Goal: Task Accomplishment & Management: Use online tool/utility

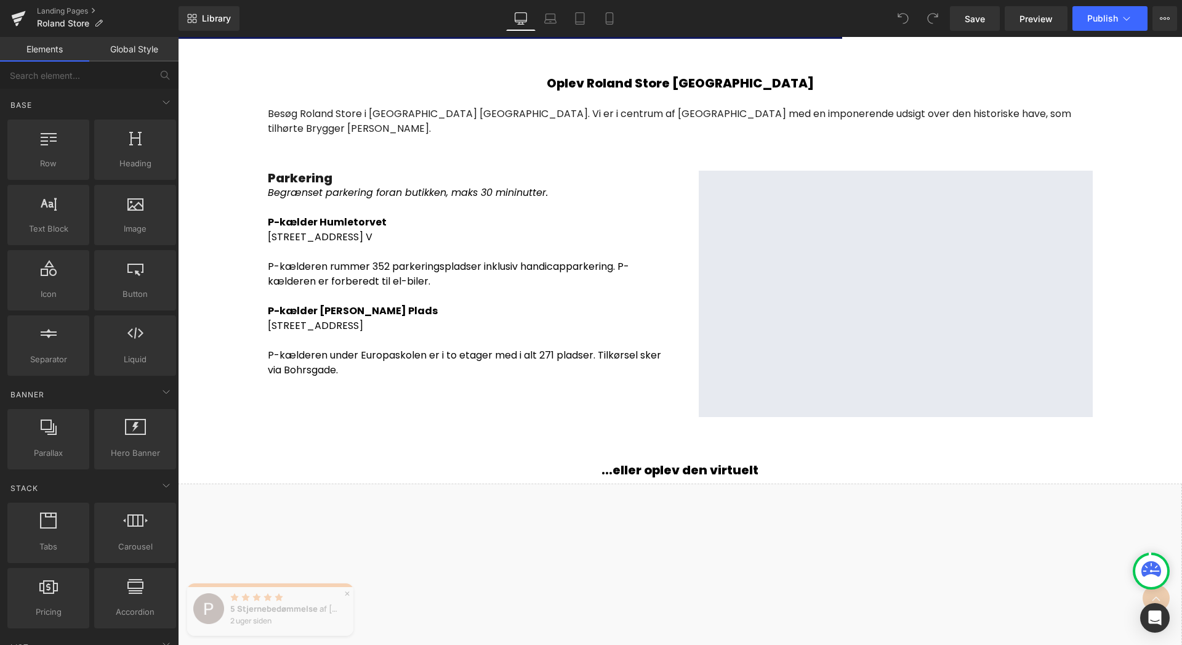
scroll to position [1902, 0]
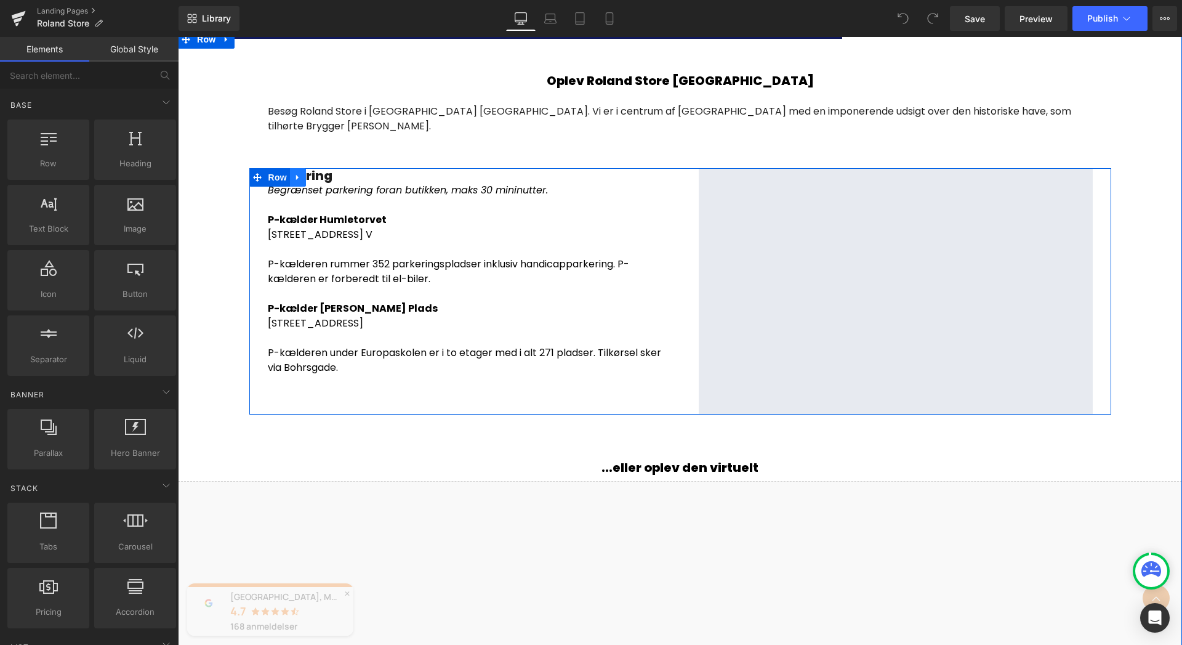
click at [296, 177] on icon at bounding box center [297, 178] width 2 height 6
click at [326, 179] on icon at bounding box center [330, 177] width 9 height 9
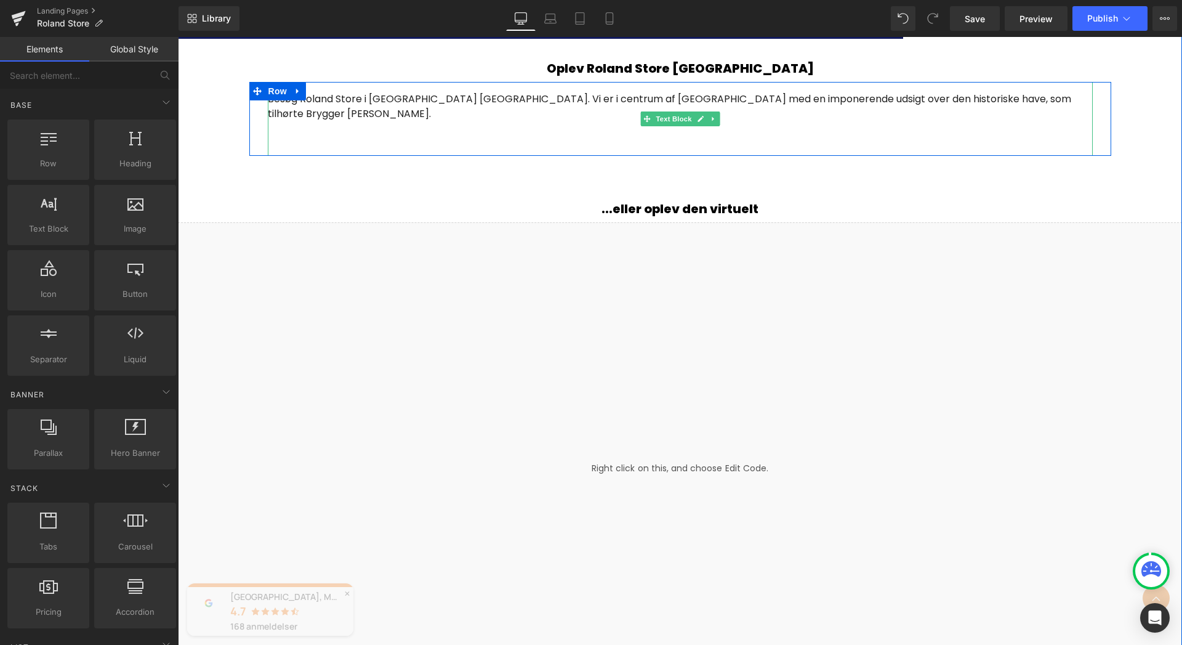
scroll to position [1890, 0]
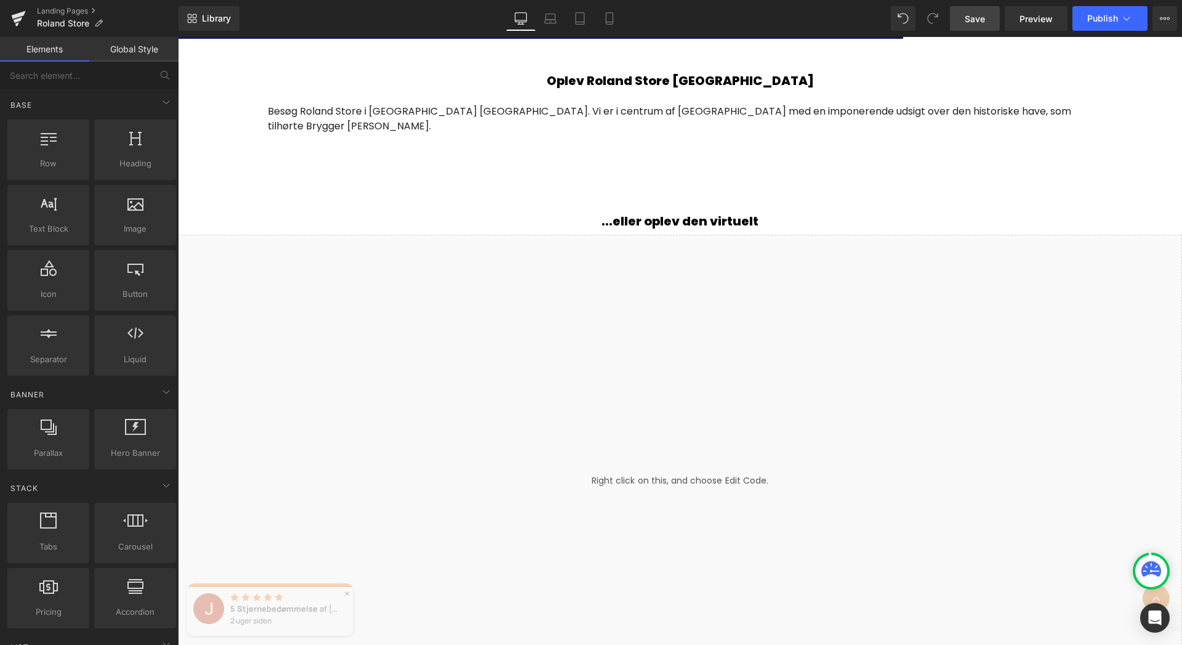
click at [979, 24] on span "Save" at bounding box center [975, 18] width 20 height 13
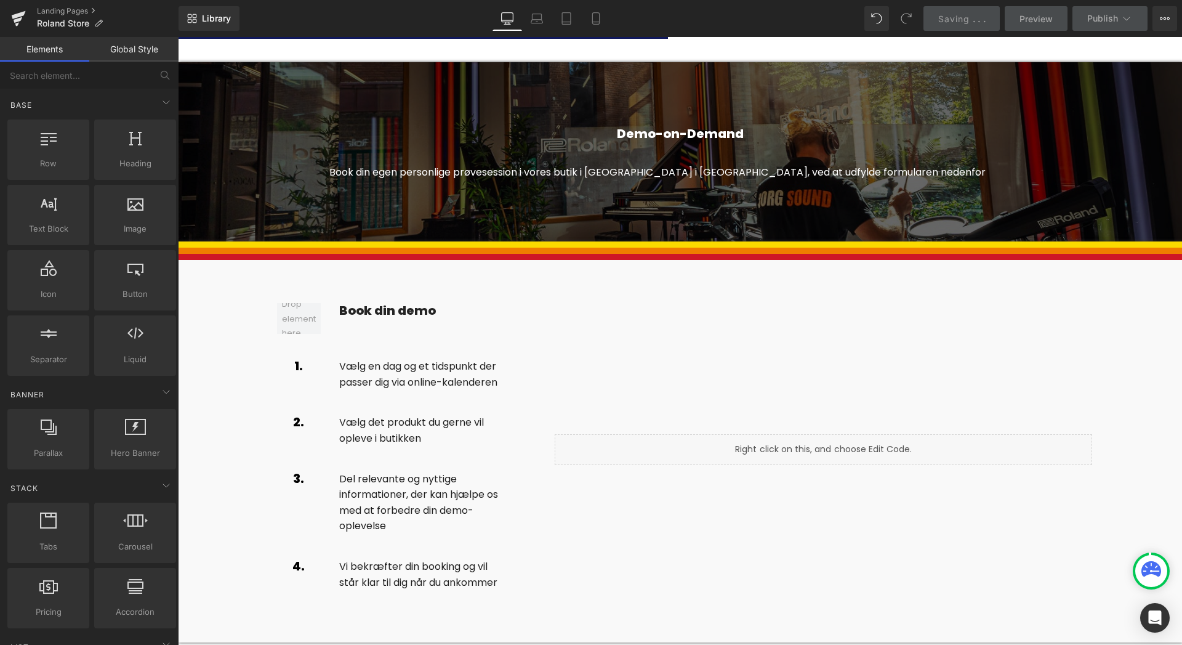
scroll to position [1277, 0]
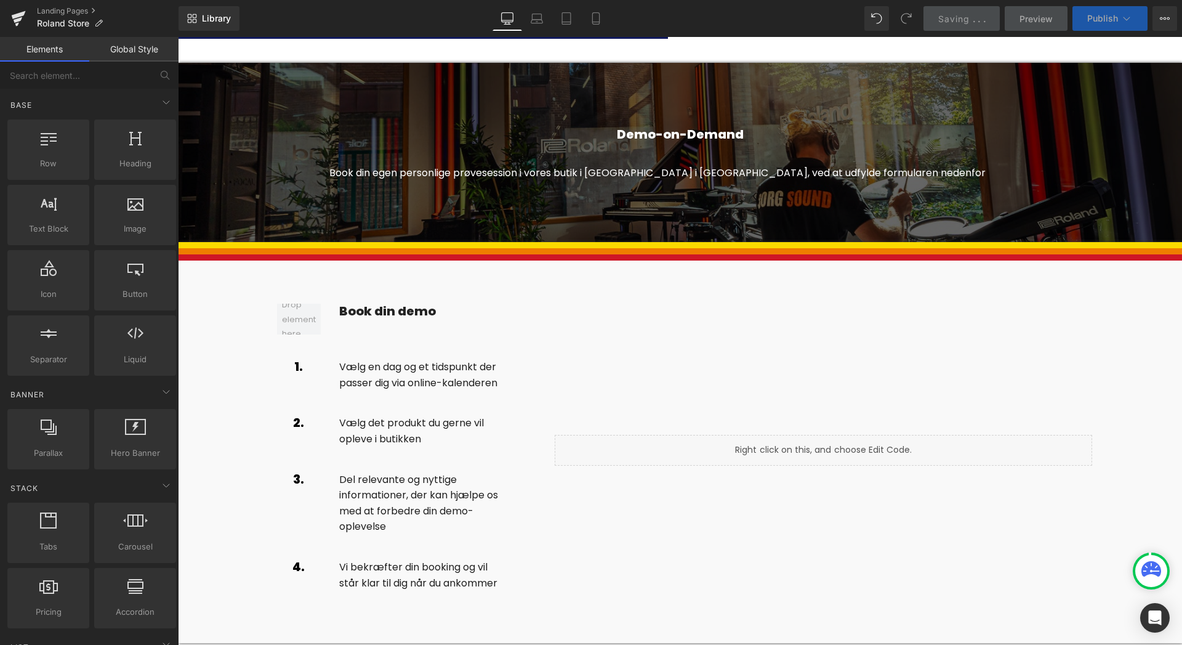
click at [1122, 21] on icon at bounding box center [1126, 18] width 12 height 12
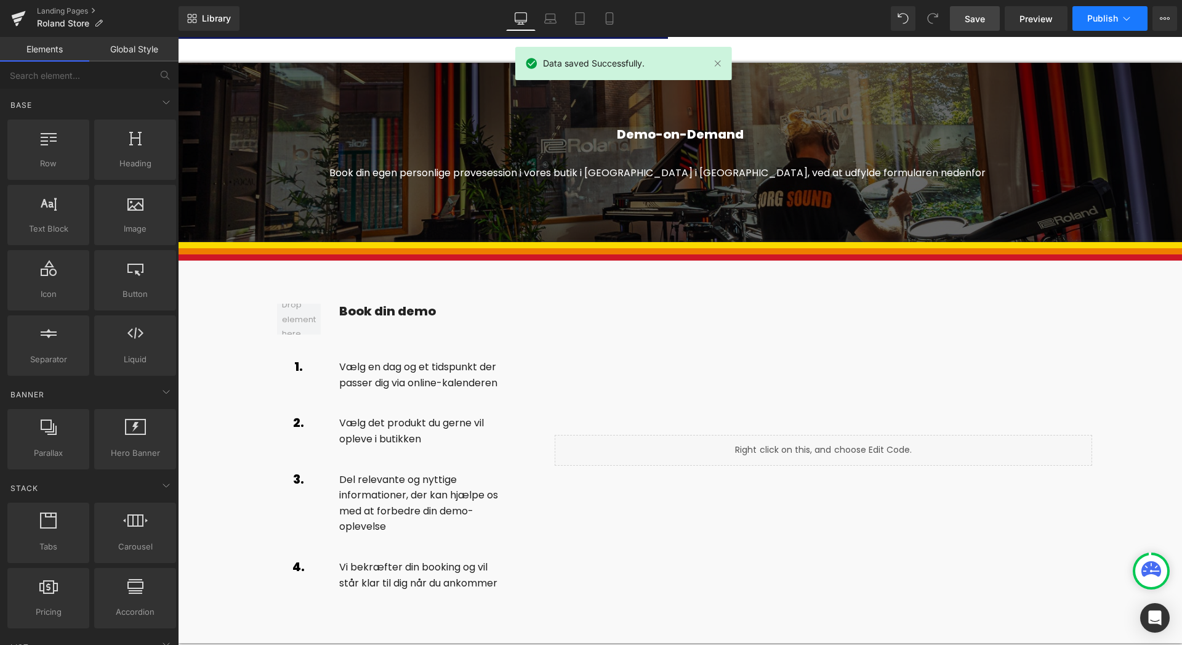
click at [1127, 18] on icon at bounding box center [1126, 18] width 12 height 12
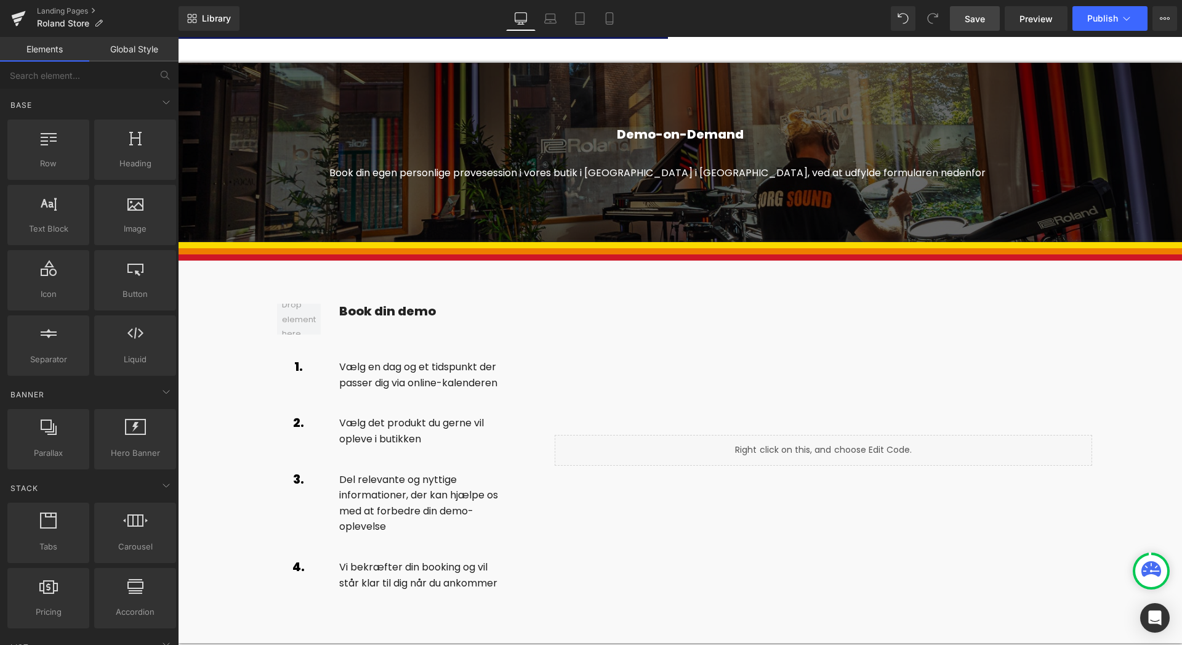
click at [1170, 18] on button "View Live Page View with current Template Save Template to Library Schedule Pub…" at bounding box center [1164, 18] width 25 height 25
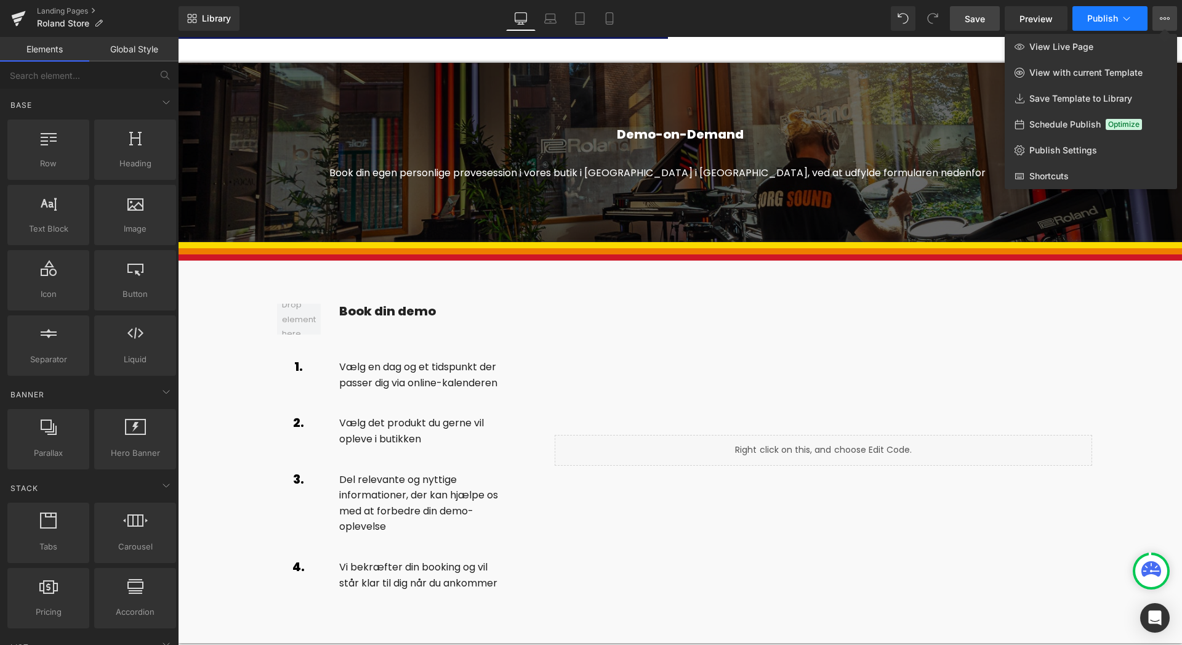
click at [1128, 19] on icon at bounding box center [1126, 18] width 12 height 12
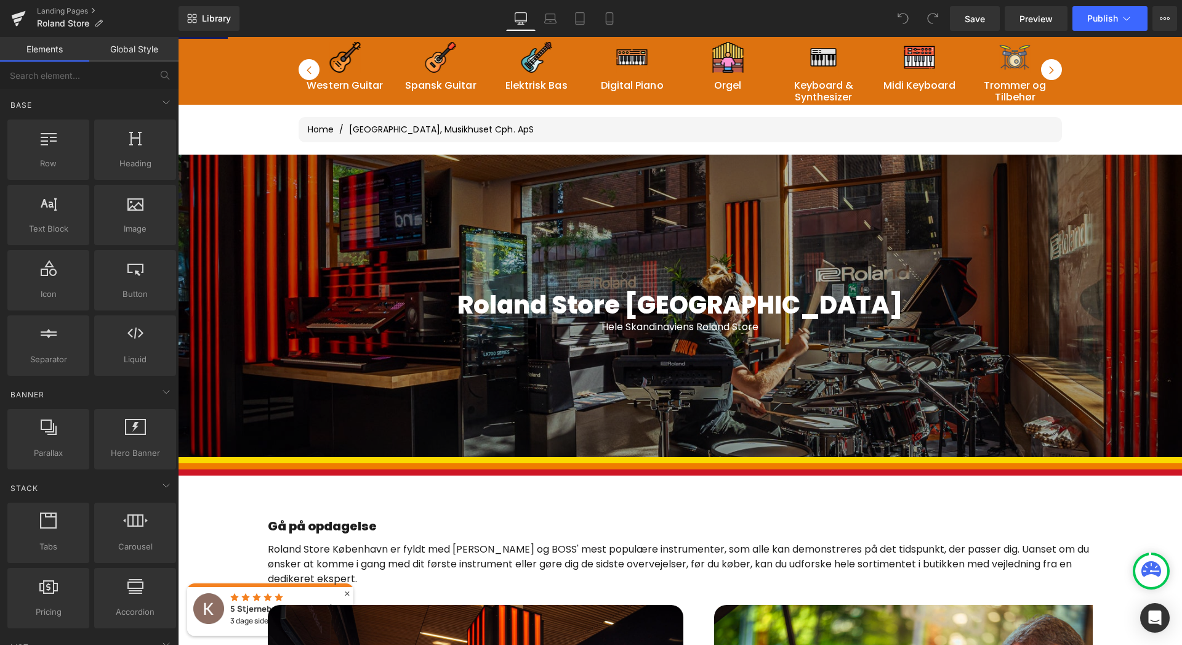
scroll to position [130, 0]
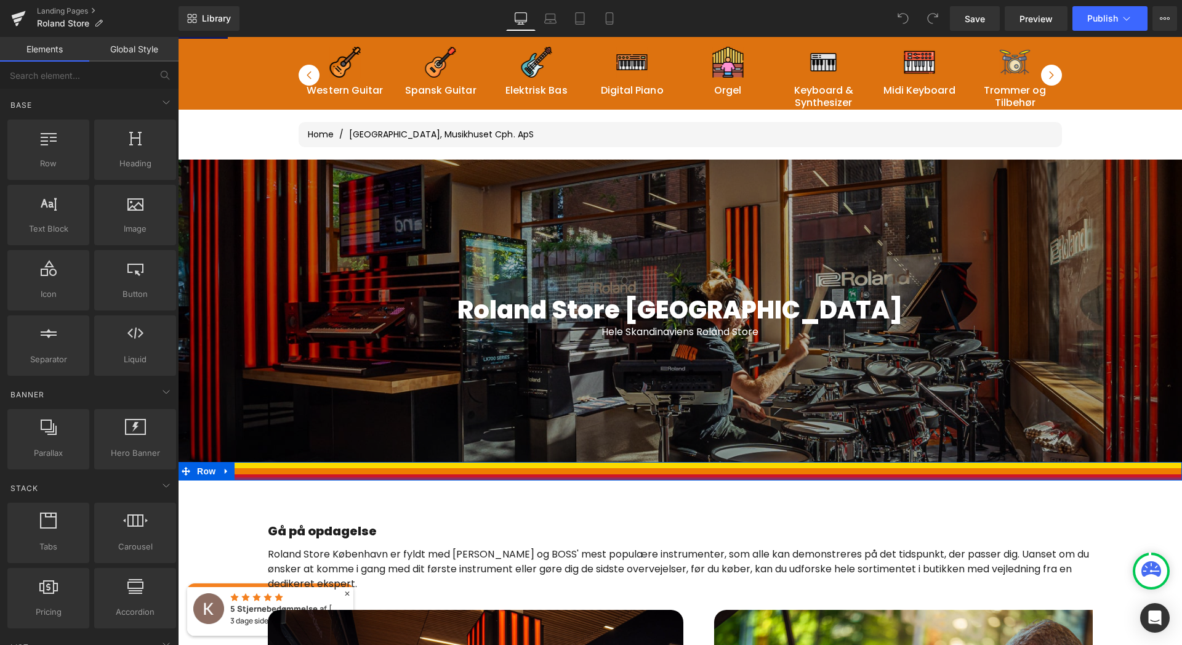
click at [568, 478] on div at bounding box center [680, 478] width 1004 height 3
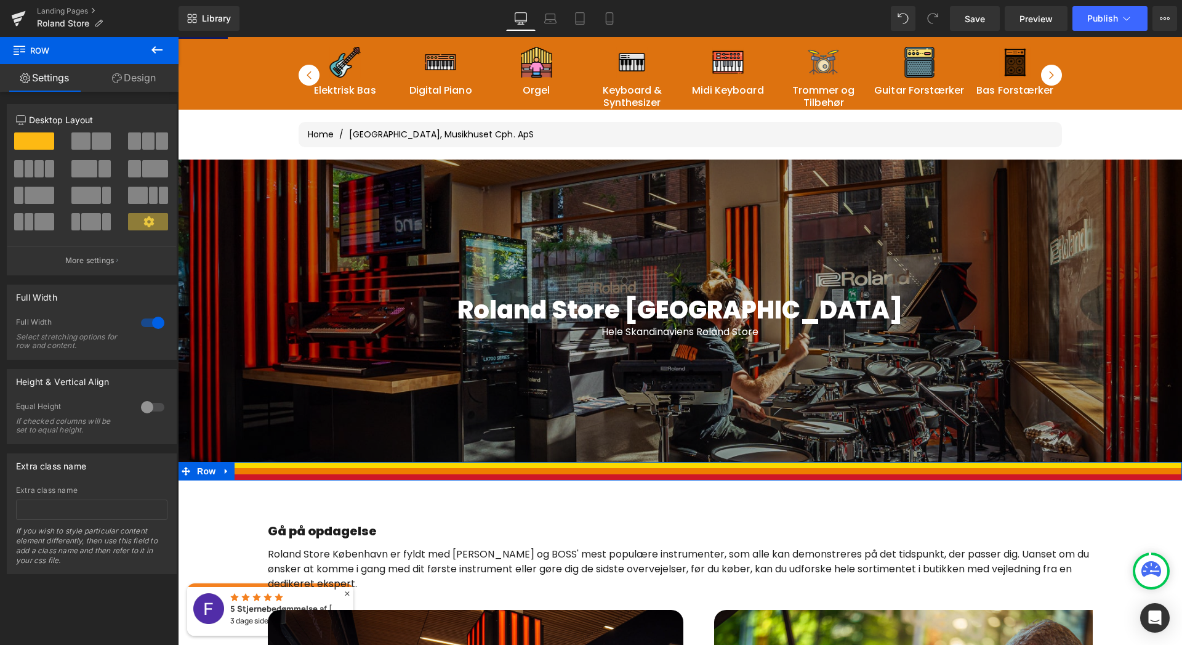
click at [560, 472] on div at bounding box center [680, 474] width 1004 height 12
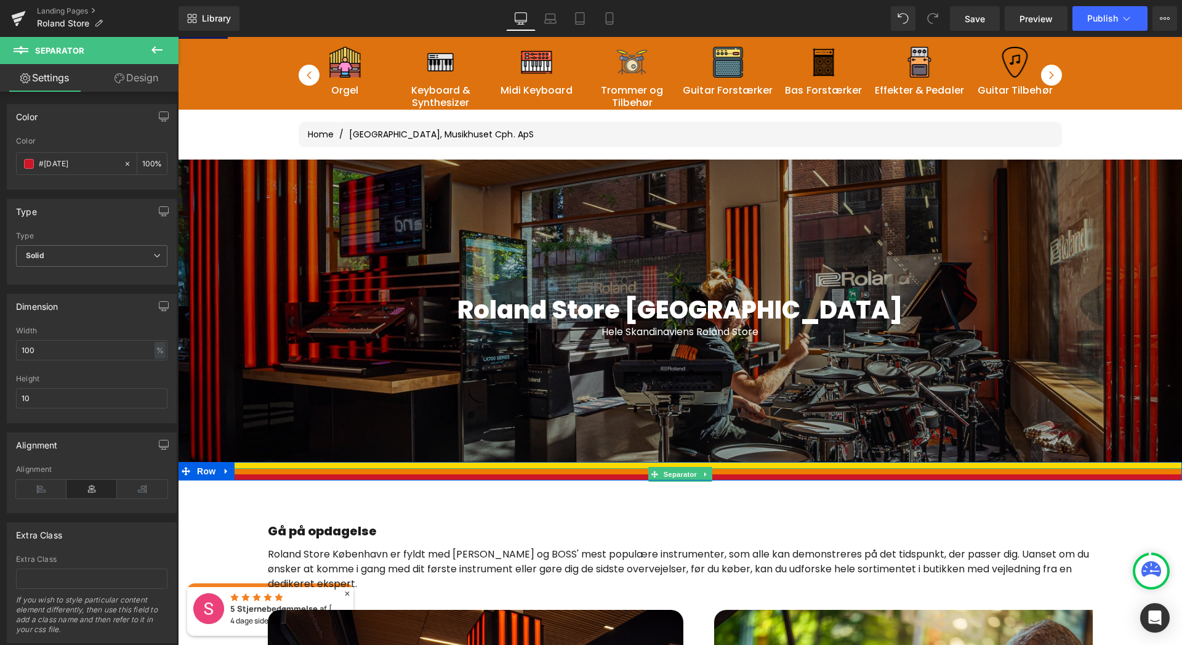
click at [629, 474] on hr at bounding box center [680, 477] width 1004 height 6
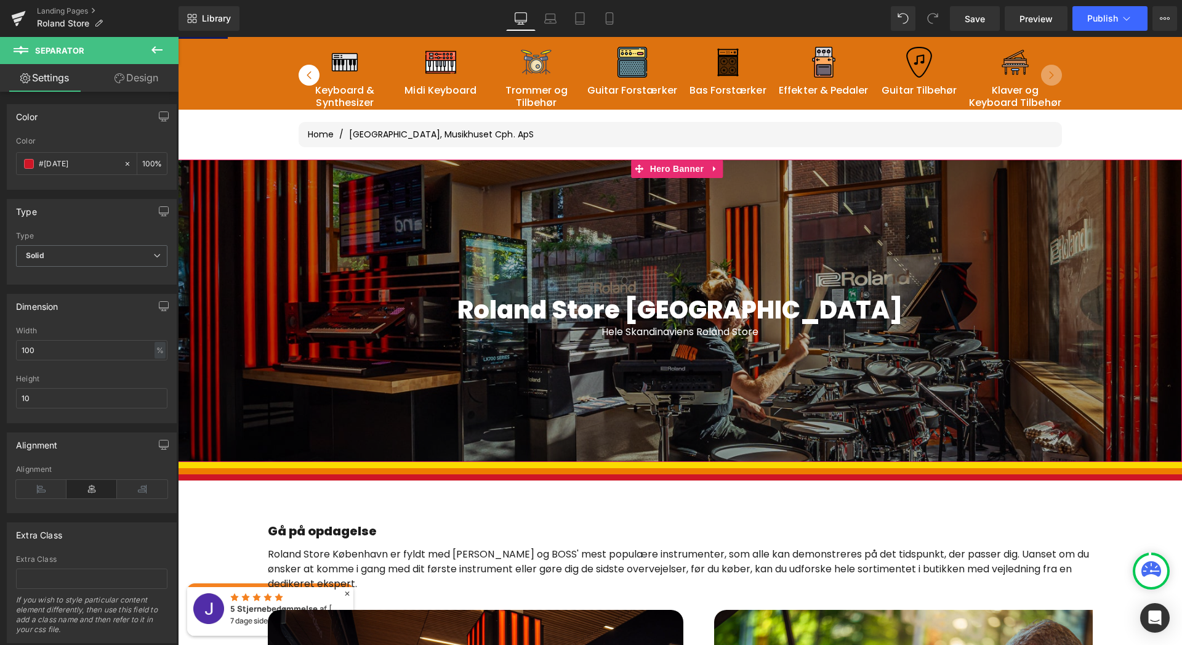
click at [847, 360] on div at bounding box center [680, 310] width 1004 height 302
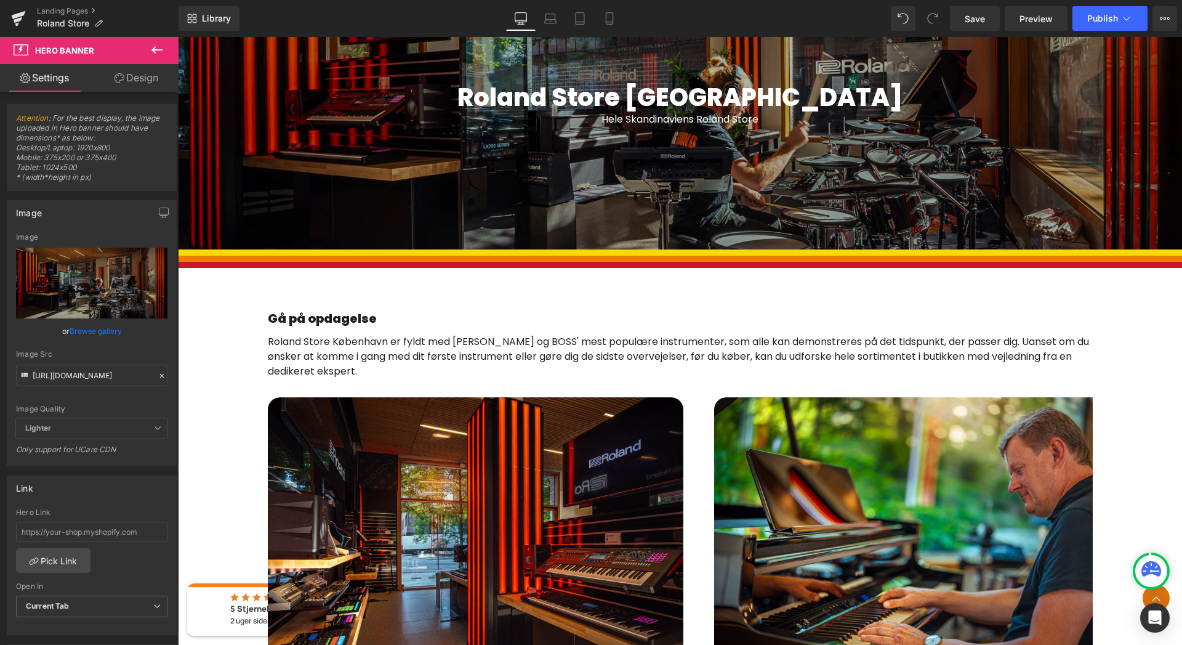
scroll to position [350, 0]
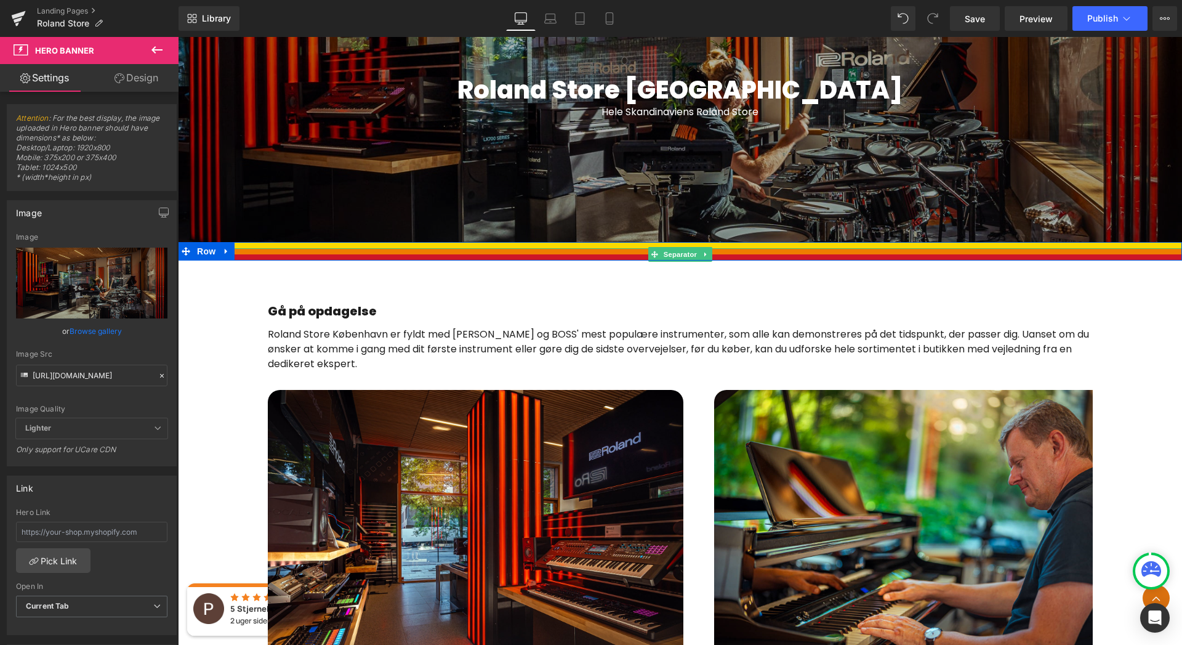
click at [734, 255] on hr at bounding box center [680, 257] width 1004 height 6
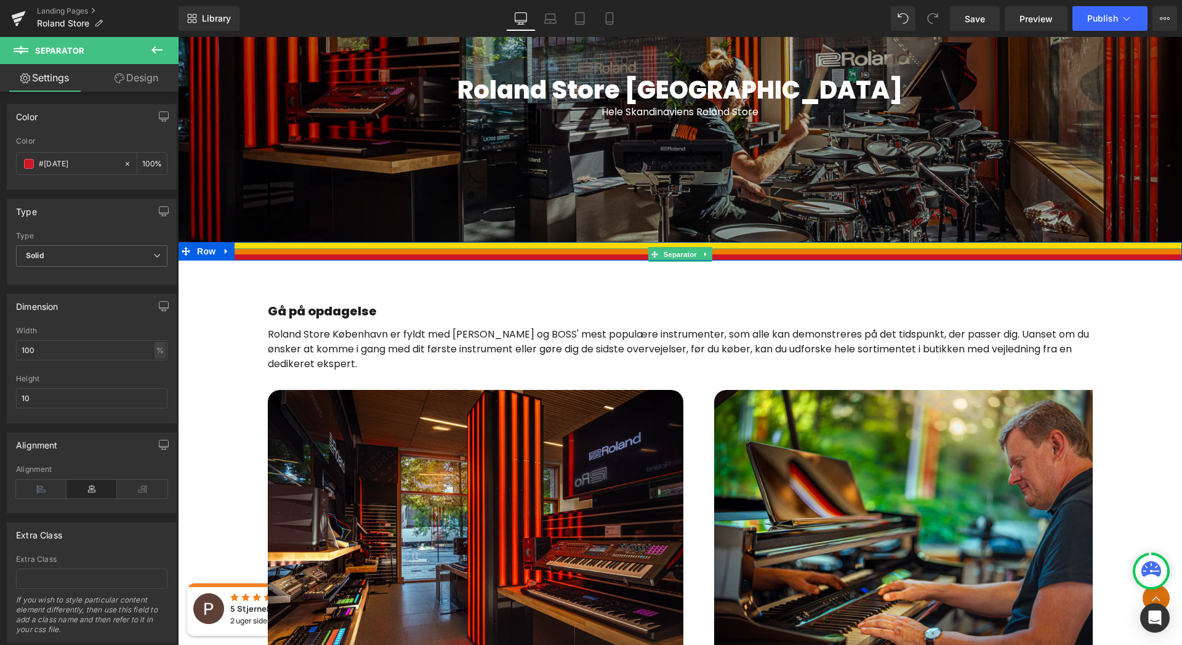
click at [336, 251] on div at bounding box center [680, 254] width 1004 height 12
click at [336, 256] on hr at bounding box center [680, 257] width 1004 height 6
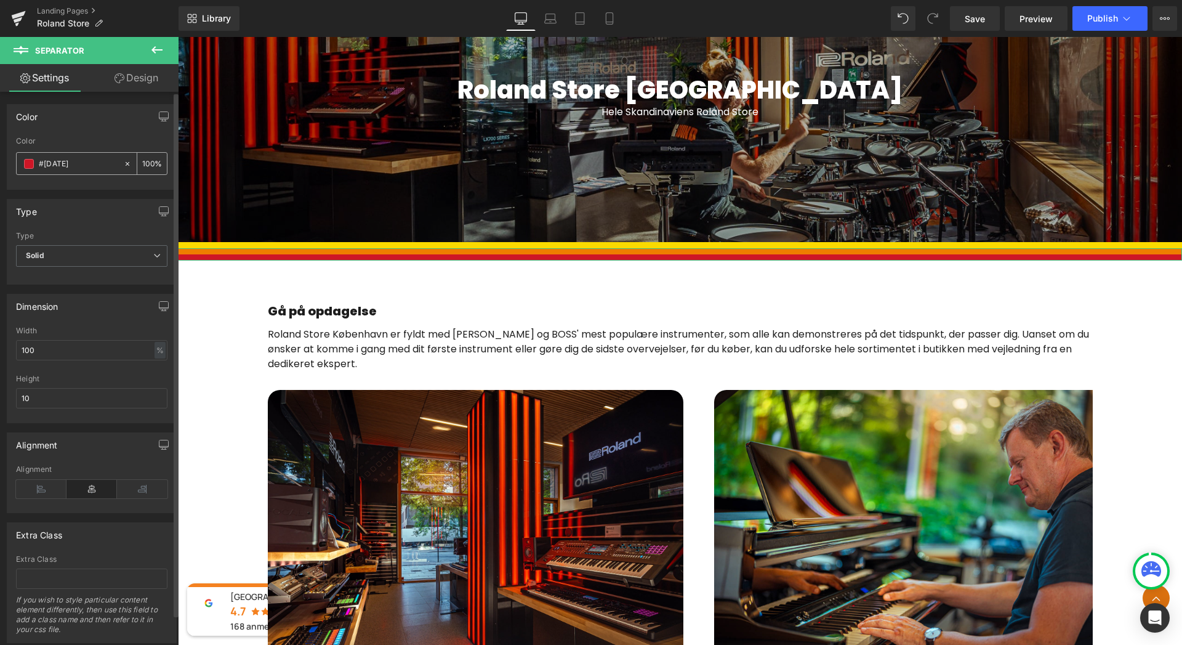
click at [84, 171] on div "#ce1626" at bounding box center [70, 164] width 107 height 22
drag, startPoint x: 76, startPoint y: 170, endPoint x: 37, endPoint y: 164, distance: 39.3
click at [37, 163] on div "#ce1626" at bounding box center [70, 164] width 107 height 22
click at [28, 167] on span at bounding box center [29, 164] width 10 height 10
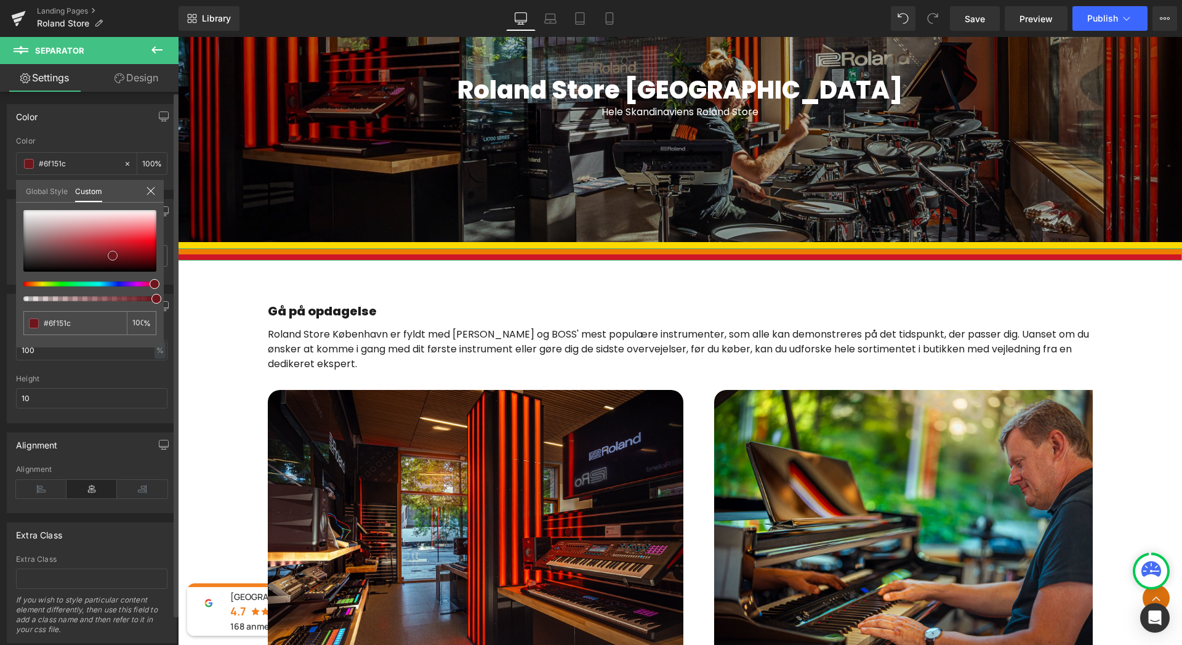
type input "#6f151c"
click at [113, 255] on div at bounding box center [89, 241] width 133 height 62
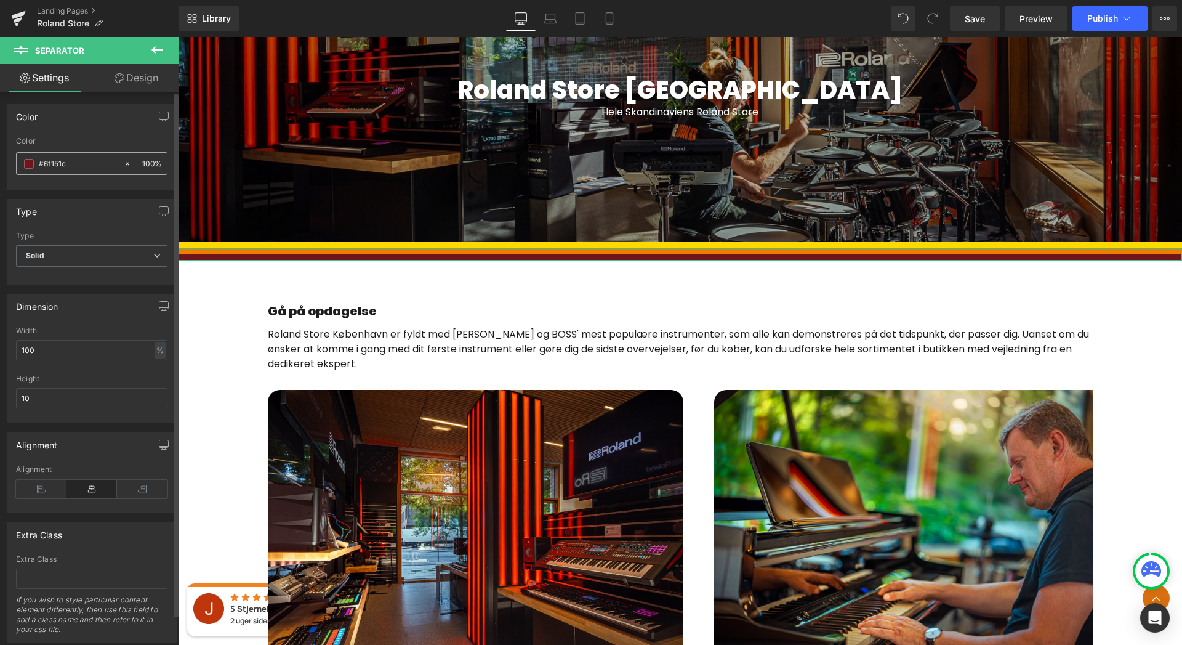
drag, startPoint x: 67, startPoint y: 164, endPoint x: 34, endPoint y: 160, distance: 32.8
click at [34, 160] on div "#6f151c" at bounding box center [70, 164] width 107 height 22
paste input "ce1626"
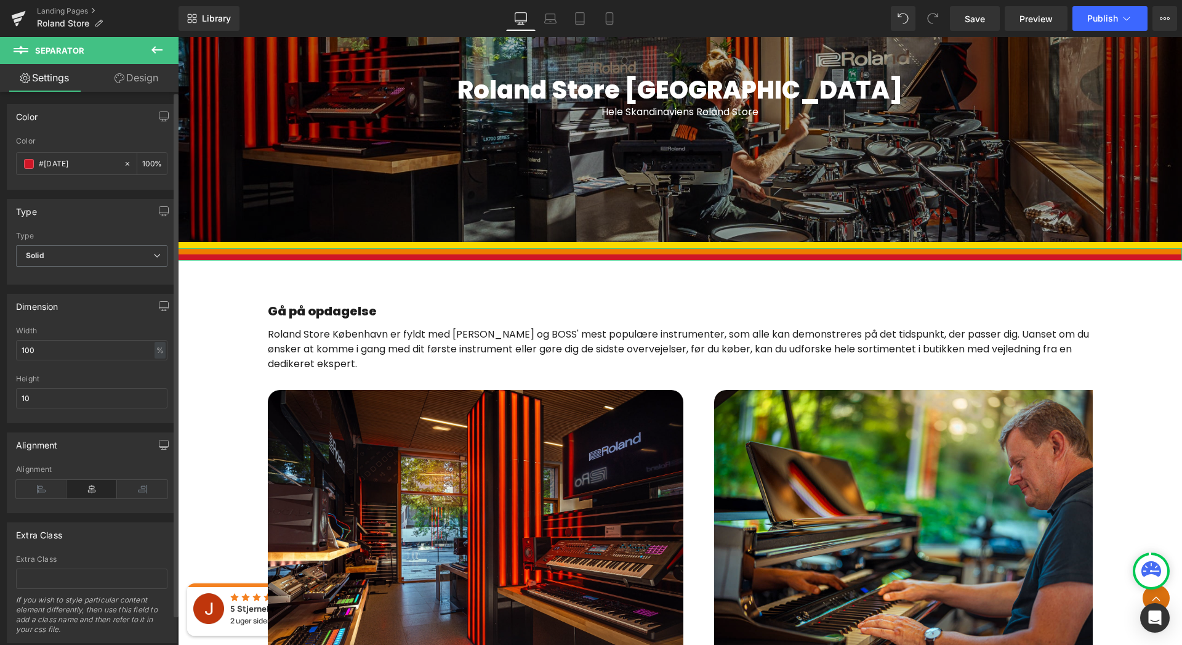
type input "#ce1626"
click at [95, 183] on div at bounding box center [91, 185] width 151 height 8
click at [475, 246] on div at bounding box center [680, 248] width 1004 height 12
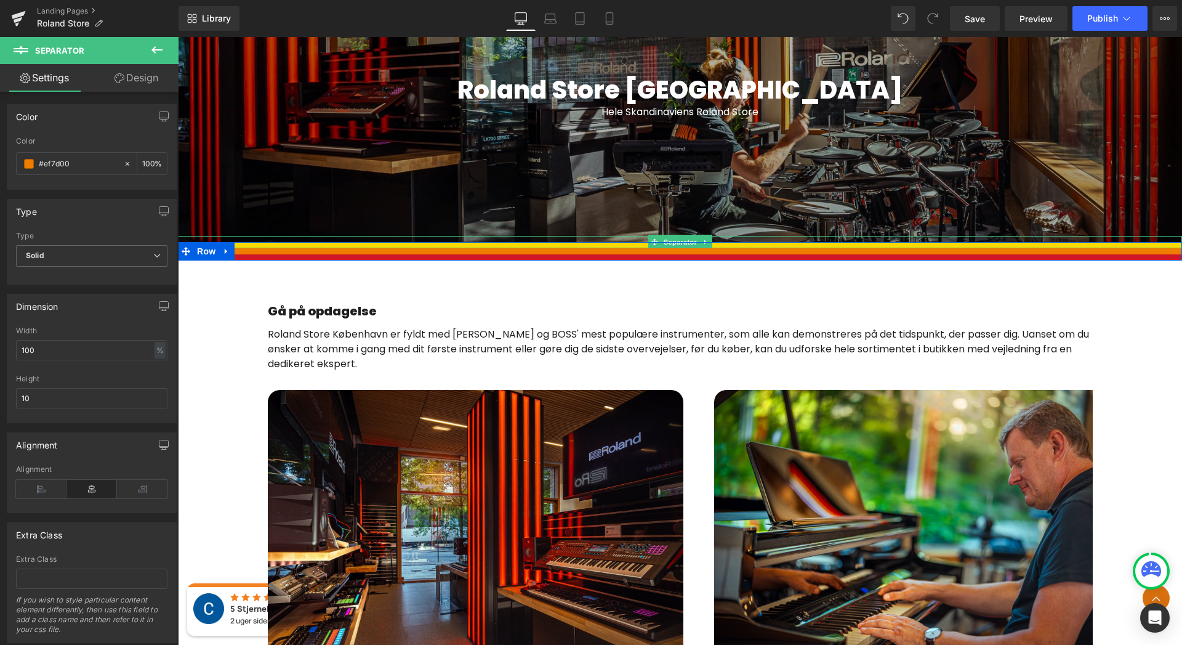
click at [475, 240] on div at bounding box center [680, 242] width 1004 height 12
click at [651, 237] on span at bounding box center [654, 242] width 13 height 15
click at [703, 239] on icon at bounding box center [705, 241] width 7 height 7
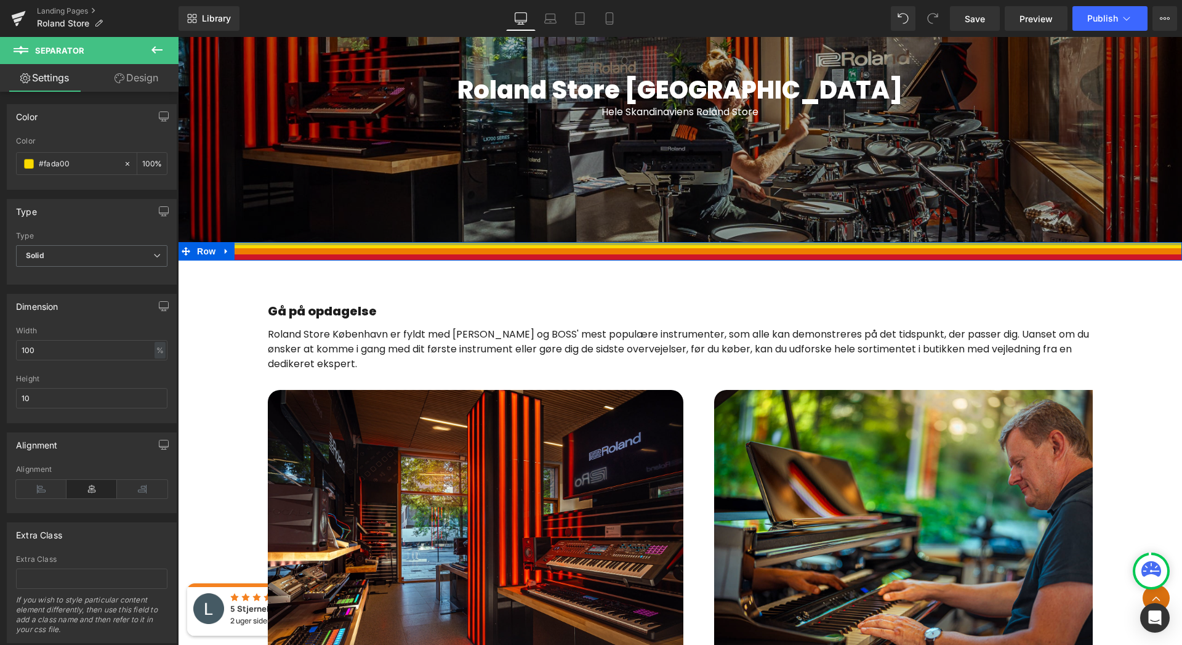
click at [696, 242] on div at bounding box center [680, 243] width 1004 height 3
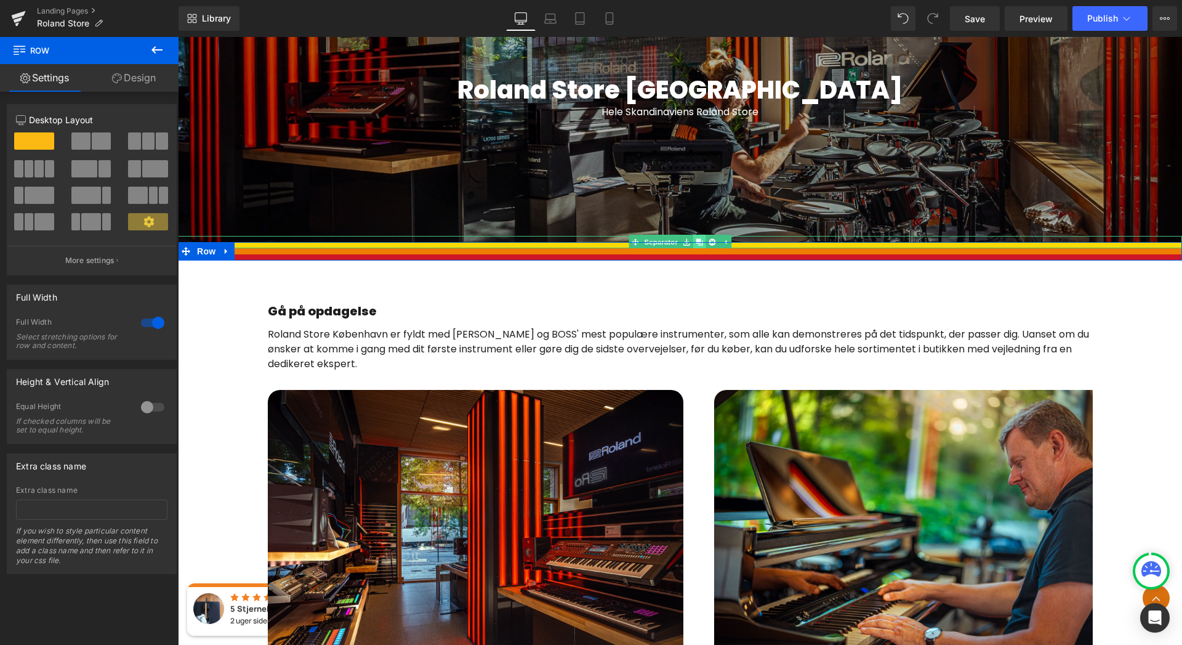
click at [698, 240] on icon at bounding box center [699, 241] width 7 height 7
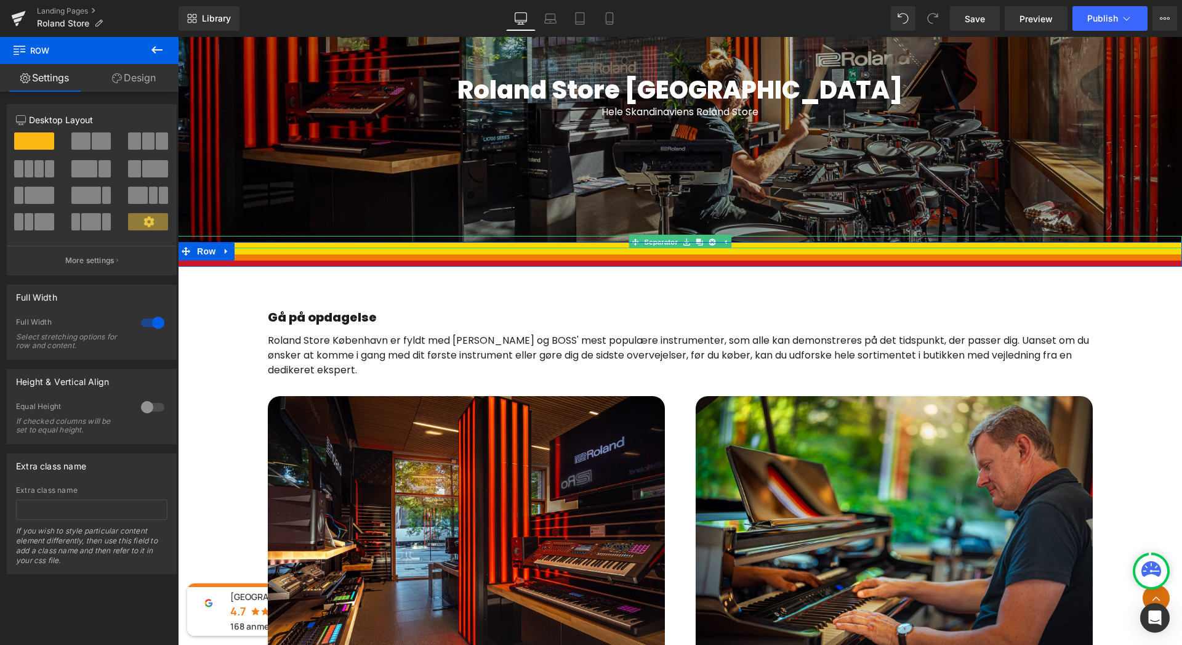
click at [735, 240] on div at bounding box center [680, 242] width 1004 height 12
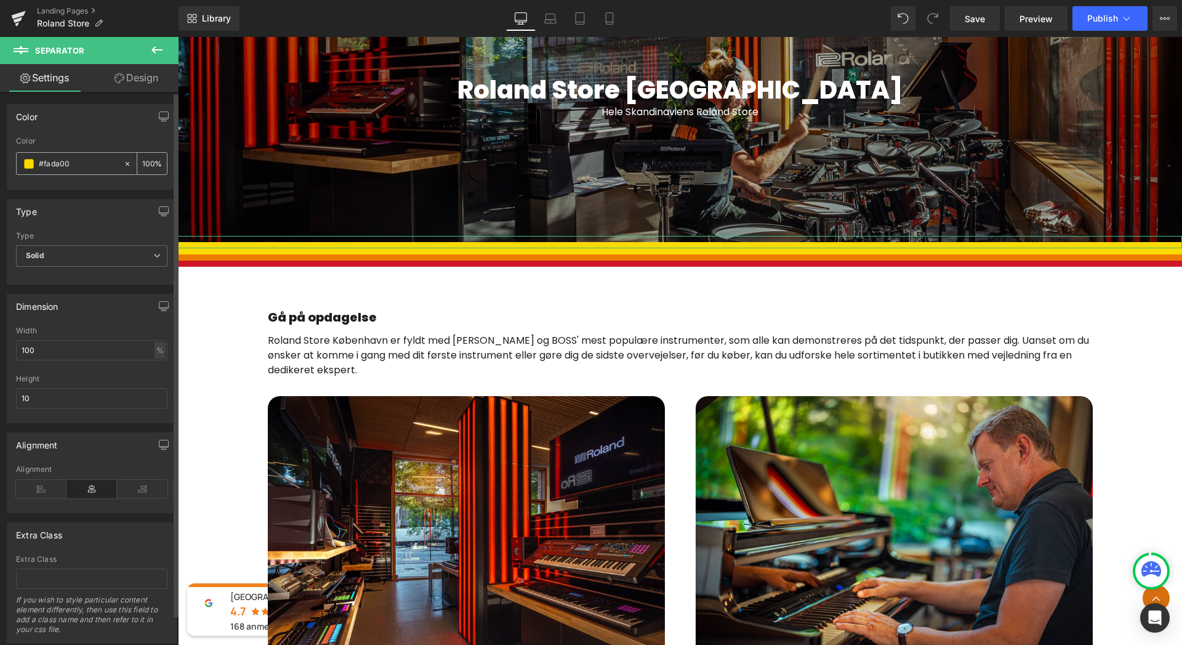
click at [81, 162] on input "#fada00" at bounding box center [78, 164] width 79 height 14
click at [29, 163] on span at bounding box center [29, 164] width 10 height 10
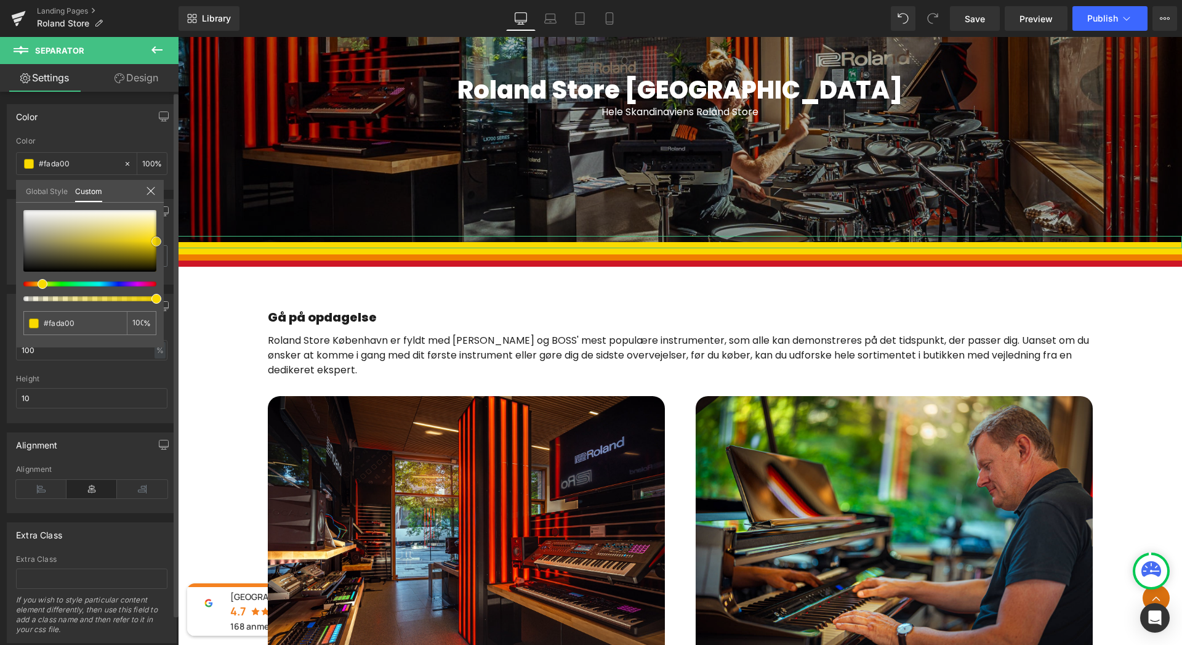
type input "#d8cb77"
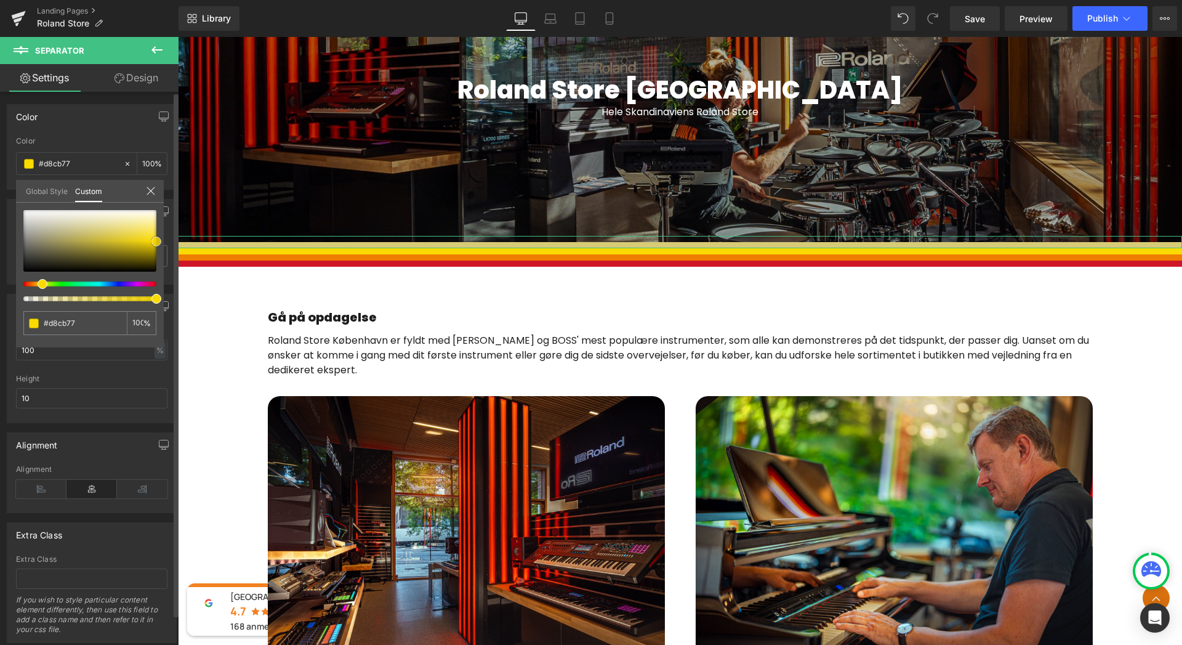
type input "#e2dbb0"
type input "#ffffff"
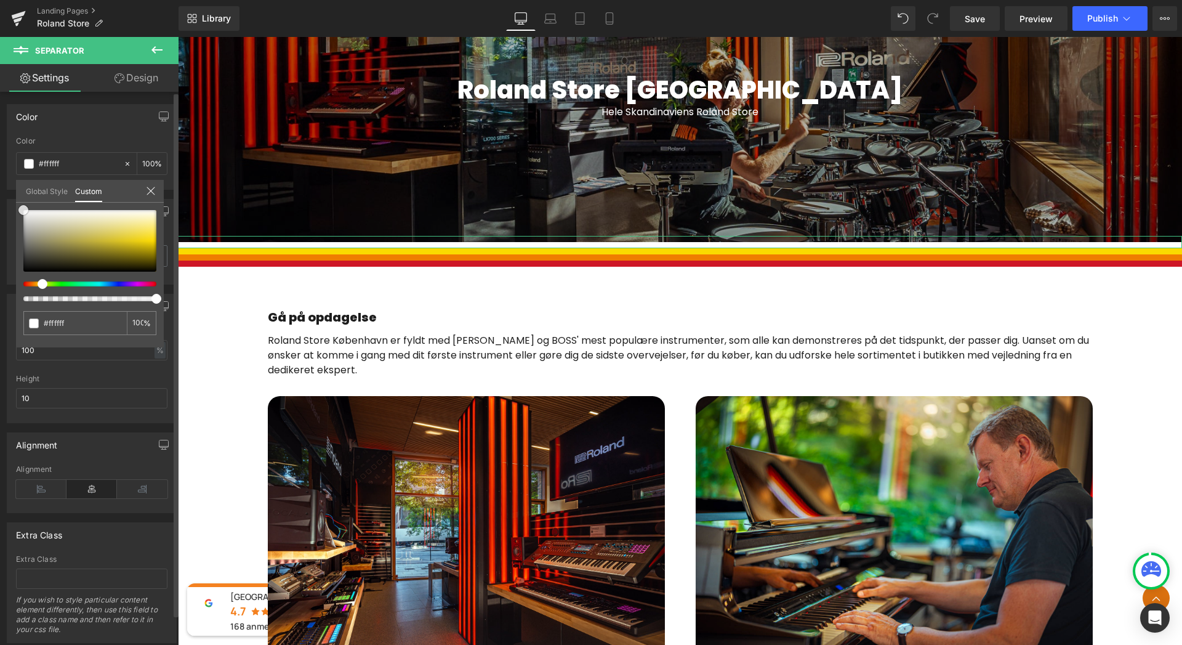
drag, startPoint x: 39, startPoint y: 178, endPoint x: 18, endPoint y: 169, distance: 23.4
click at [18, 169] on div "Color rgba(255, 255, 255, 1) Color #ffffff 100 % Global Style Custom Edit style…" at bounding box center [92, 142] width 184 height 95
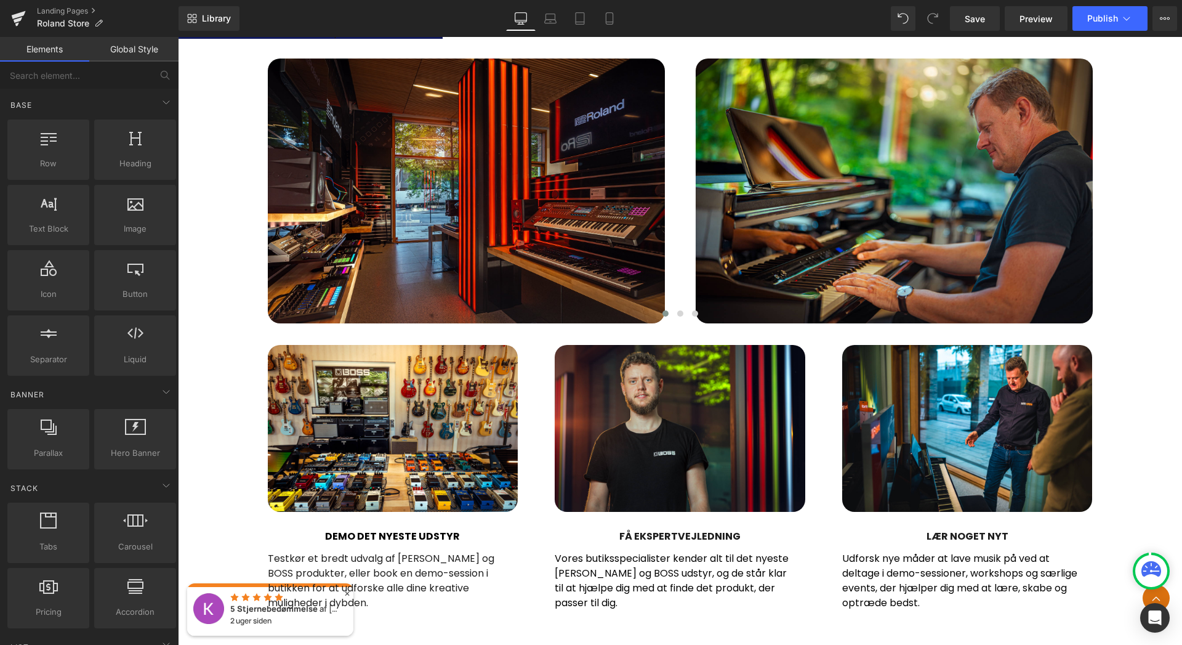
scroll to position [677, 0]
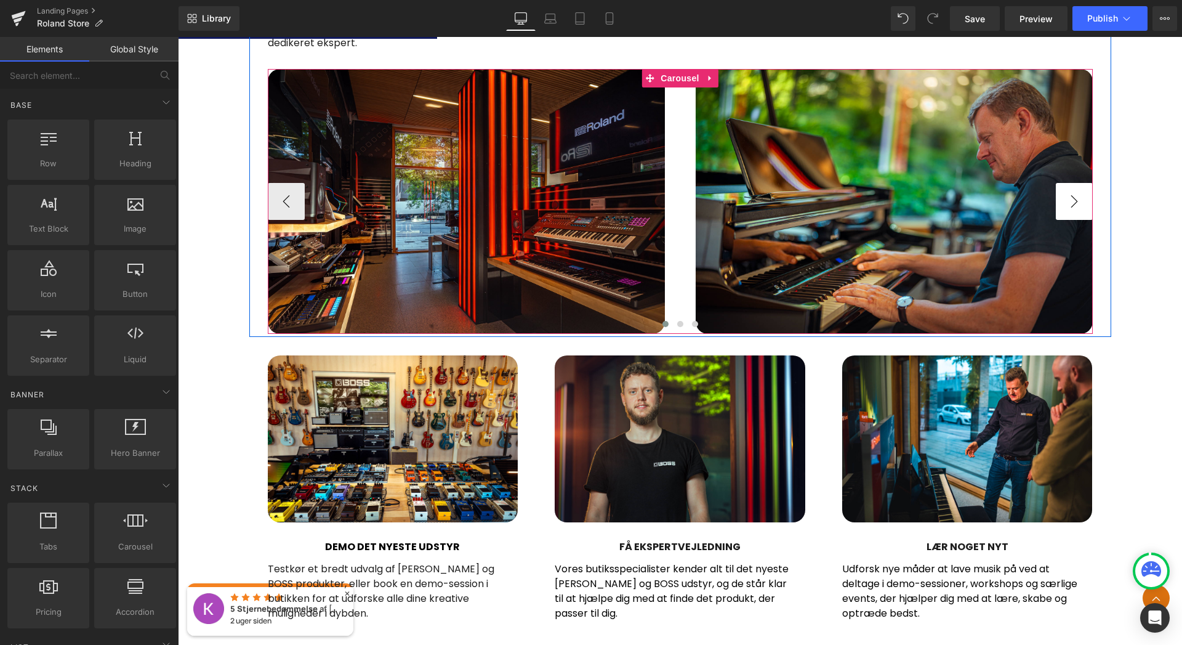
click at [1074, 207] on button "›" at bounding box center [1074, 201] width 37 height 37
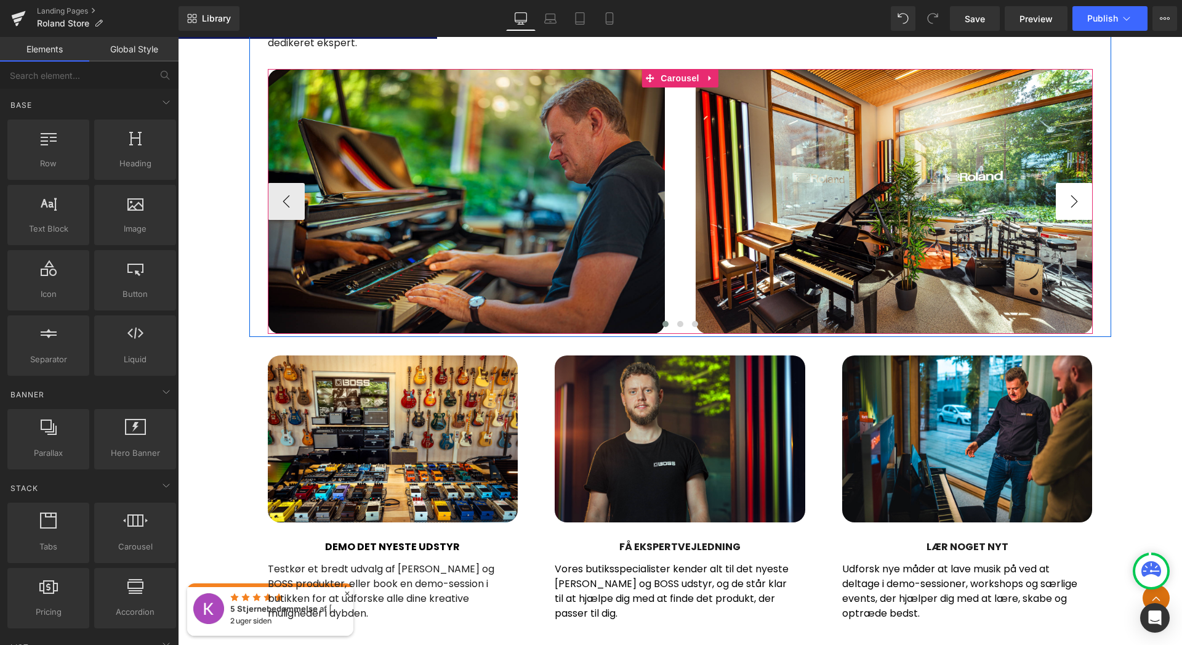
click at [1074, 207] on button "›" at bounding box center [1074, 201] width 37 height 37
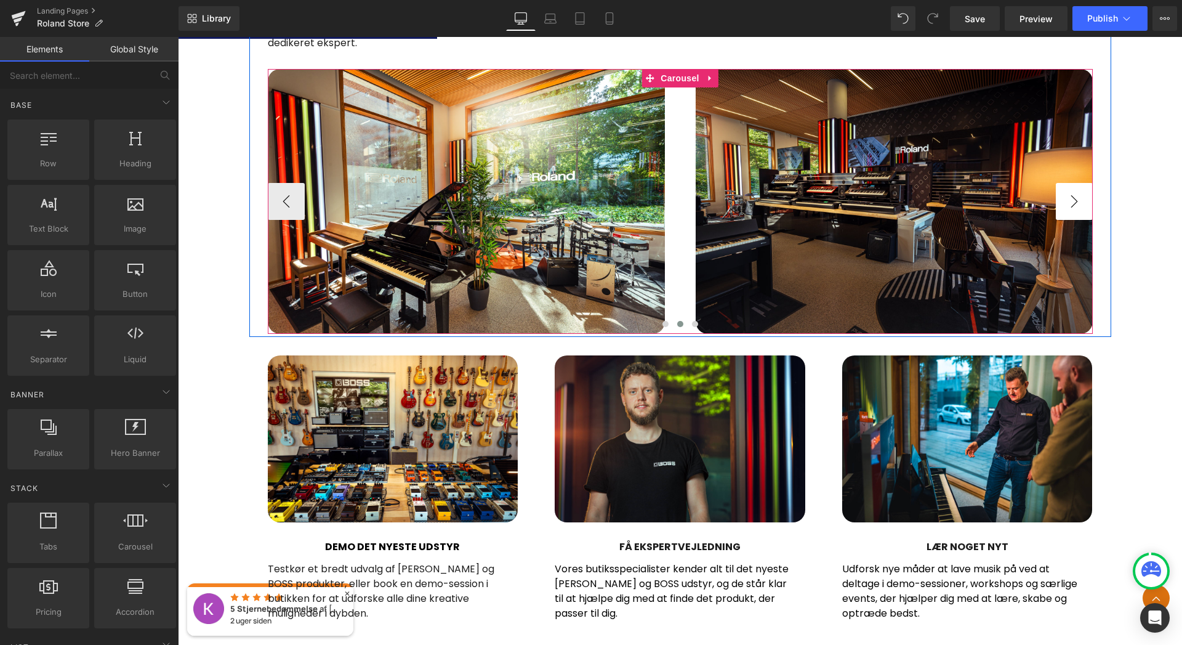
click at [1074, 207] on button "›" at bounding box center [1074, 201] width 37 height 37
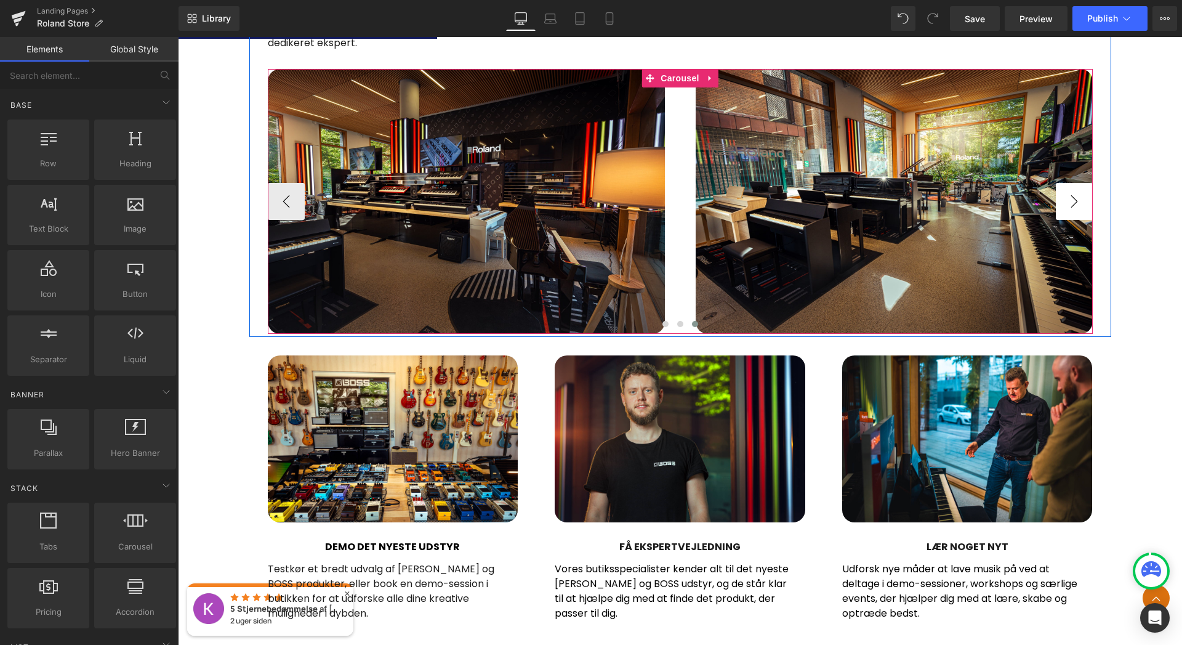
click at [1074, 207] on button "›" at bounding box center [1074, 201] width 37 height 37
click at [285, 206] on button "‹" at bounding box center [286, 201] width 37 height 37
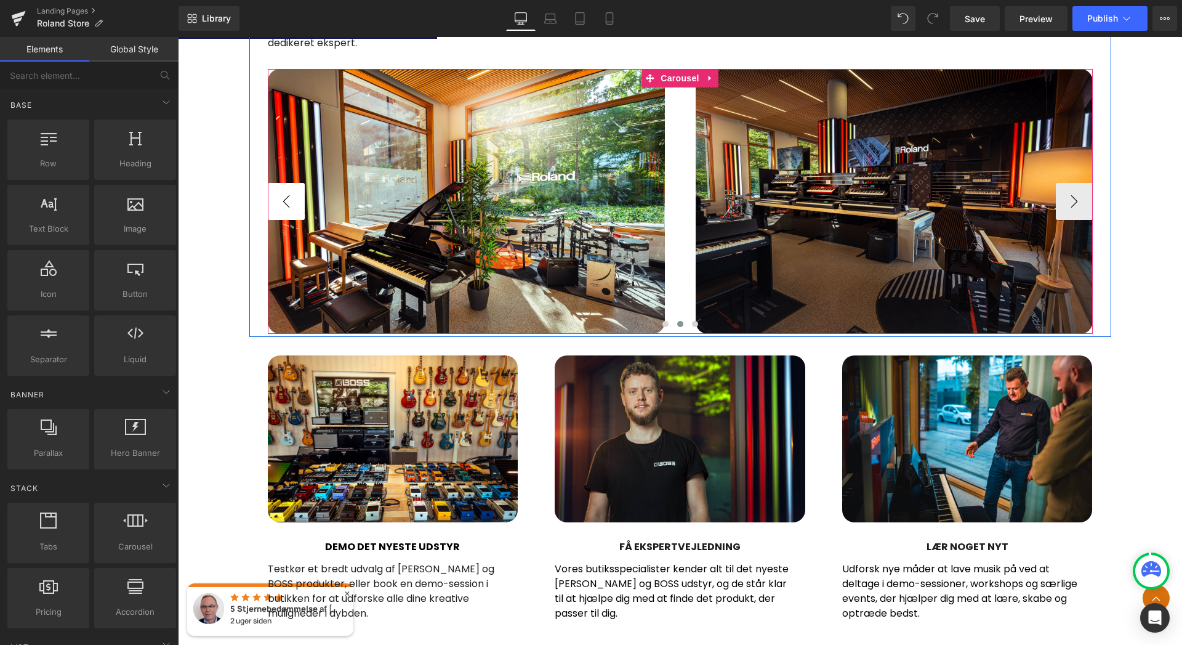
click at [285, 206] on button "‹" at bounding box center [286, 201] width 37 height 37
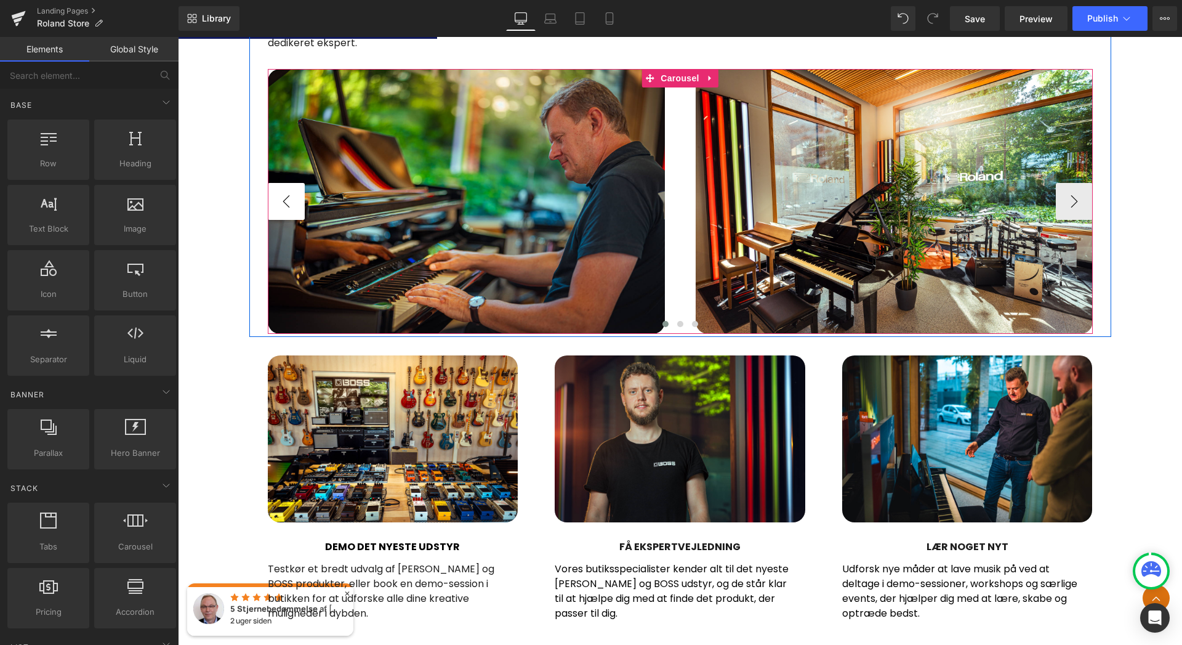
click at [285, 206] on button "‹" at bounding box center [286, 201] width 37 height 37
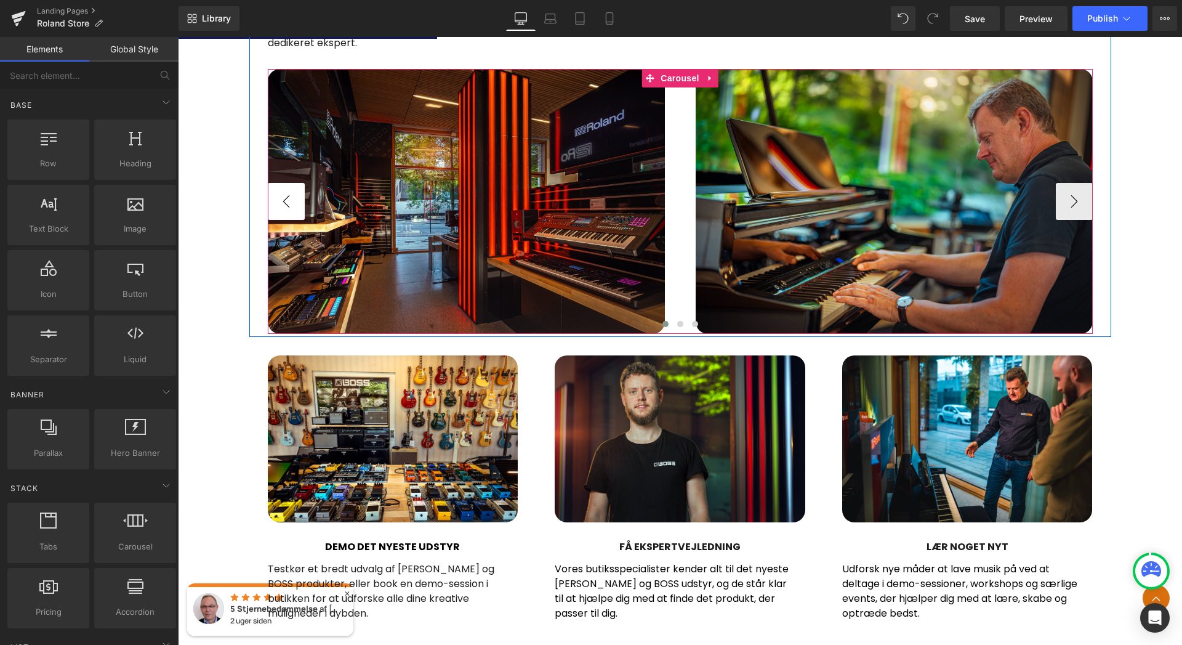
click at [285, 206] on button "‹" at bounding box center [286, 201] width 37 height 37
click at [1076, 203] on button "›" at bounding box center [1074, 201] width 37 height 37
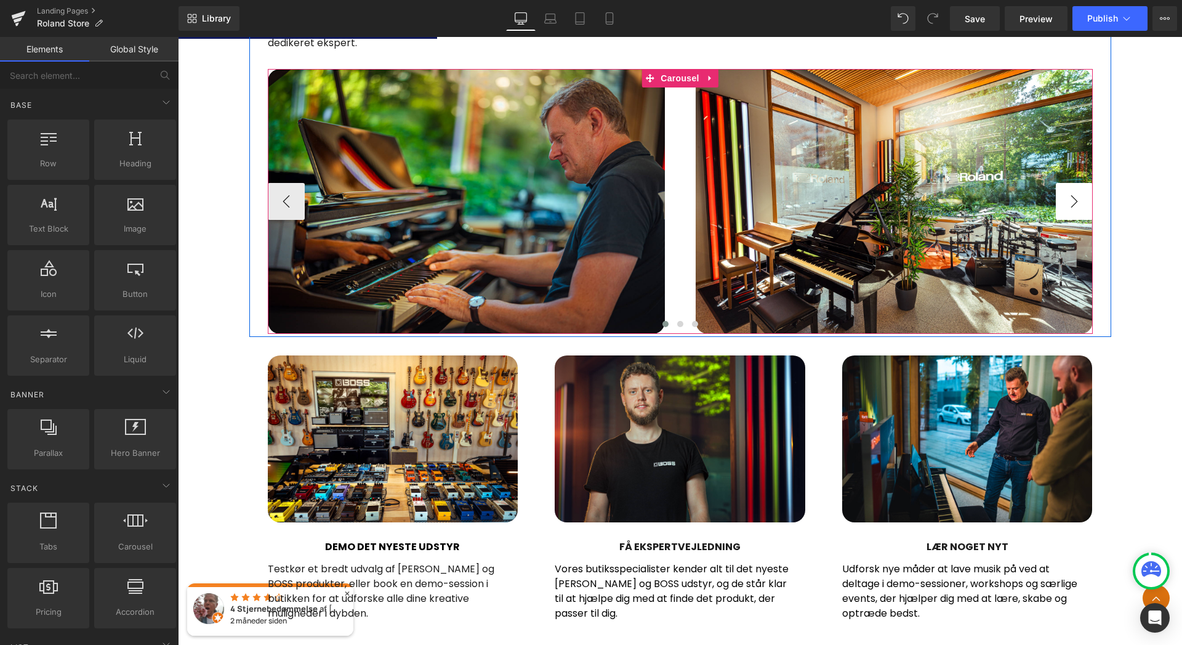
click at [1075, 201] on button "›" at bounding box center [1074, 201] width 37 height 37
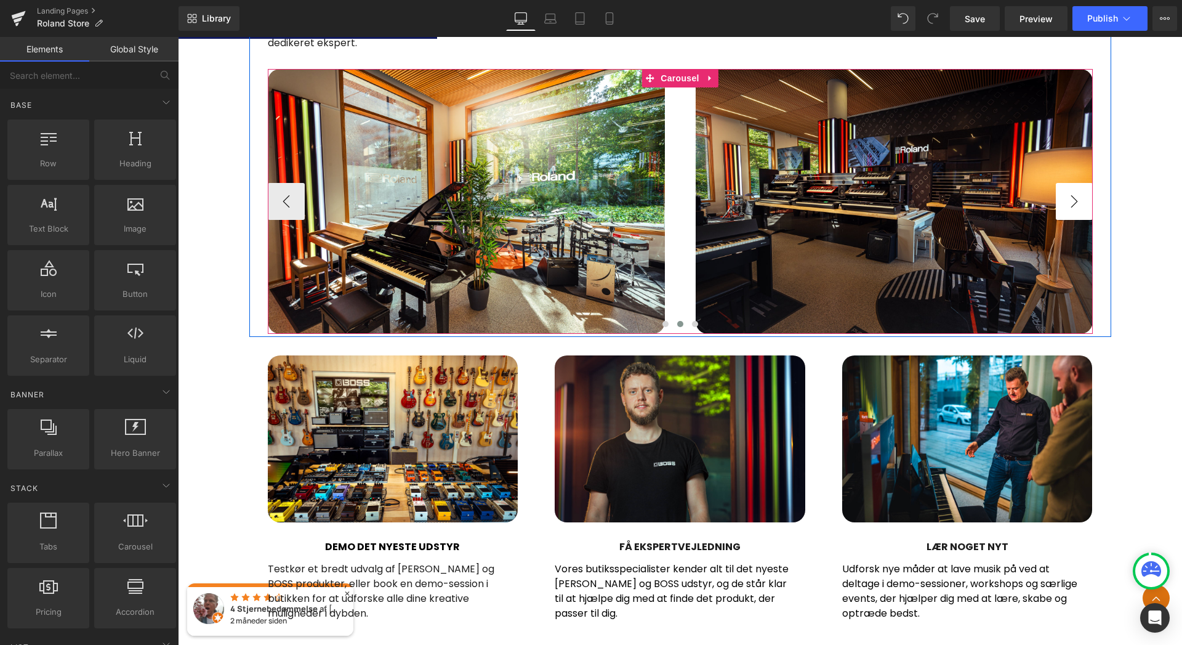
click at [1072, 197] on button "›" at bounding box center [1074, 201] width 37 height 37
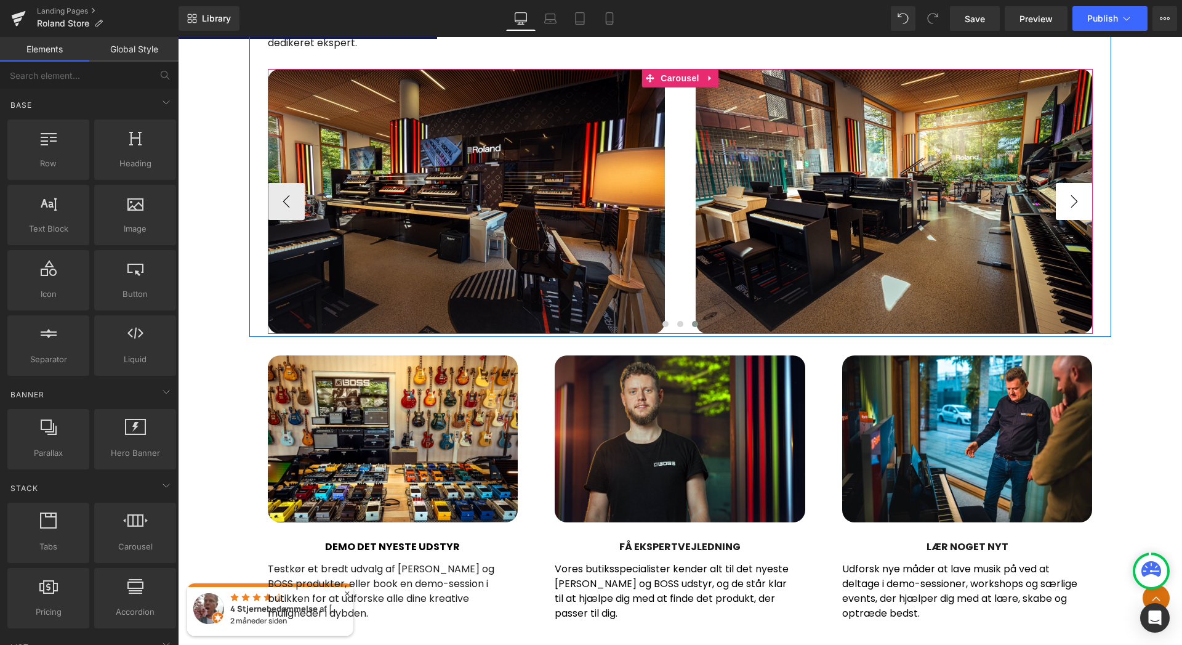
click at [1072, 197] on button "›" at bounding box center [1074, 201] width 37 height 37
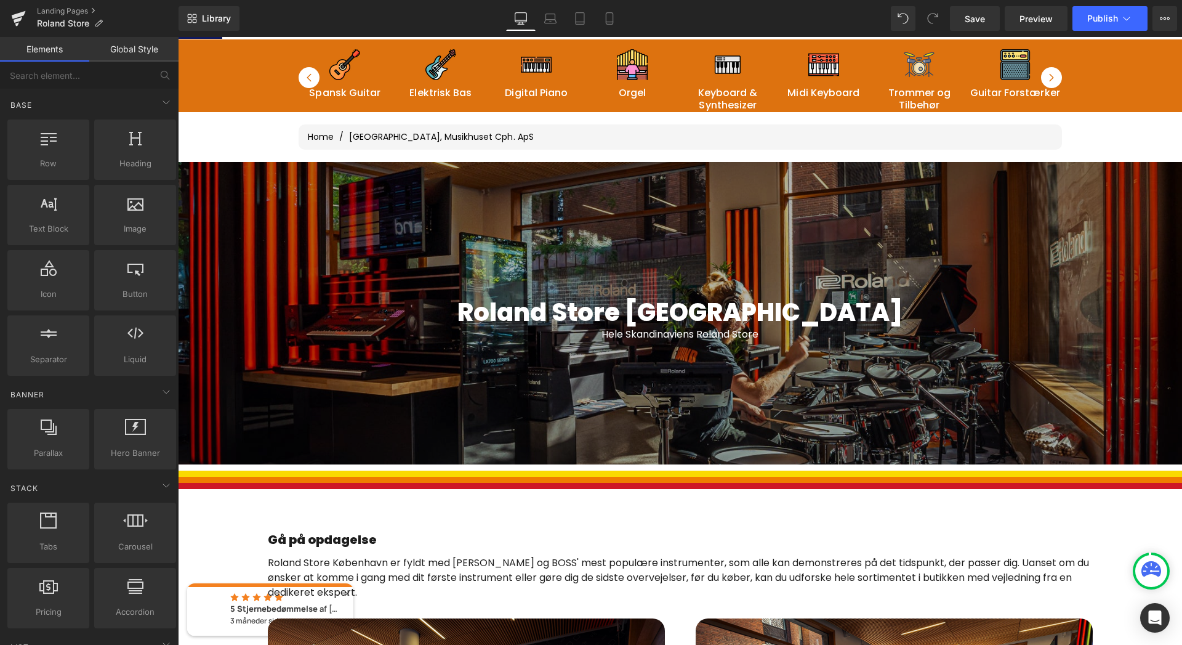
scroll to position [123, 0]
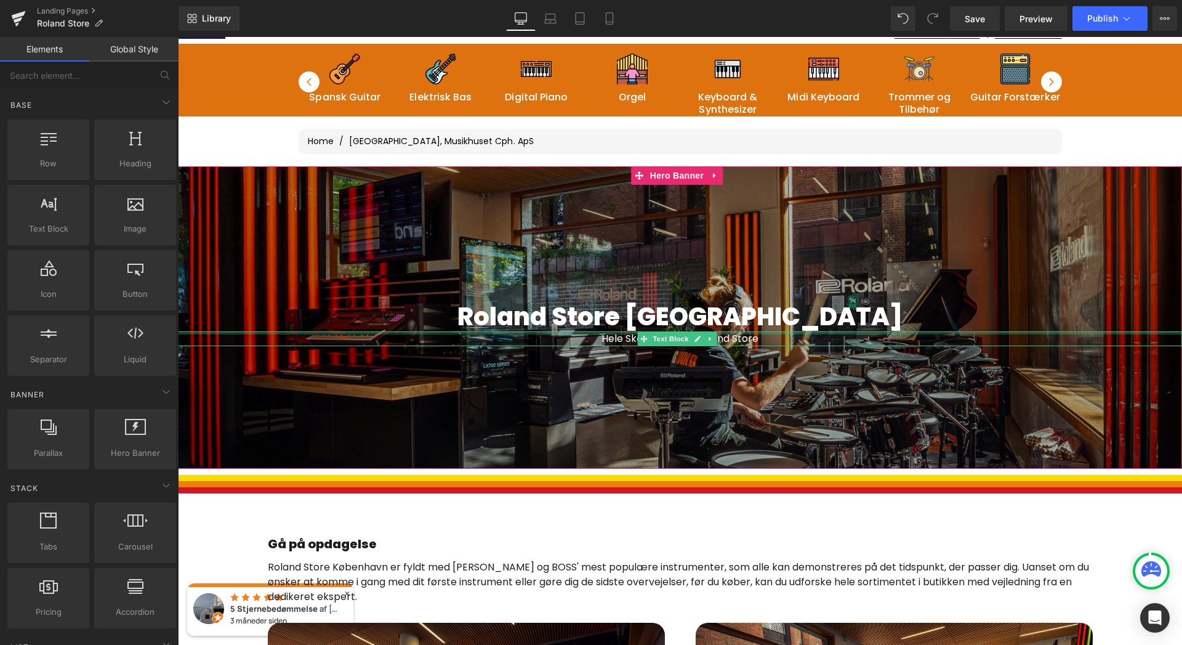
click at [750, 332] on div at bounding box center [680, 332] width 1004 height 3
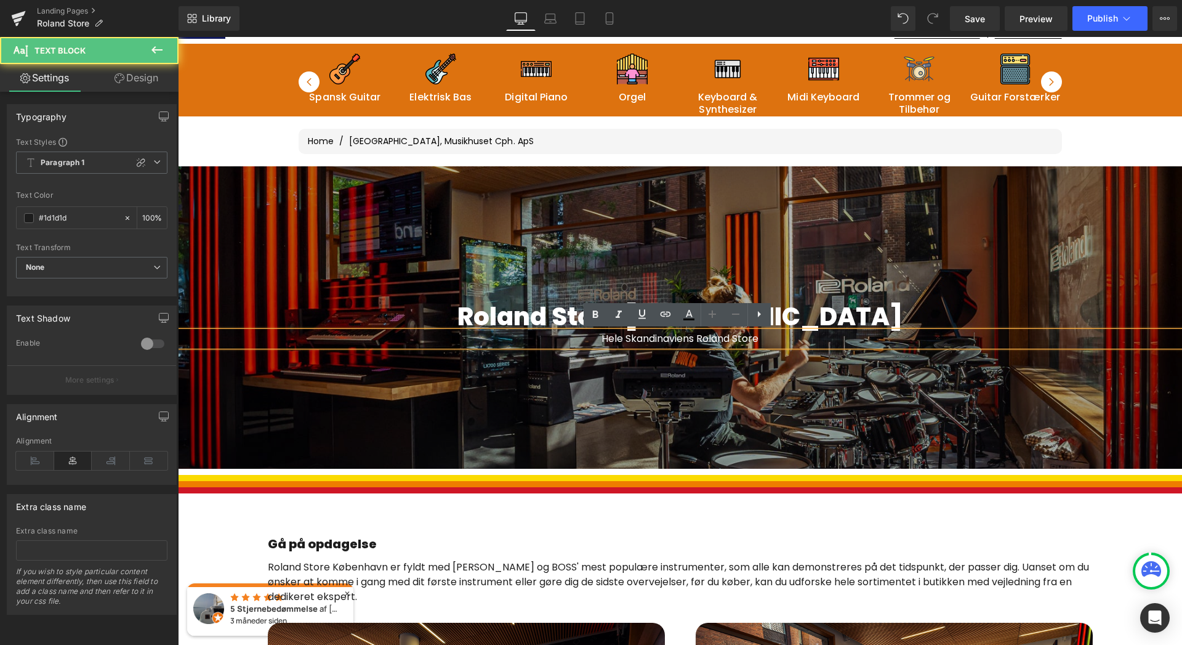
click at [765, 339] on p "Hele Skandinaviens Roland Store" at bounding box center [680, 338] width 1004 height 15
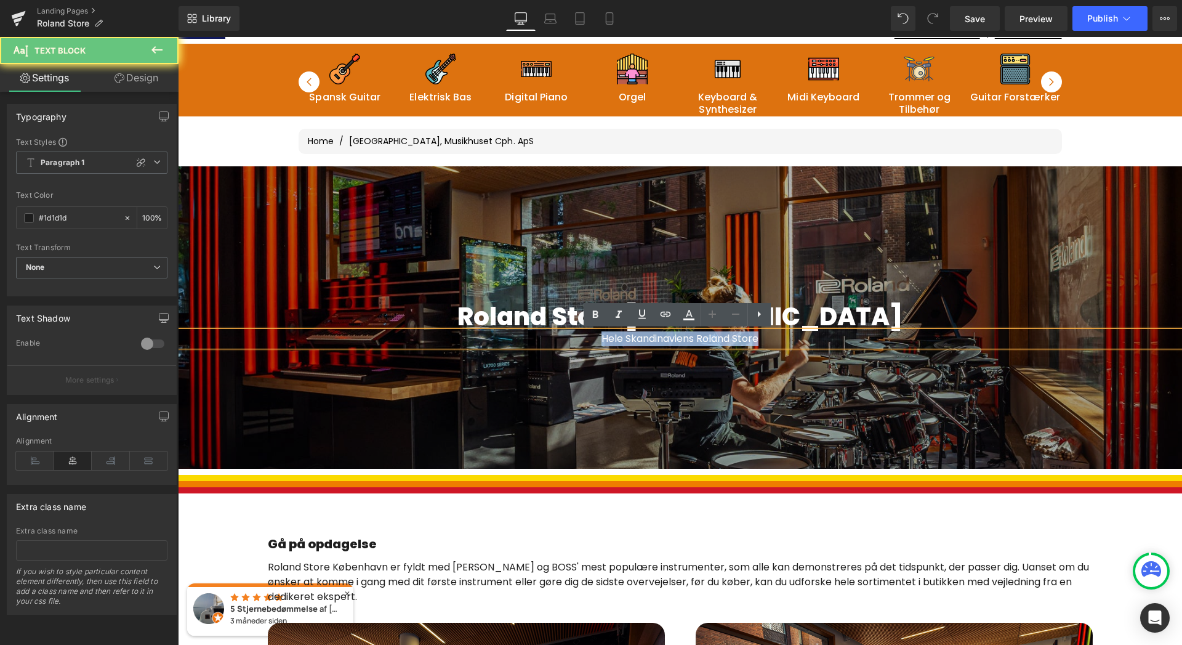
click at [765, 339] on p "Hele Skandinaviens Roland Store" at bounding box center [680, 338] width 1004 height 15
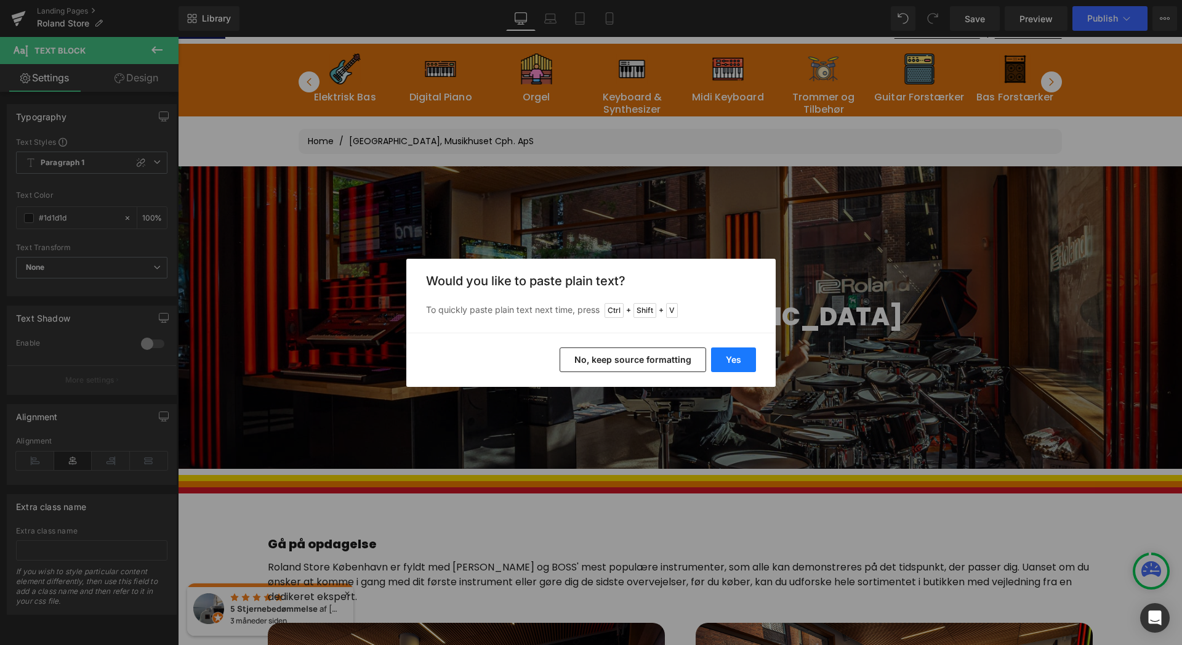
click at [726, 361] on button "Yes" at bounding box center [733, 359] width 45 height 25
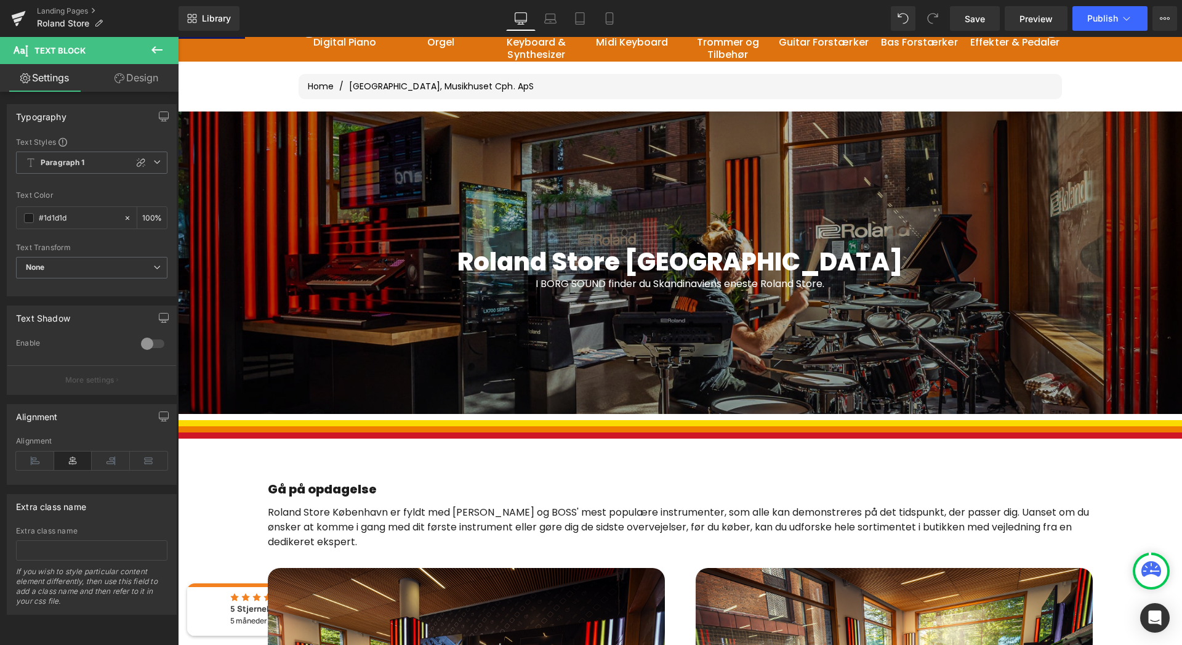
scroll to position [185, 0]
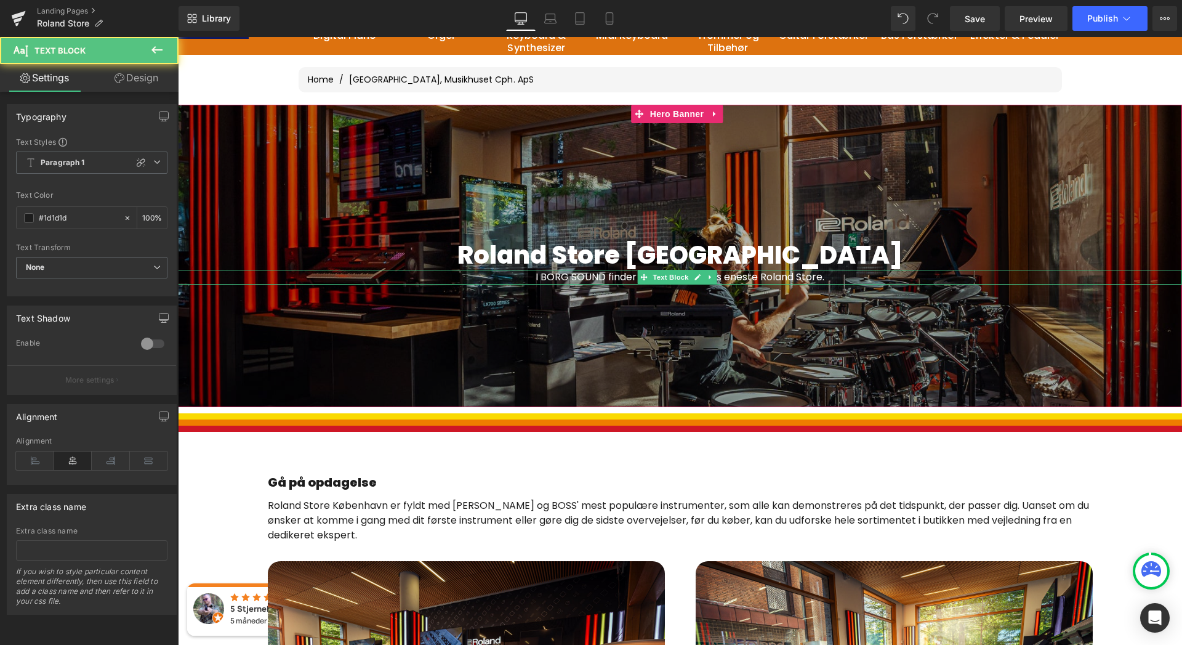
click at [773, 276] on font "I BORG SOUND finder du Skandinaviens eneste Roland Store." at bounding box center [680, 277] width 289 height 14
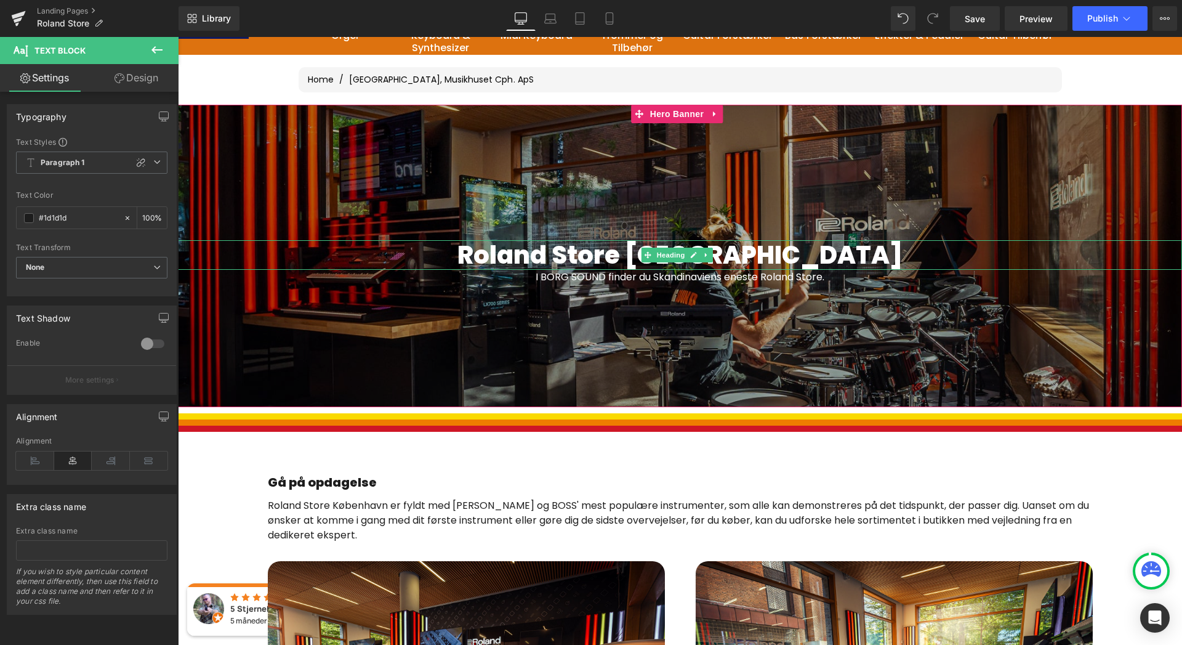
click at [683, 263] on span "Roland Store København" at bounding box center [679, 255] width 445 height 34
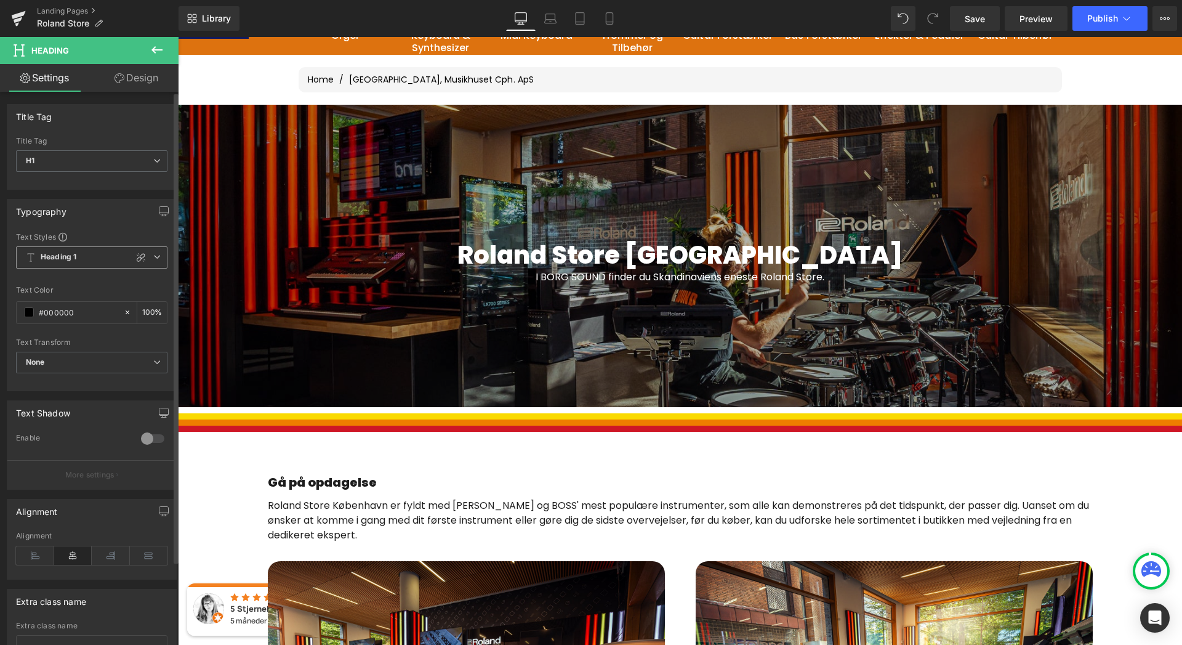
click at [105, 263] on span "Heading 1" at bounding box center [91, 257] width 151 height 22
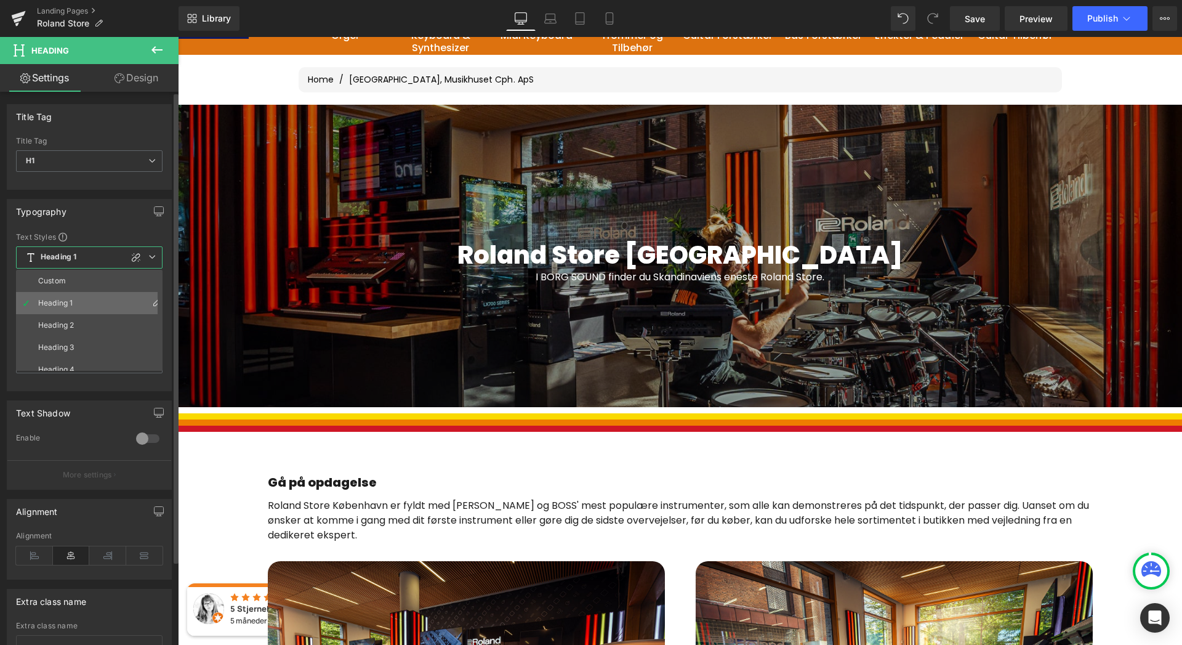
click at [87, 300] on li "Heading 1" at bounding box center [92, 303] width 152 height 22
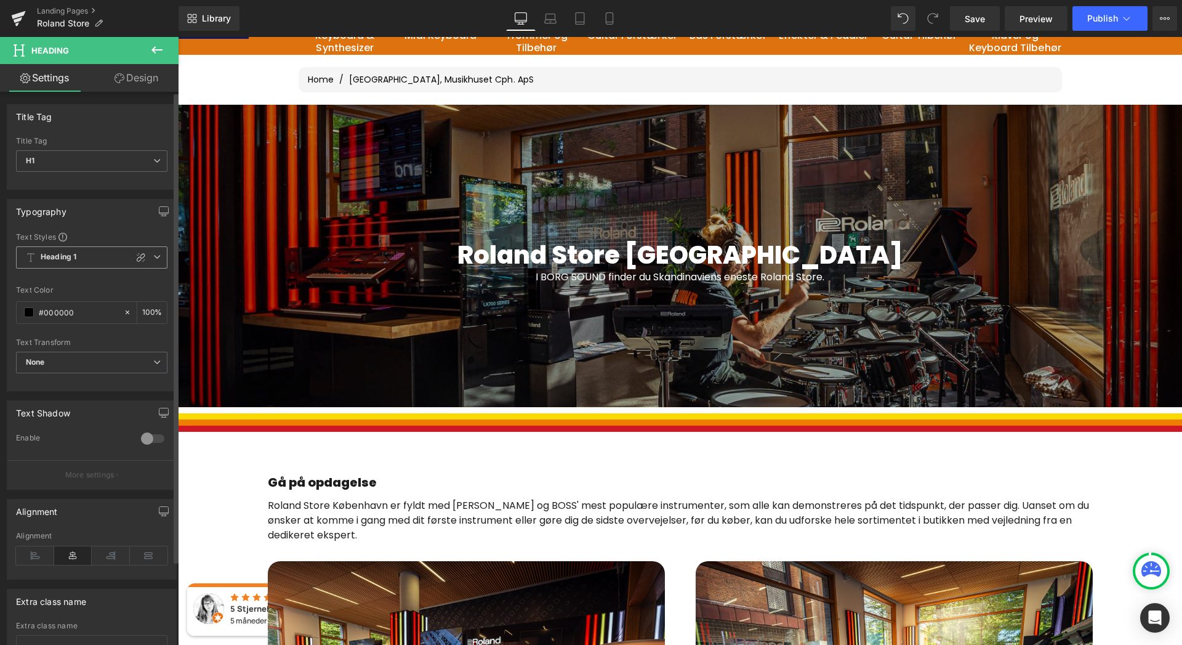
click at [97, 260] on span "Heading 1" at bounding box center [91, 257] width 151 height 22
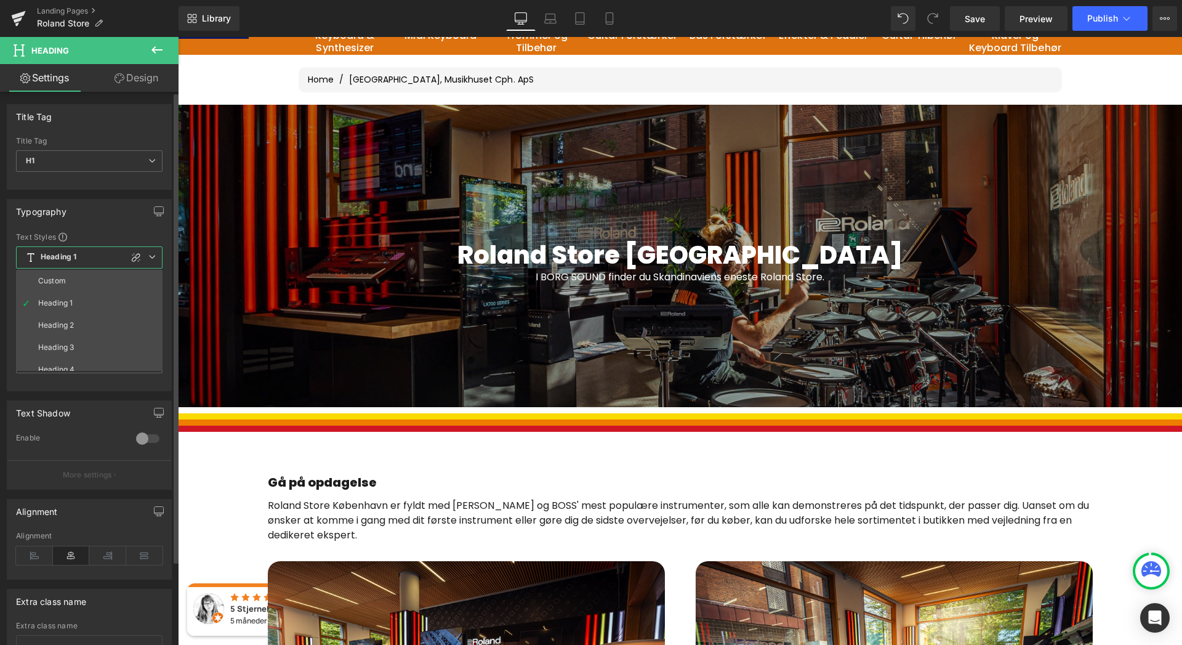
click at [94, 223] on div "Typography Text Styles Custom Heading 1 Heading 2 Heading 3 Heading 4 Heading 5…" at bounding box center [89, 295] width 165 height 192
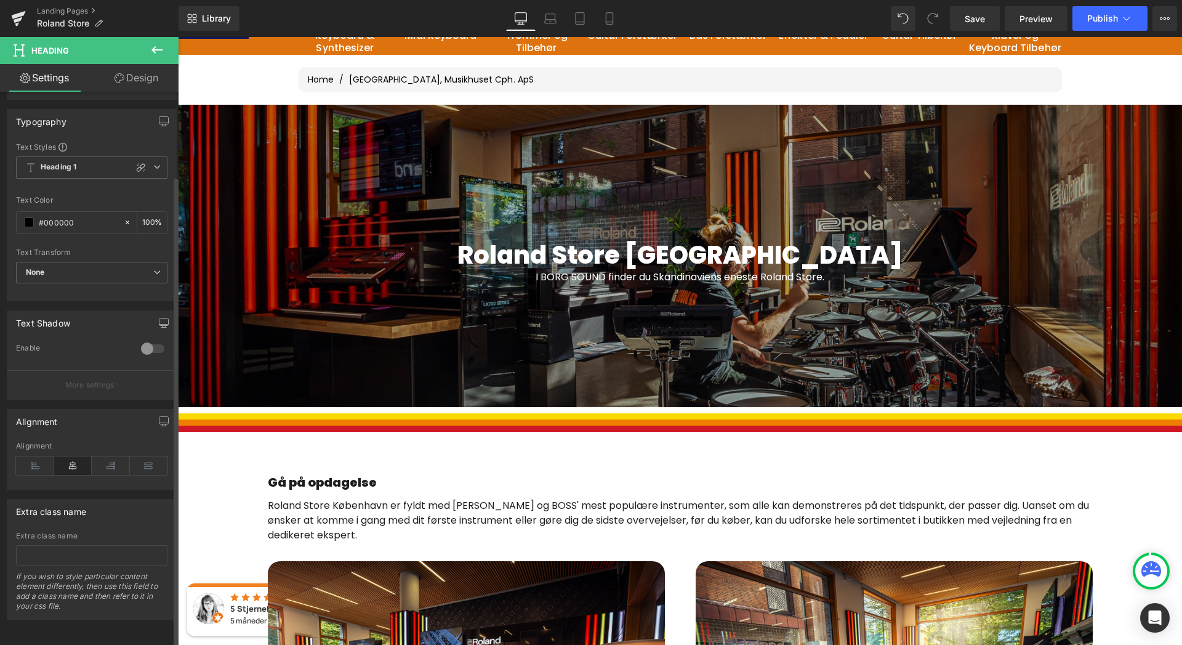
scroll to position [0, 0]
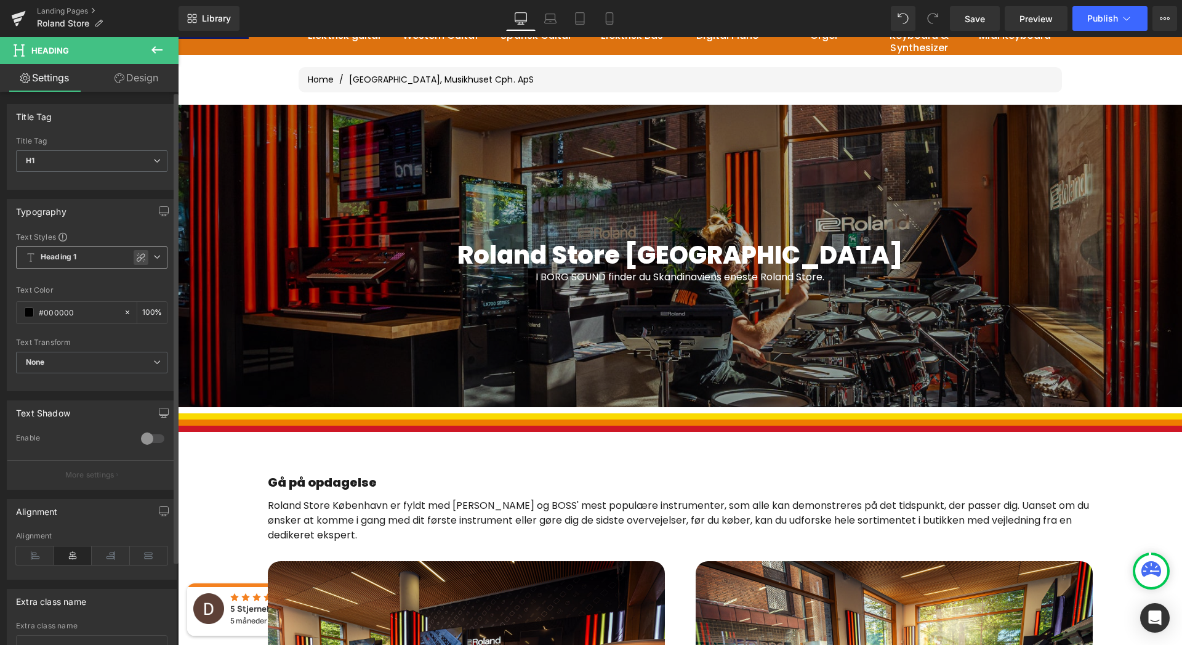
click at [136, 260] on icon at bounding box center [141, 257] width 10 height 10
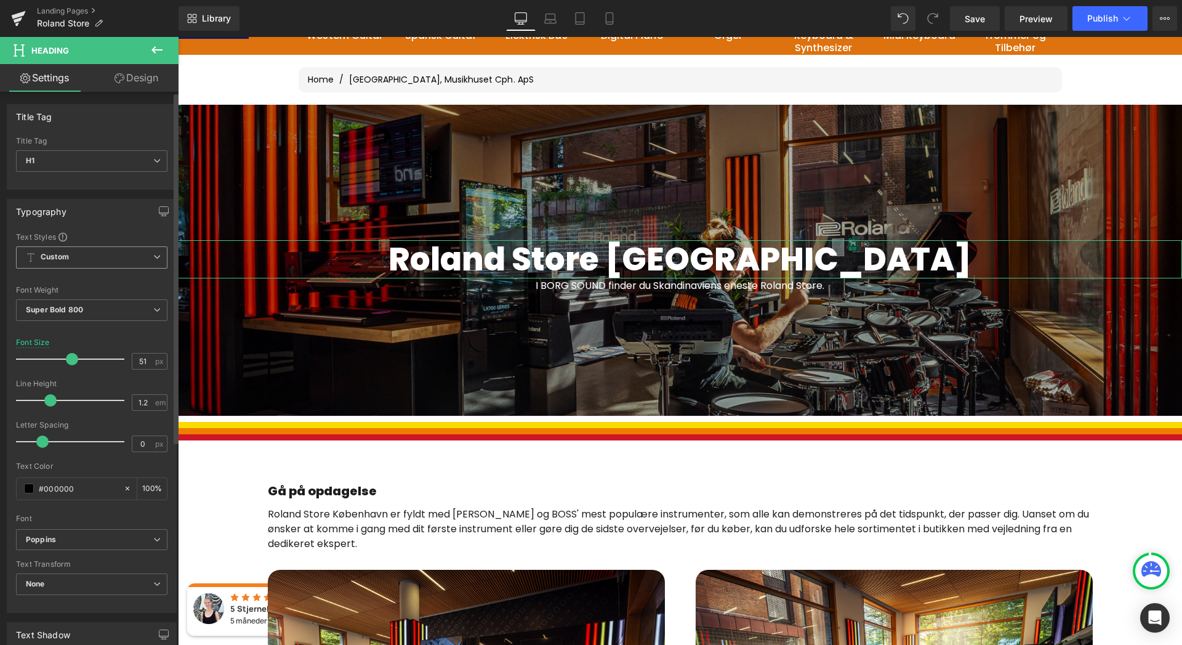
drag, startPoint x: 57, startPoint y: 362, endPoint x: 65, endPoint y: 361, distance: 8.7
click at [66, 361] on span at bounding box center [72, 359] width 12 height 12
type input "48"
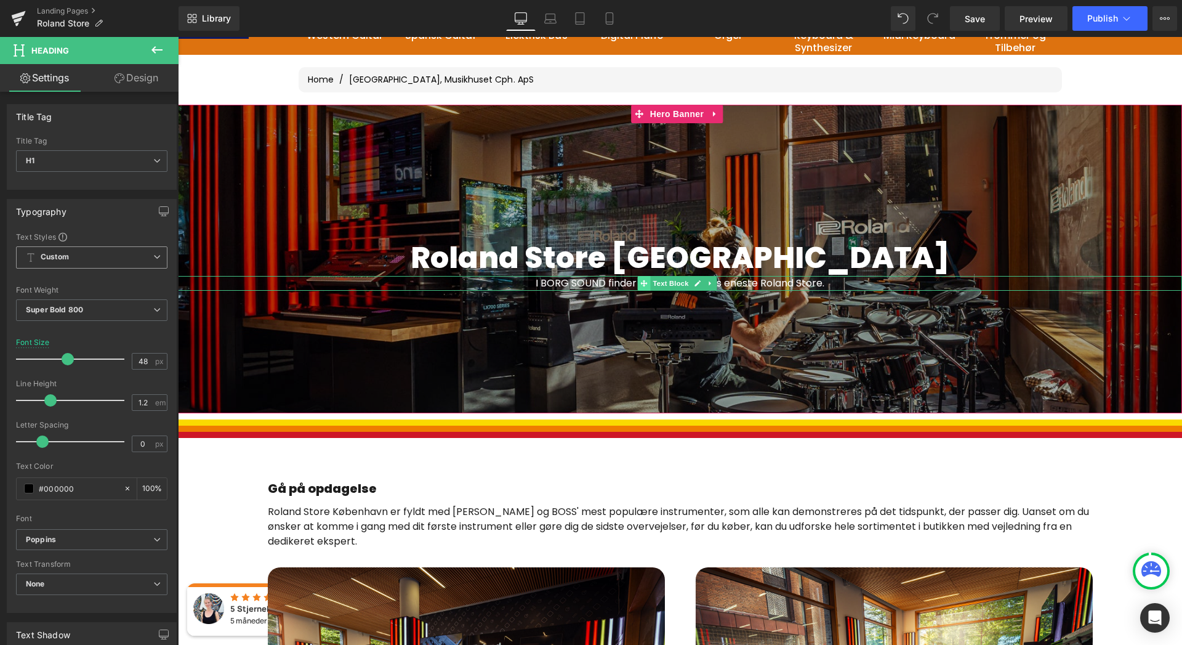
click at [647, 288] on span at bounding box center [643, 283] width 13 height 15
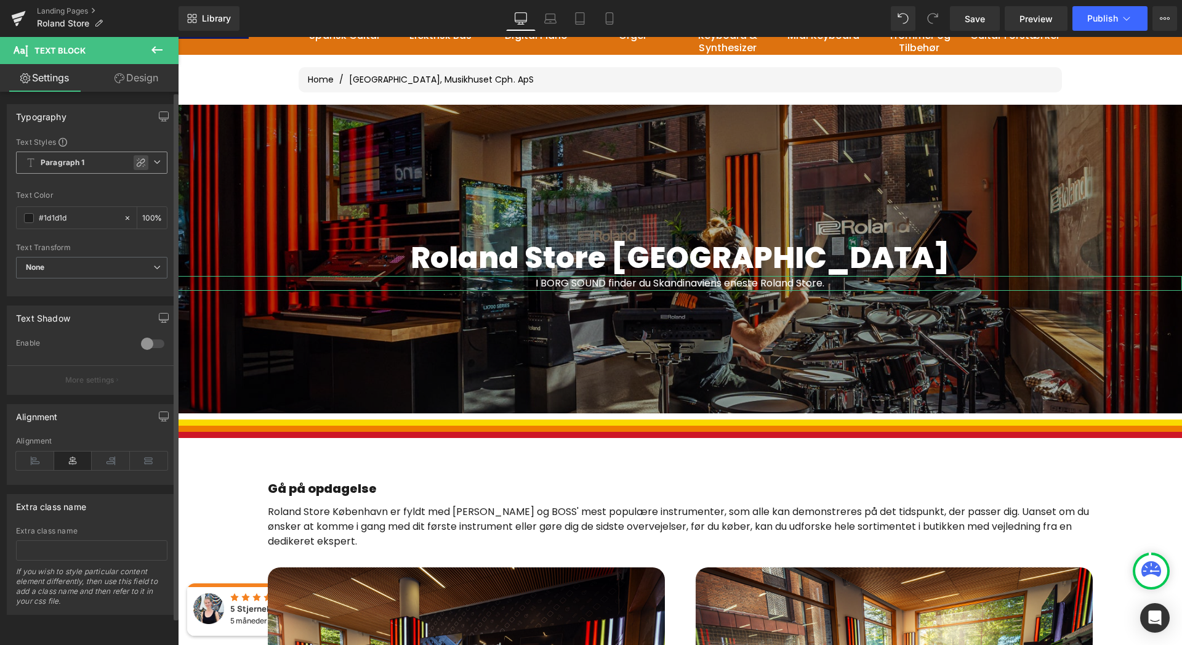
click at [134, 166] on div at bounding box center [141, 162] width 15 height 15
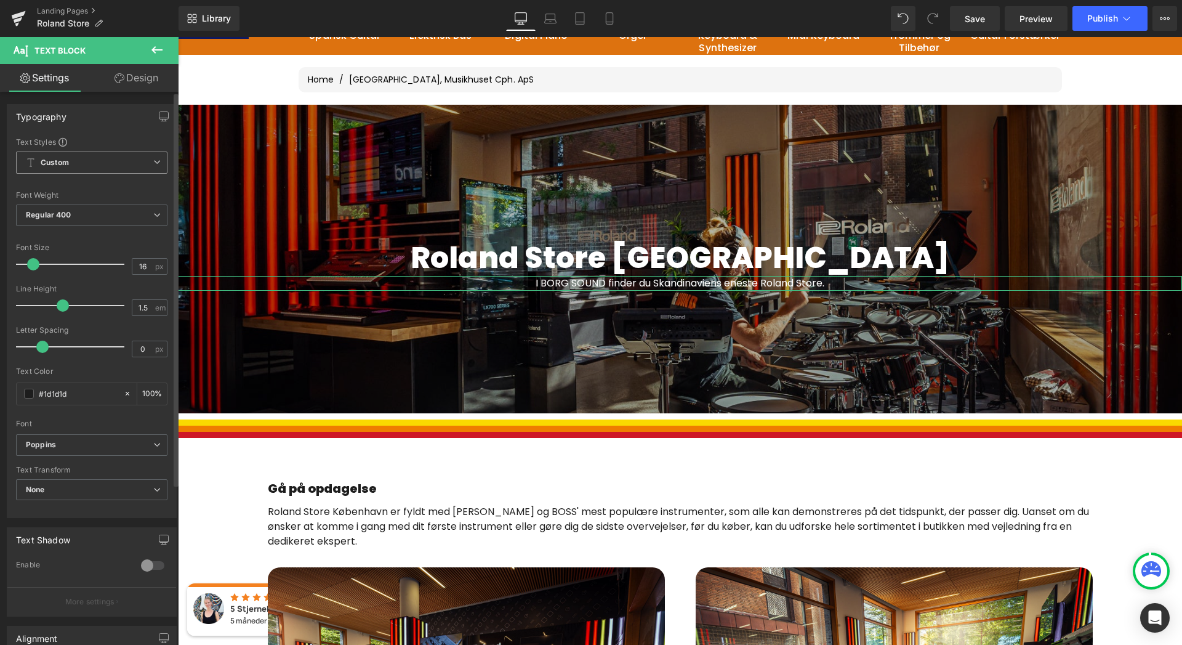
click at [153, 165] on icon at bounding box center [156, 161] width 7 height 7
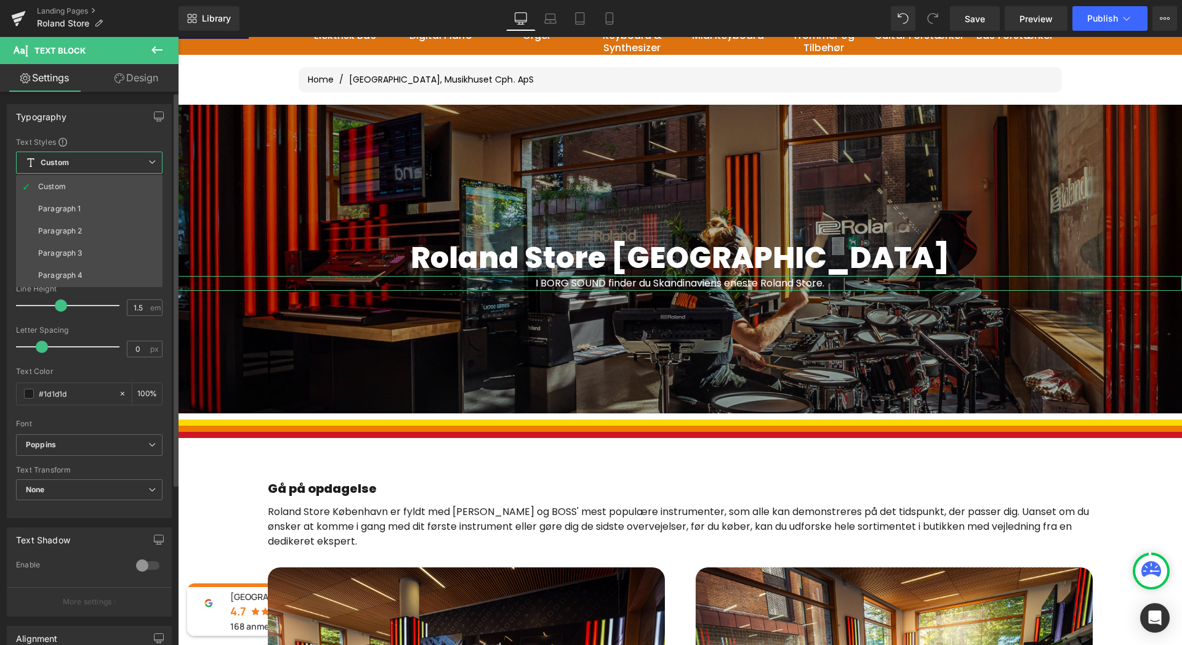
click at [119, 116] on div "Typography" at bounding box center [89, 116] width 164 height 23
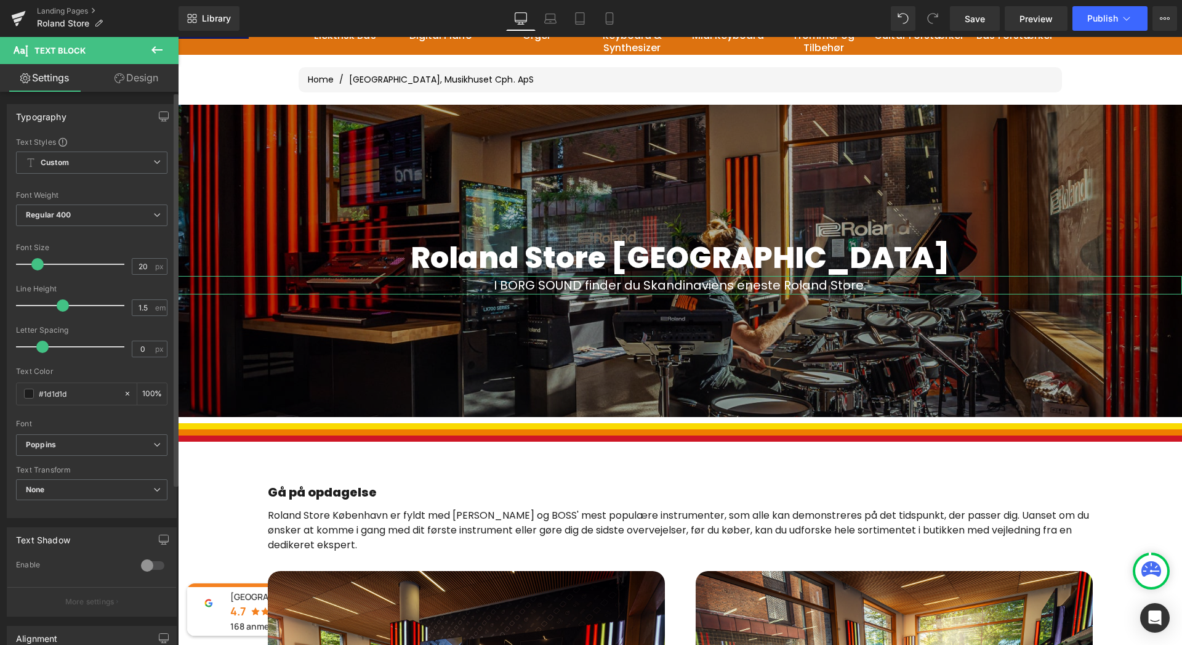
type input "19"
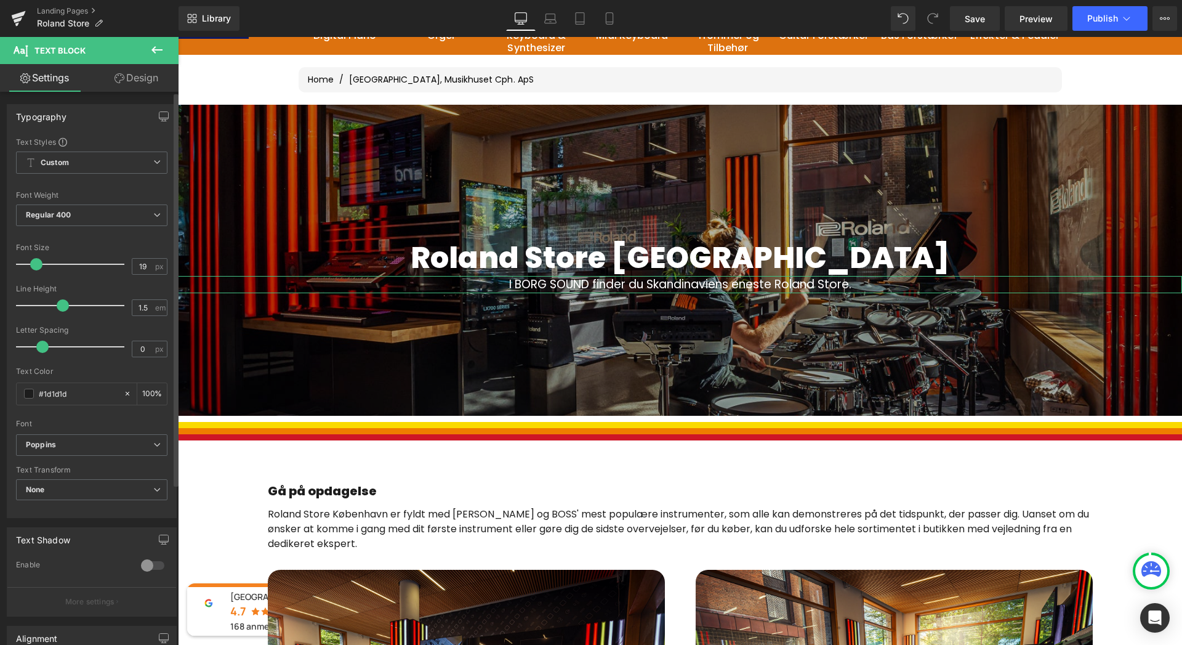
drag, startPoint x: 34, startPoint y: 267, endPoint x: 38, endPoint y: 272, distance: 6.7
click at [37, 272] on div at bounding box center [73, 264] width 102 height 25
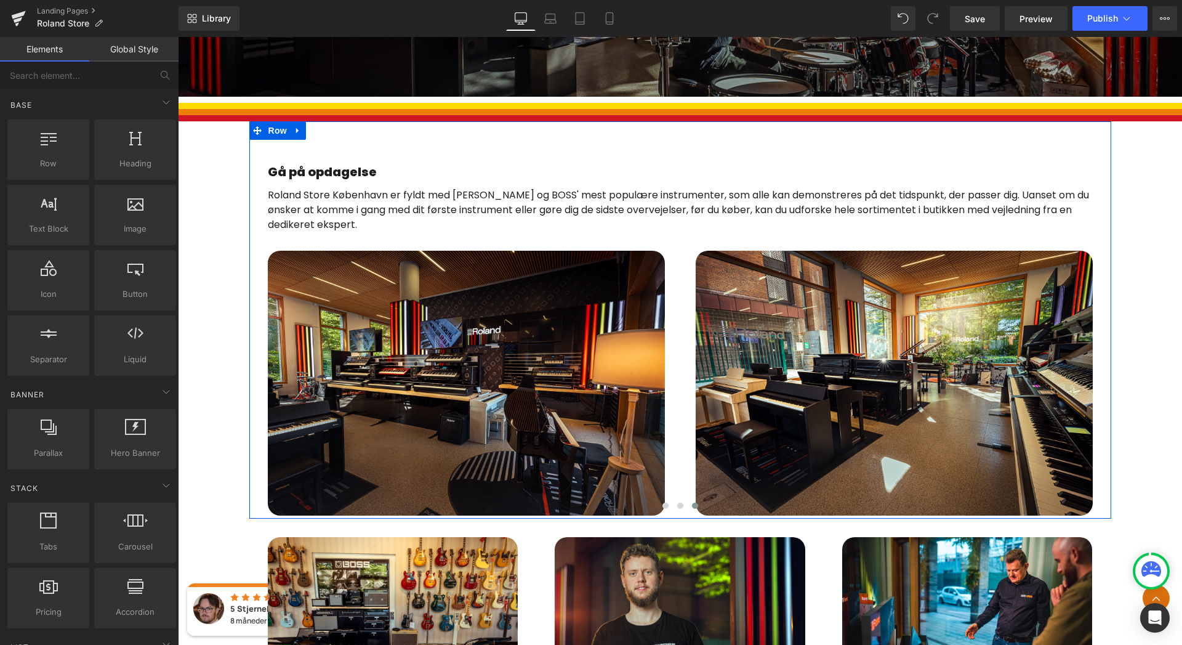
scroll to position [505, 0]
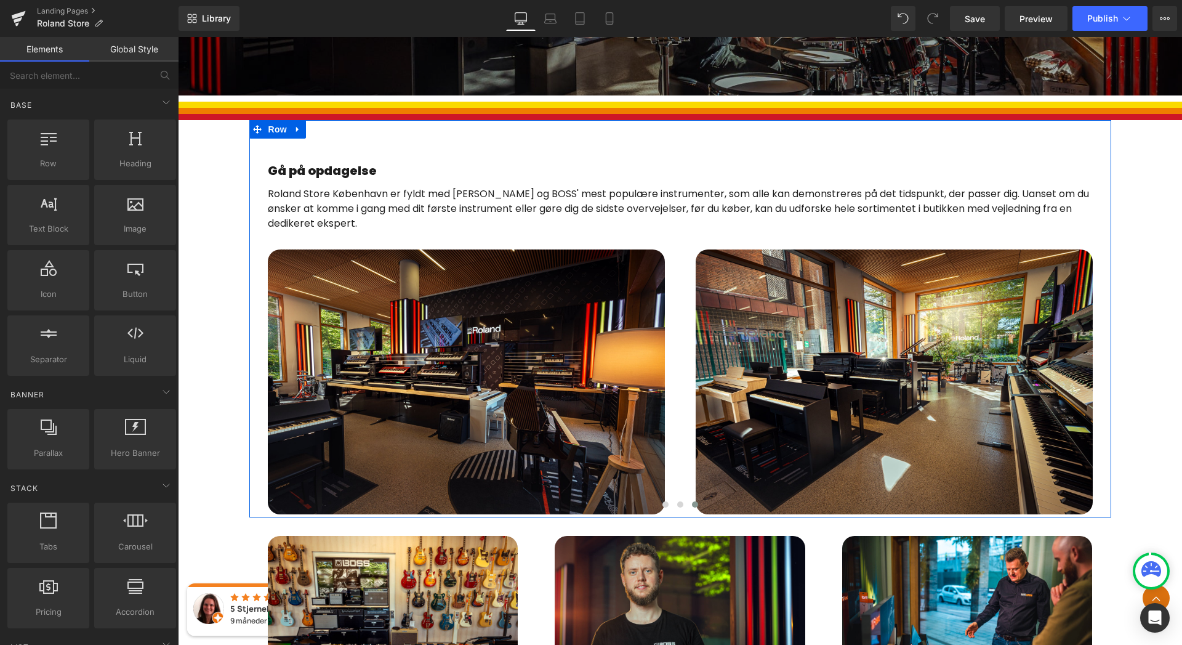
click at [358, 211] on p "Roland Store København er fyldt med Rolands og BOSS' mest populære instrumenter…" at bounding box center [680, 209] width 825 height 44
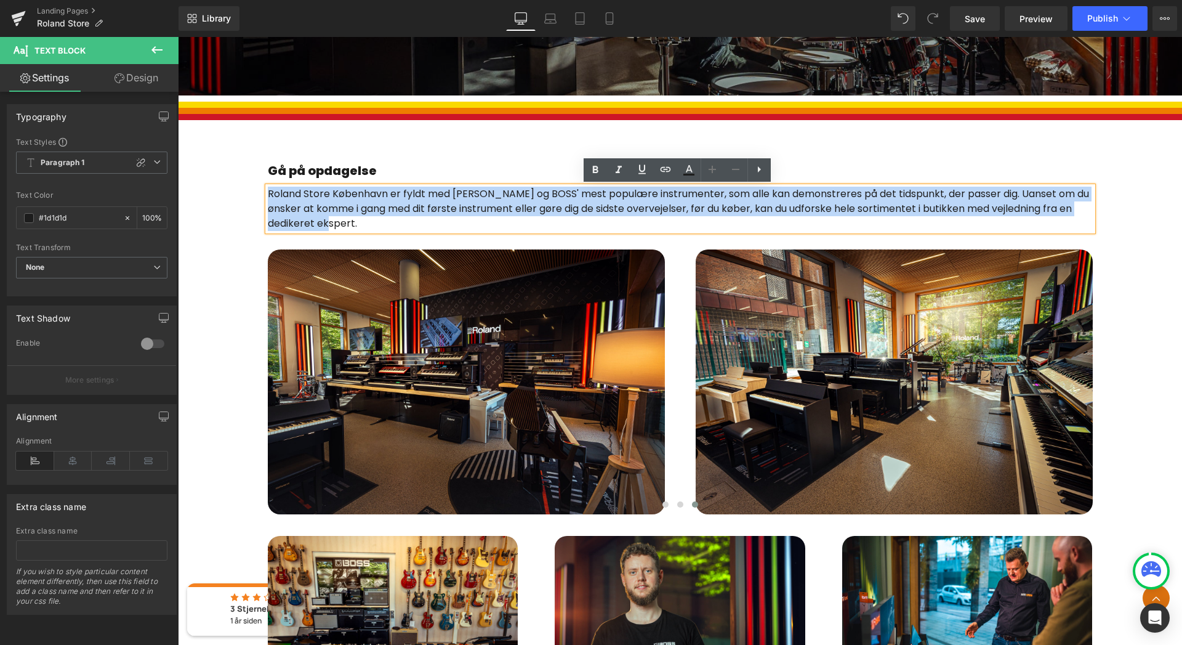
drag, startPoint x: 354, startPoint y: 223, endPoint x: 267, endPoint y: 196, distance: 91.5
click at [268, 195] on p "Roland Store København er fyldt med Rolands og BOSS' mest populære instrumenter…" at bounding box center [680, 209] width 825 height 44
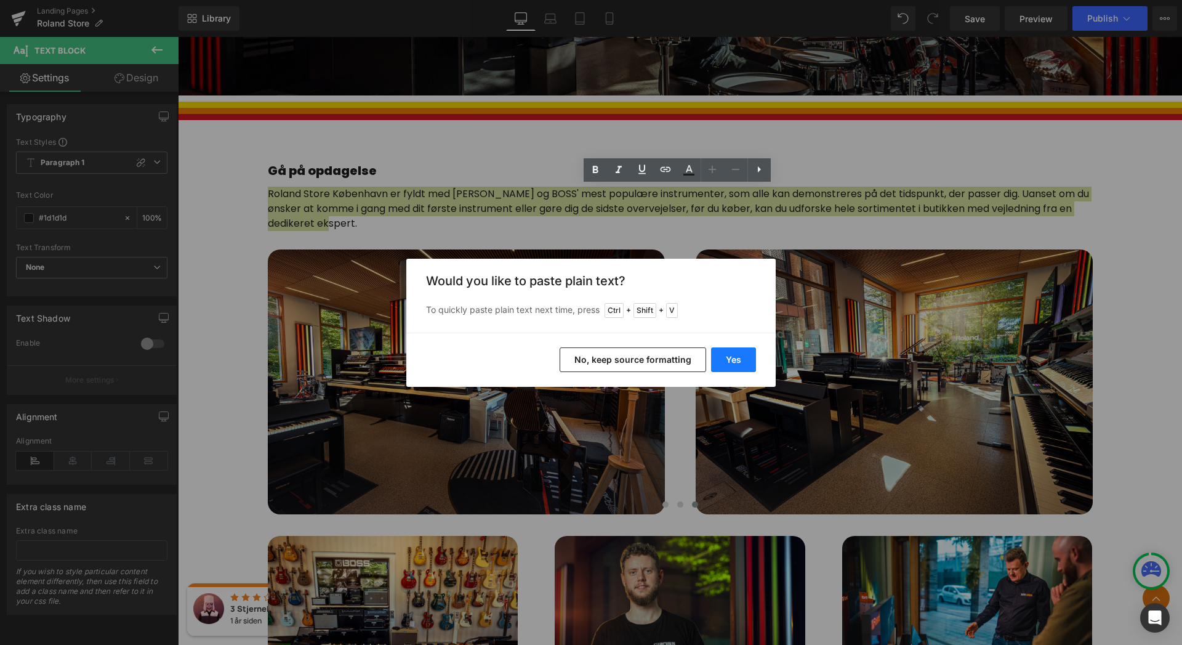
click at [730, 356] on button "Yes" at bounding box center [733, 359] width 45 height 25
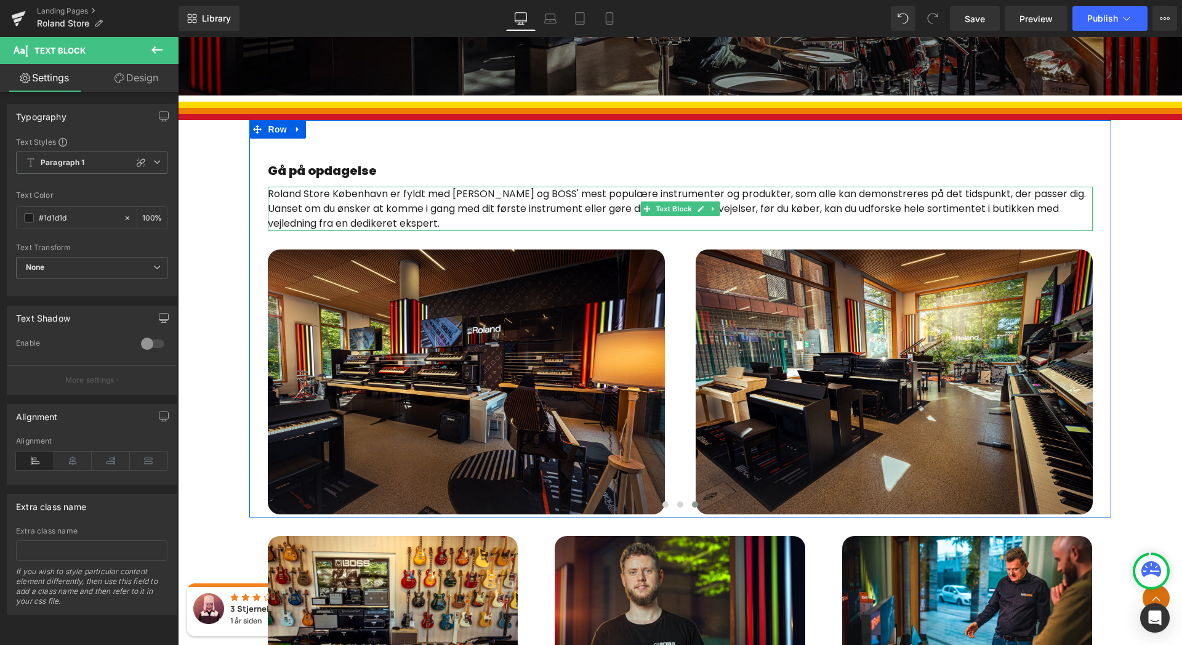
click at [402, 223] on p "Roland Store København er fyldt med Rolands og BOSS' mest populære instrumenter…" at bounding box center [680, 209] width 825 height 44
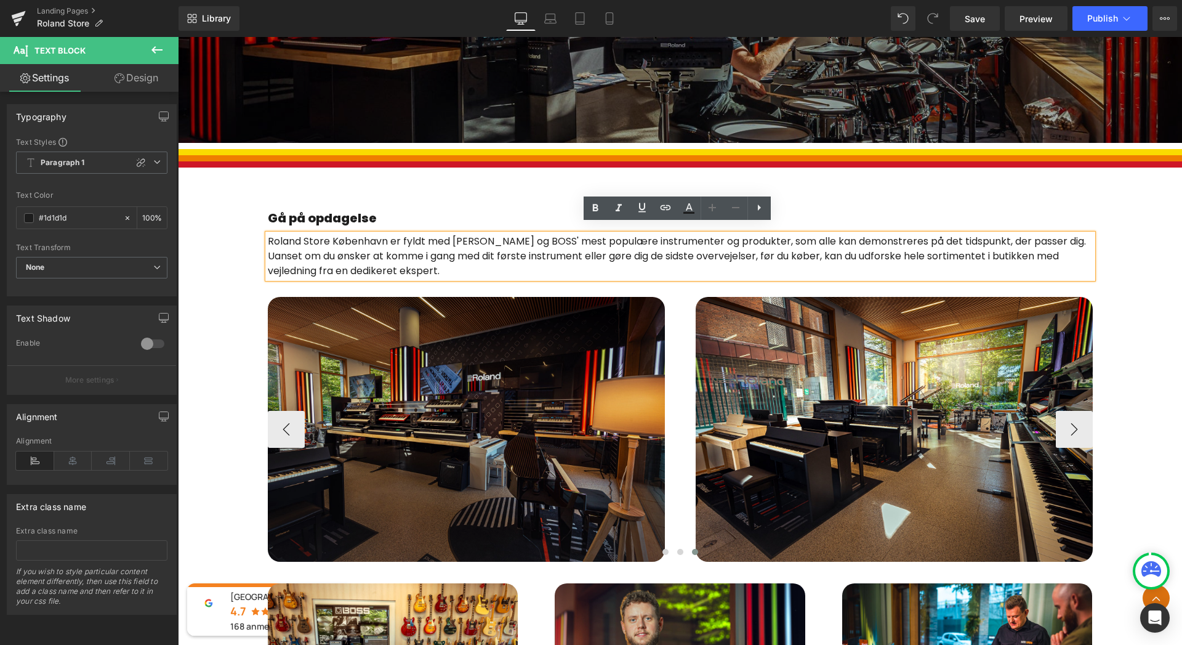
scroll to position [437, 0]
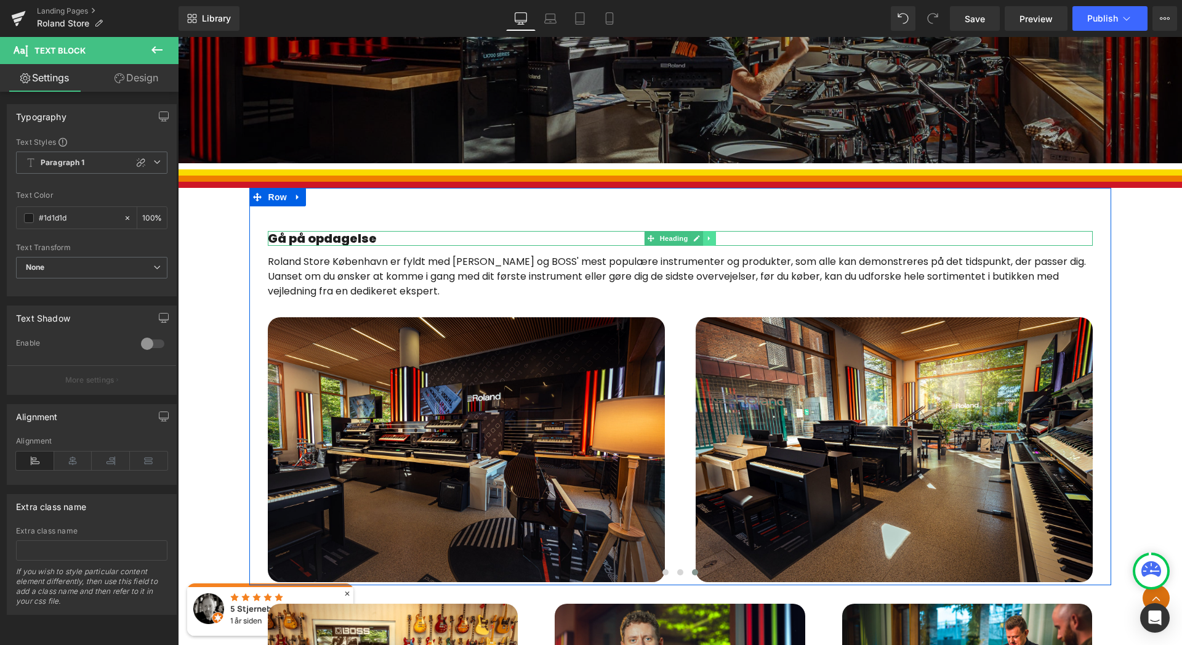
click at [703, 240] on link at bounding box center [709, 238] width 13 height 15
click at [703, 240] on icon at bounding box center [702, 238] width 7 height 7
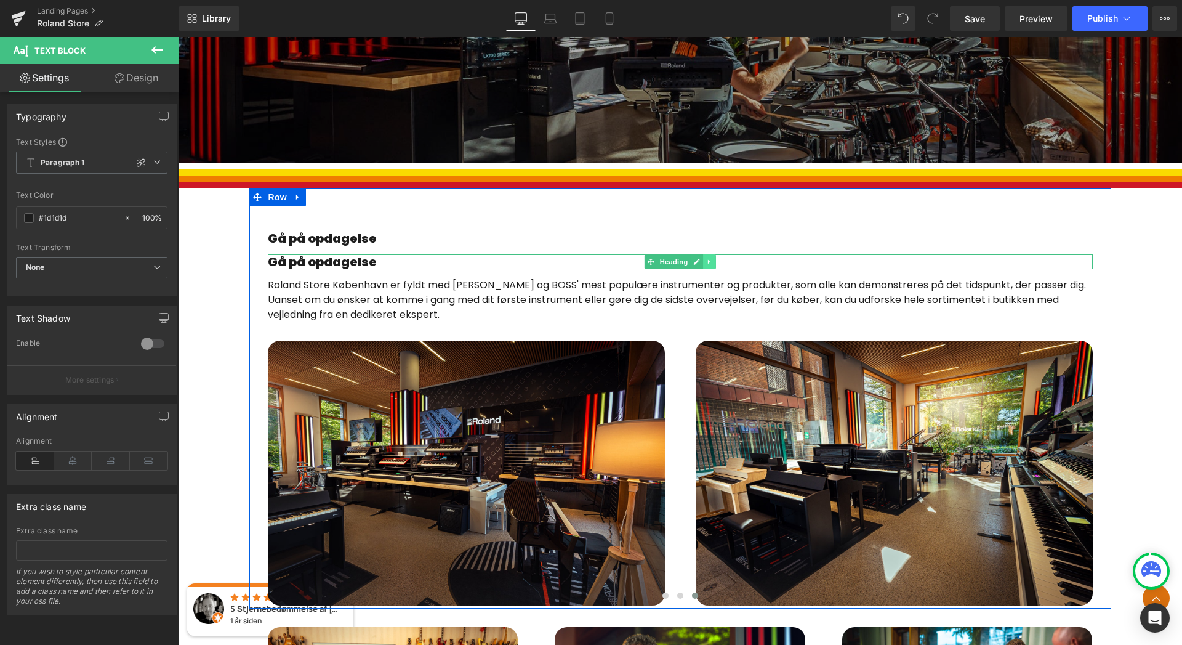
click at [708, 263] on icon at bounding box center [709, 262] width 2 height 4
click at [701, 262] on icon at bounding box center [702, 261] width 7 height 7
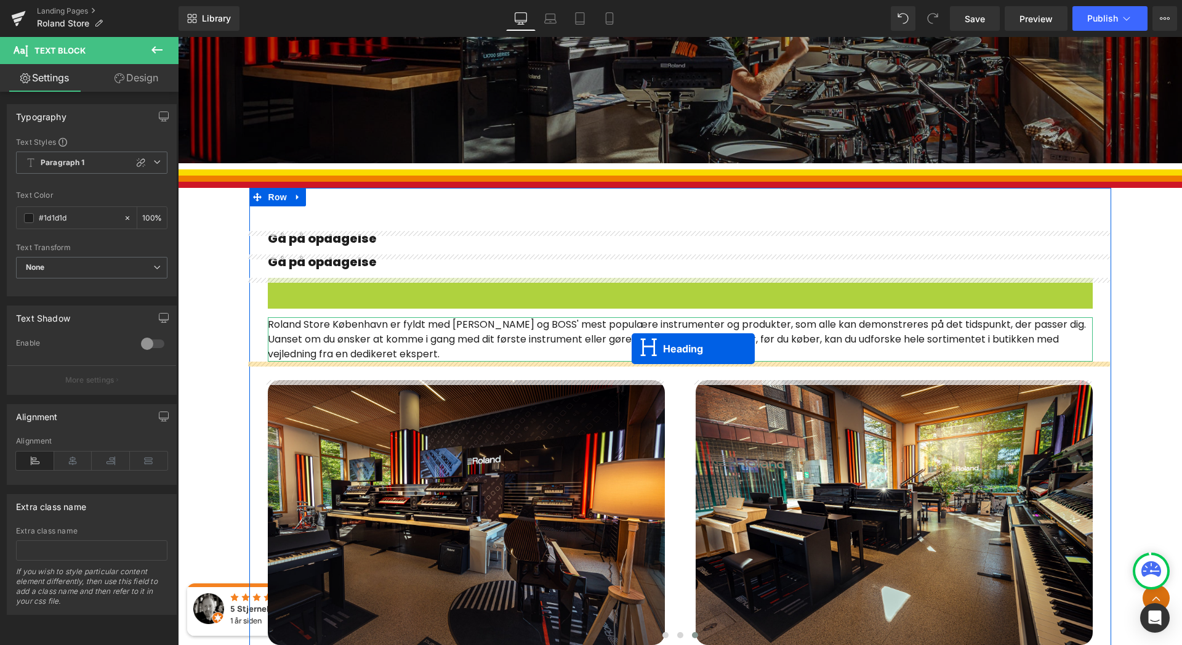
drag, startPoint x: 647, startPoint y: 287, endPoint x: 620, endPoint y: 338, distance: 57.8
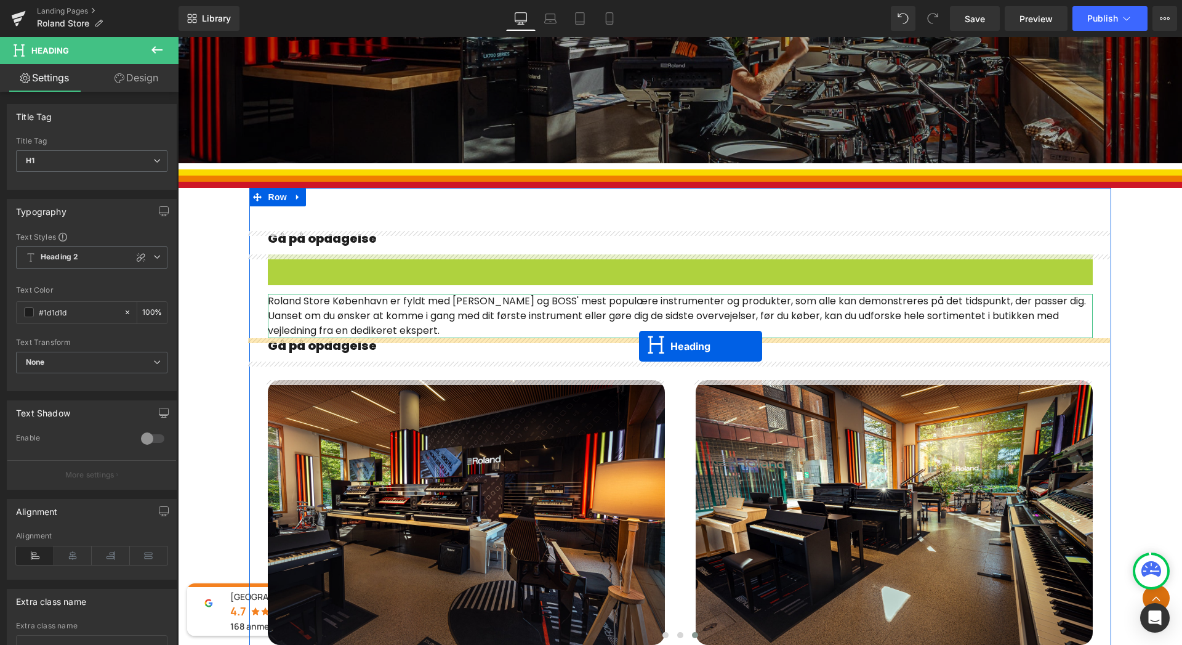
drag, startPoint x: 632, startPoint y: 263, endPoint x: 639, endPoint y: 345, distance: 82.2
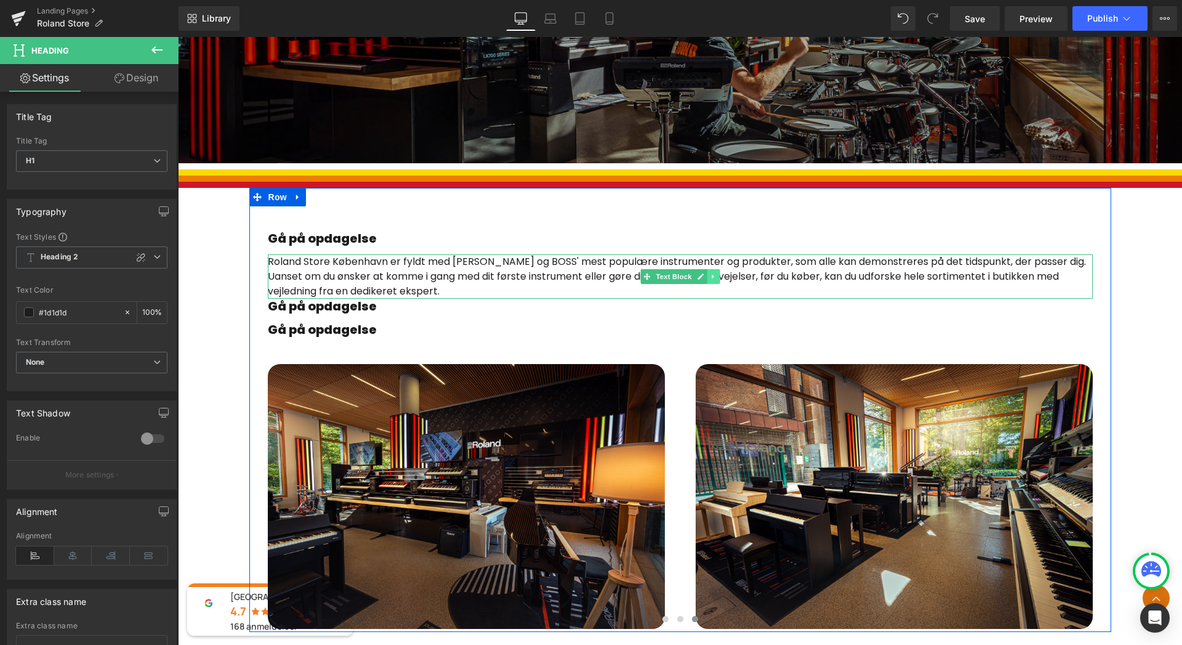
click at [710, 280] on icon at bounding box center [713, 276] width 7 height 7
click at [707, 280] on icon at bounding box center [706, 276] width 7 height 7
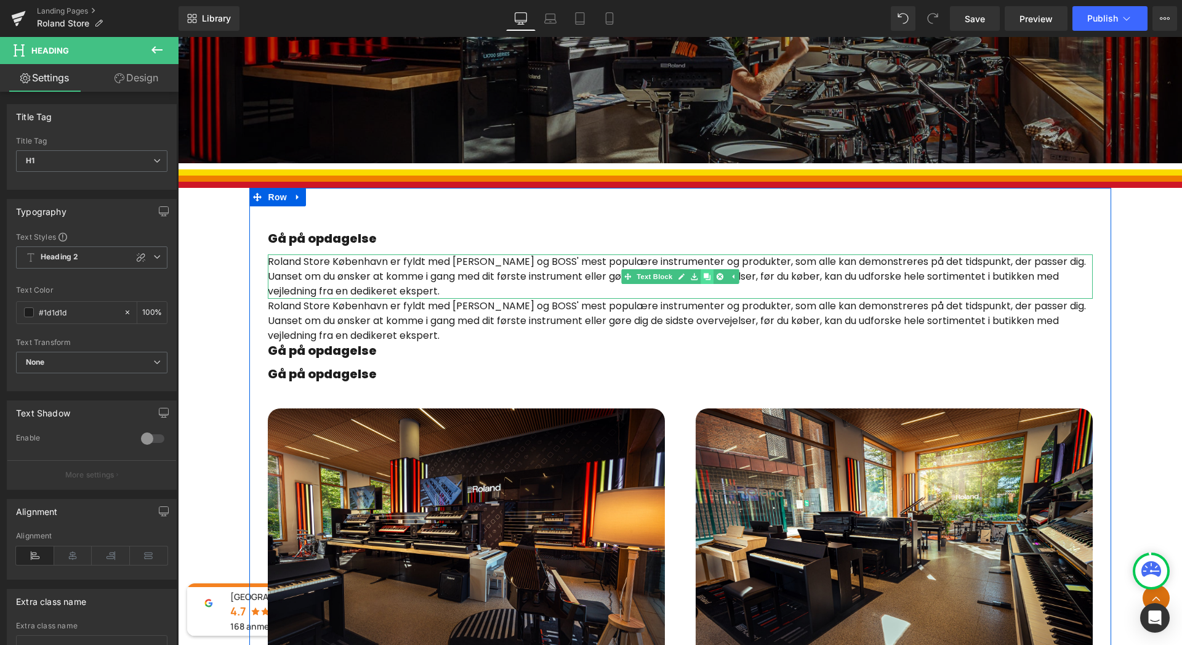
click at [705, 280] on icon at bounding box center [706, 276] width 7 height 7
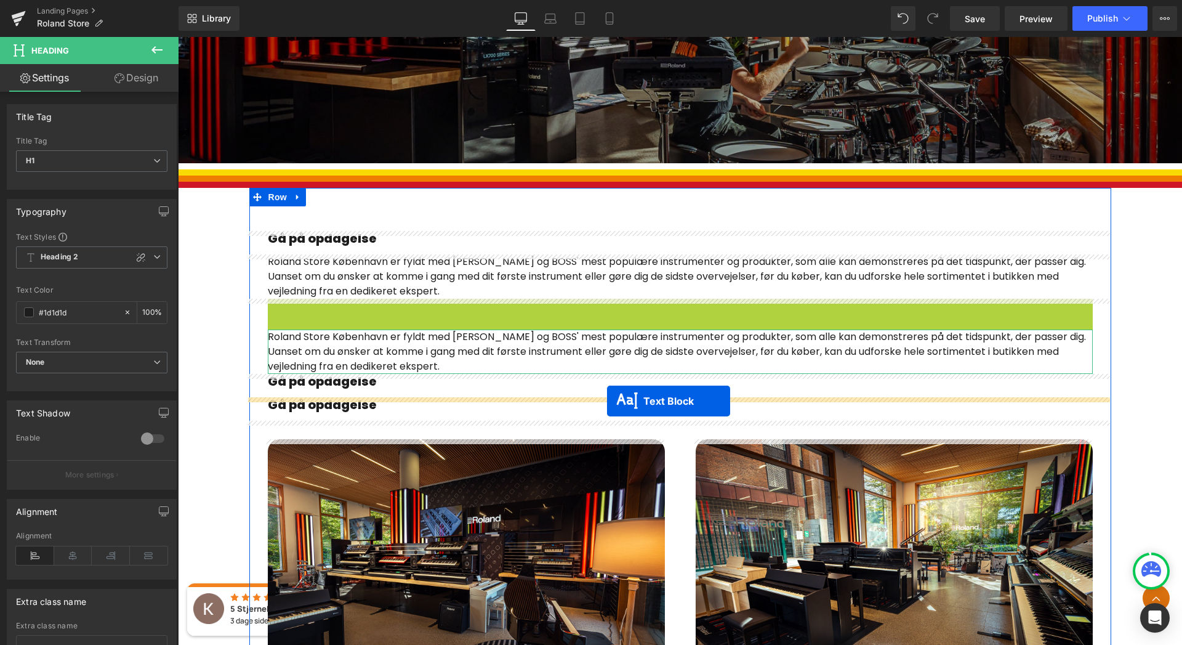
drag, startPoint x: 645, startPoint y: 321, endPoint x: 607, endPoint y: 401, distance: 89.2
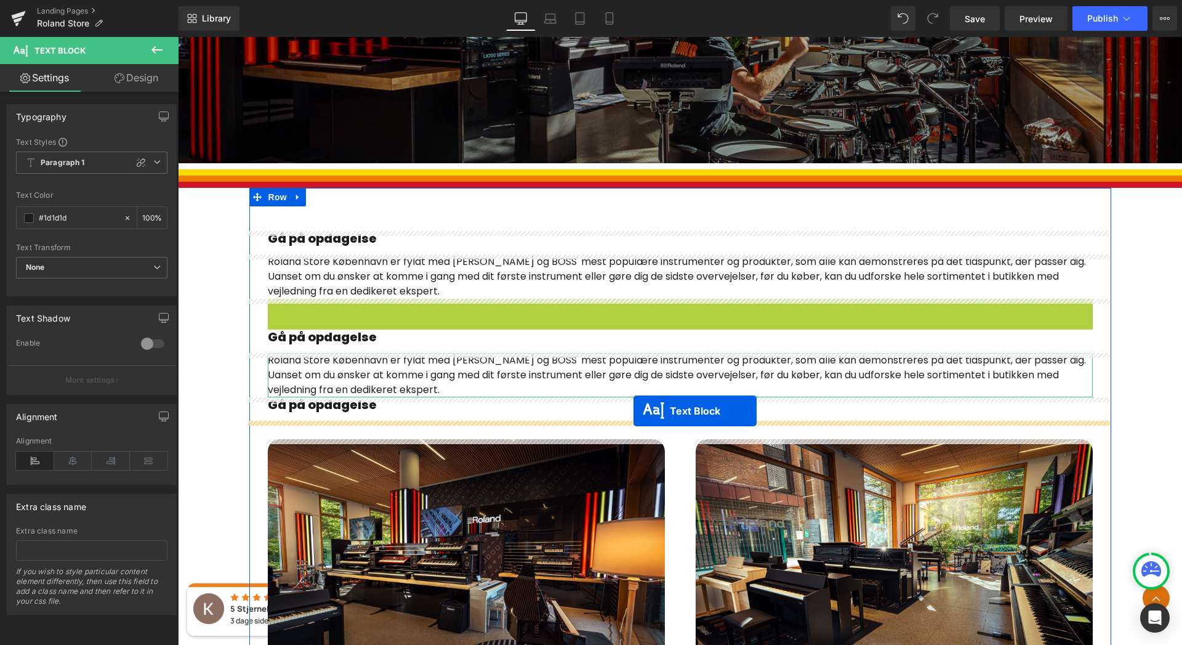
drag, startPoint x: 643, startPoint y: 322, endPoint x: 634, endPoint y: 410, distance: 88.5
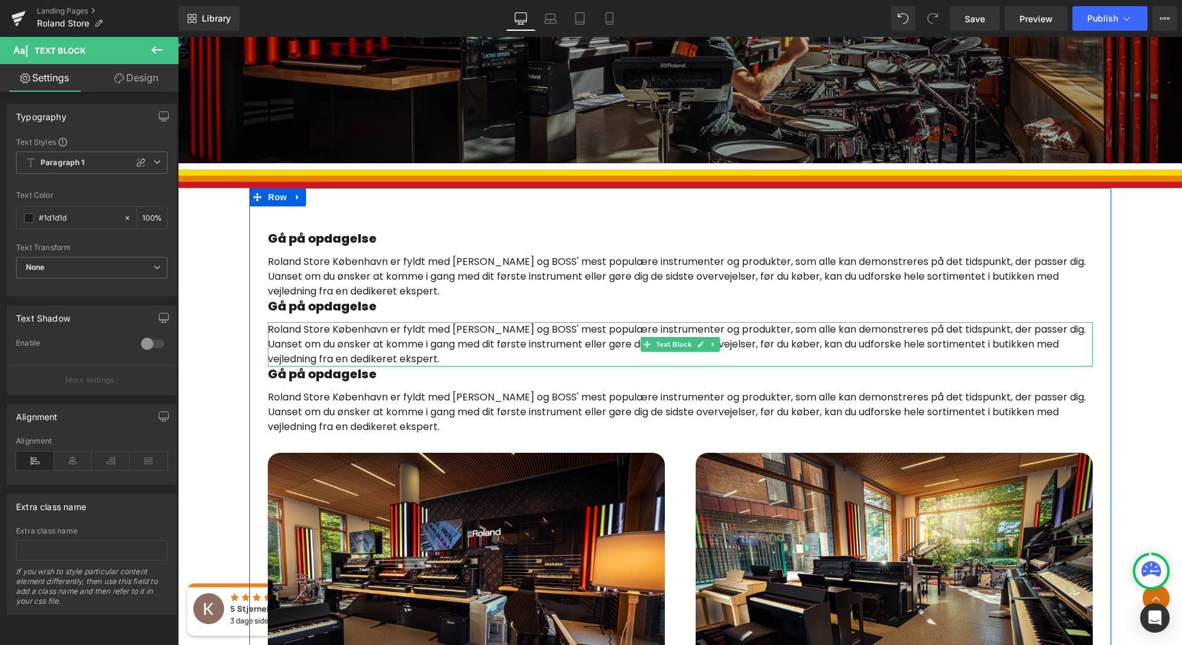
click at [388, 358] on p "Roland Store København er fyldt med Rolands og BOSS' mest populære instrumenter…" at bounding box center [680, 344] width 825 height 44
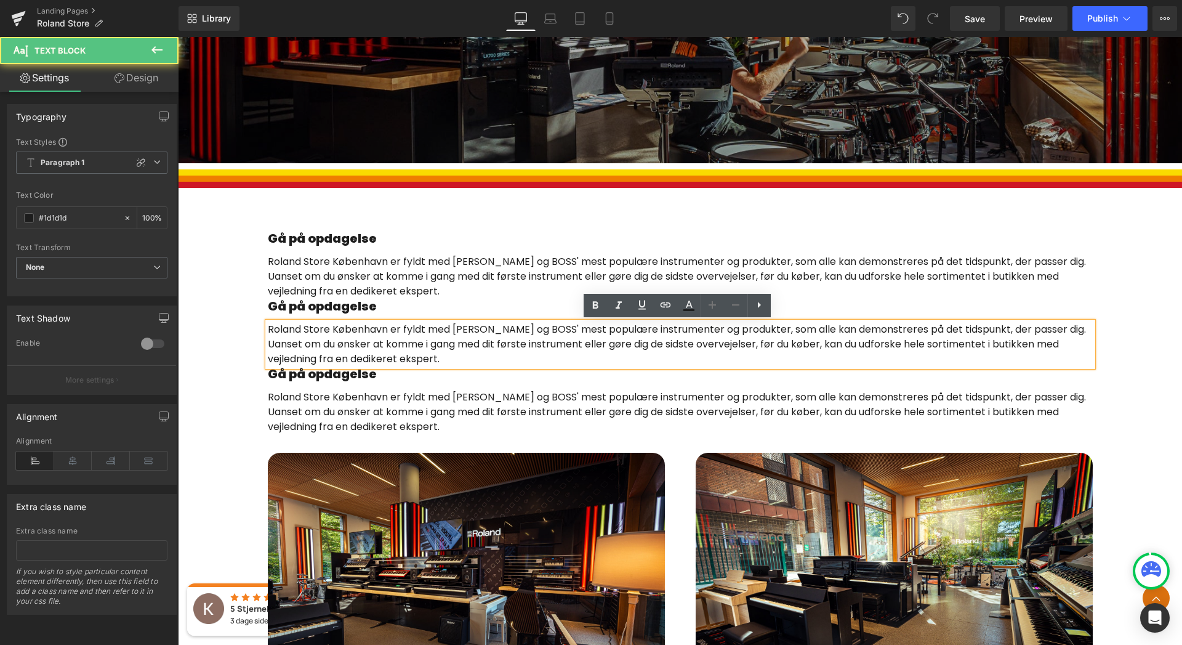
click at [388, 358] on p "Roland Store København er fyldt med Rolands og BOSS' mest populære instrumenter…" at bounding box center [680, 344] width 825 height 44
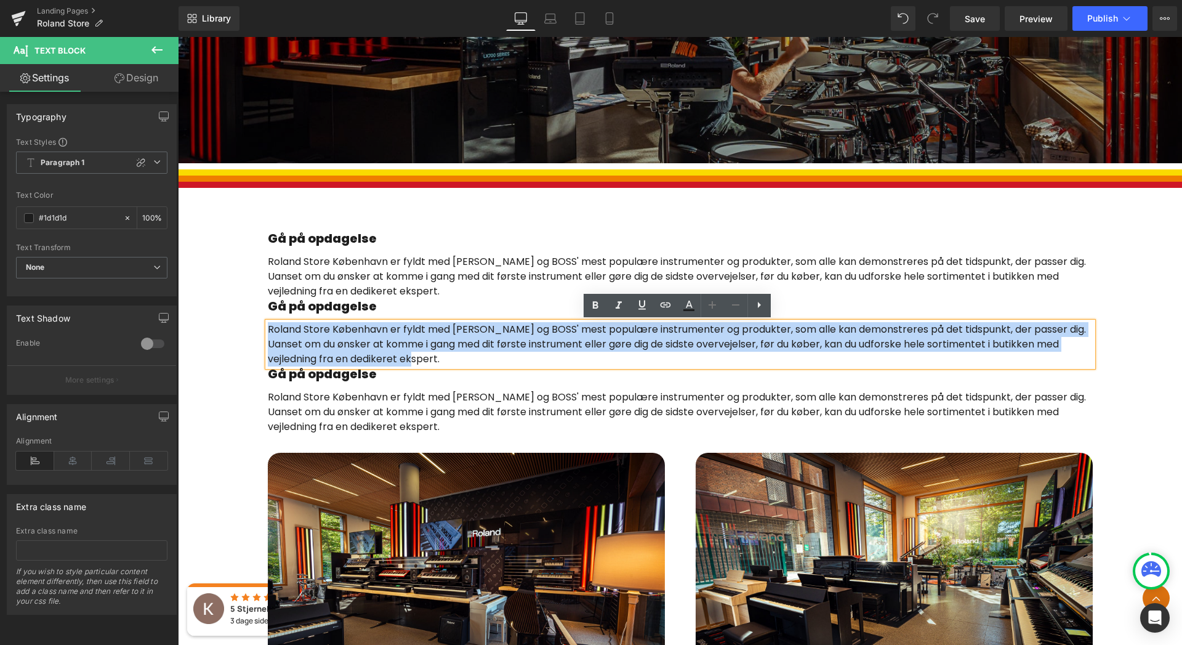
drag, startPoint x: 388, startPoint y: 358, endPoint x: 256, endPoint y: 326, distance: 135.6
click at [256, 326] on div "Gå på opdagelse Heading Roland Store København er fyldt med Rolands og BOSS' me…" at bounding box center [680, 475] width 862 height 489
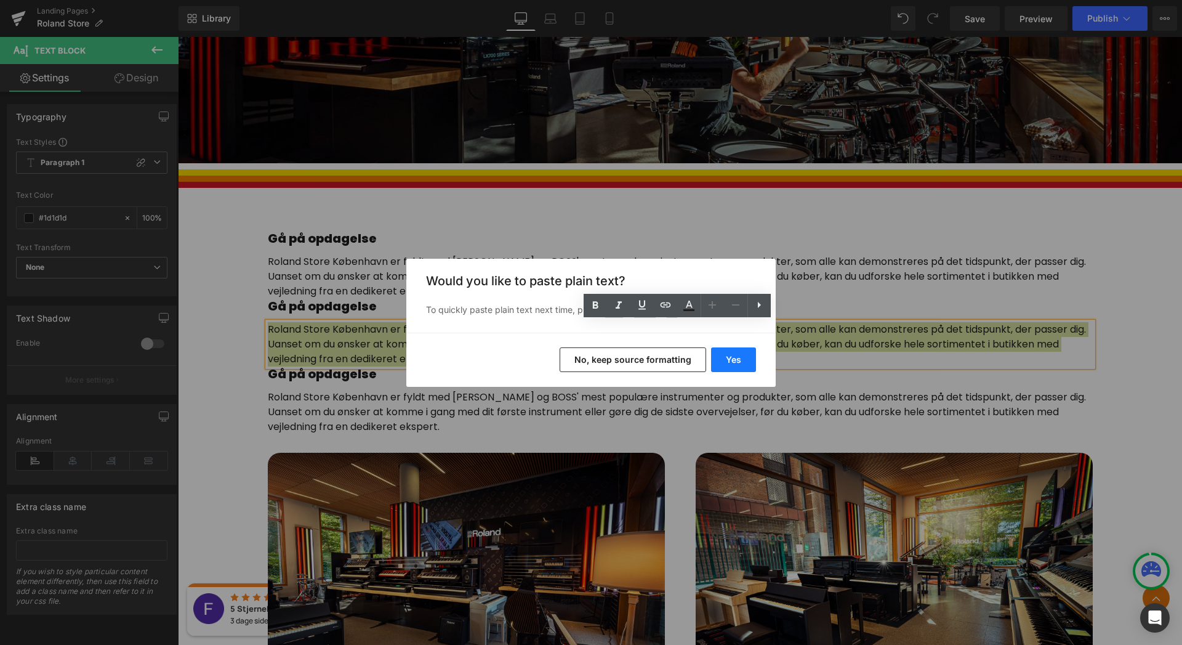
click at [736, 358] on button "Yes" at bounding box center [733, 359] width 45 height 25
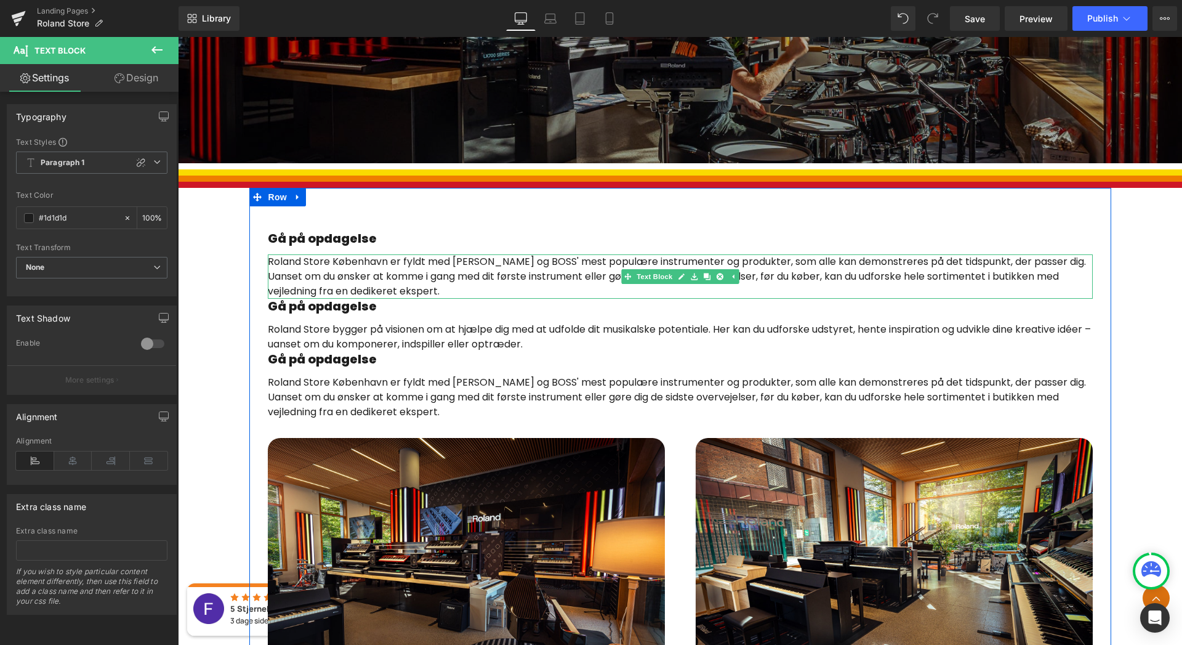
click at [404, 291] on p "Roland Store København er fyldt med Rolands og BOSS' mest populære instrumenter…" at bounding box center [680, 276] width 825 height 44
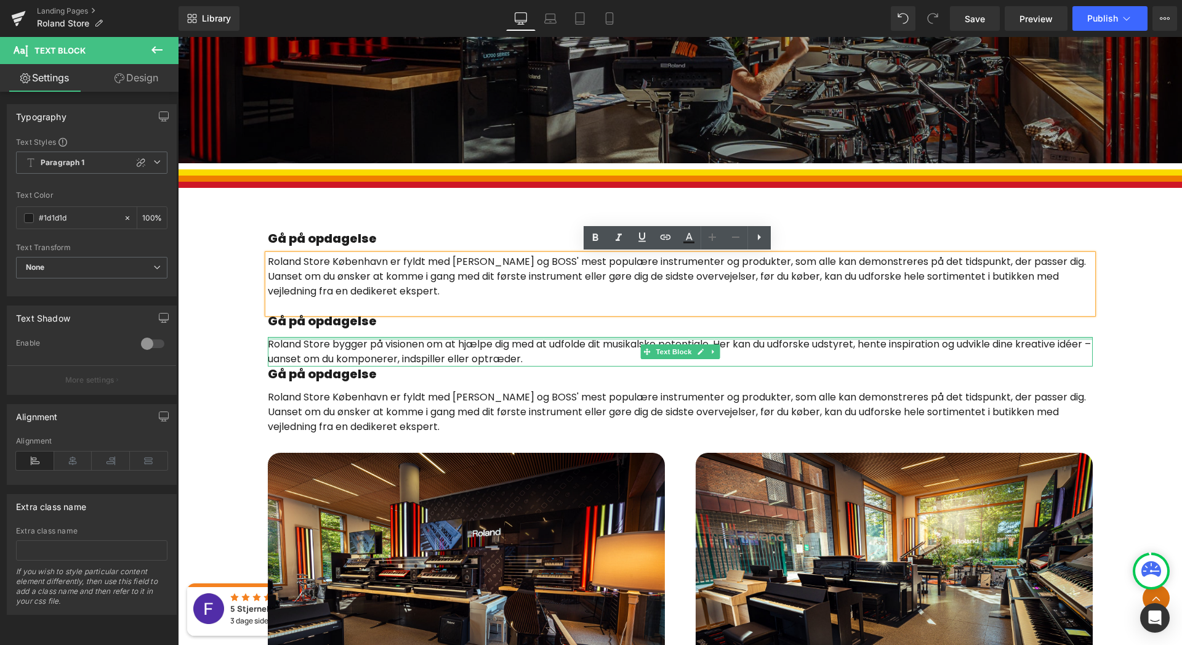
click at [380, 316] on h1 "Gå på opdagelse" at bounding box center [680, 320] width 825 height 15
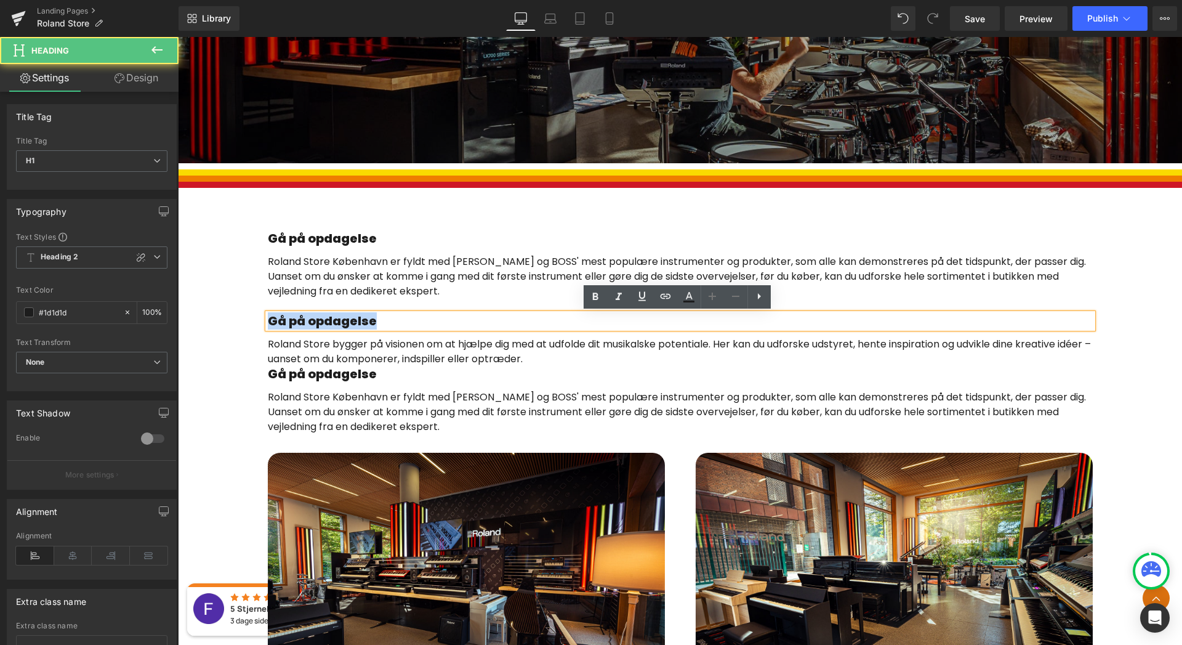
drag, startPoint x: 380, startPoint y: 320, endPoint x: 267, endPoint y: 327, distance: 113.5
click at [268, 327] on h1 "Gå på opdagelse" at bounding box center [680, 320] width 825 height 15
paste div
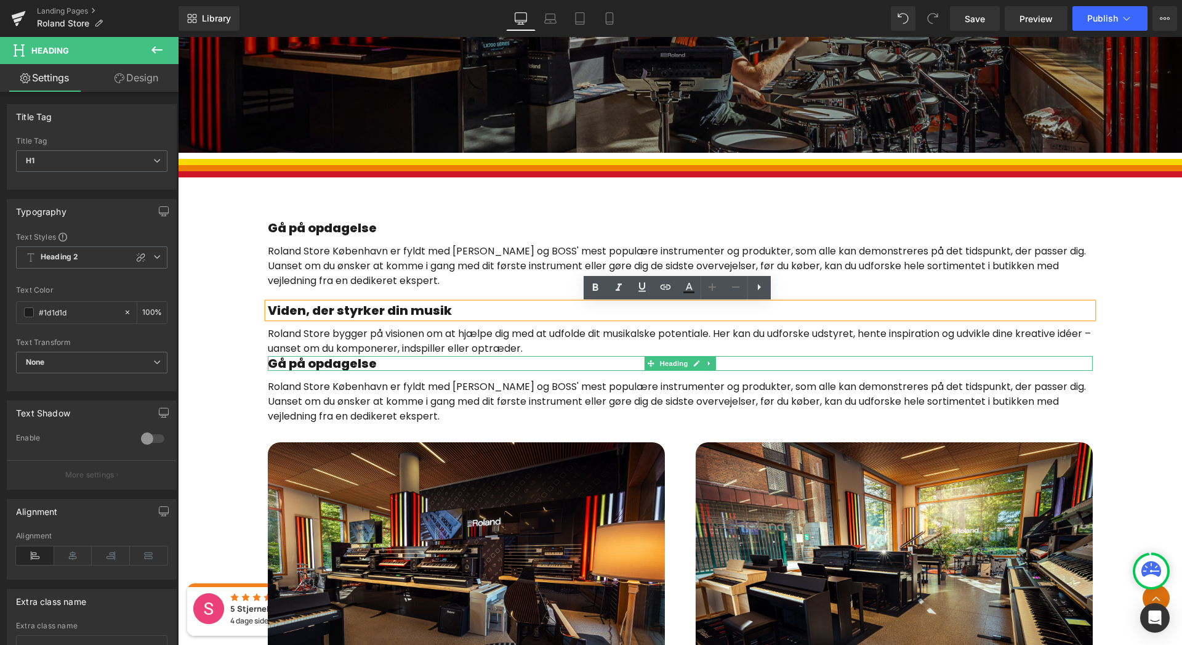
scroll to position [448, 0]
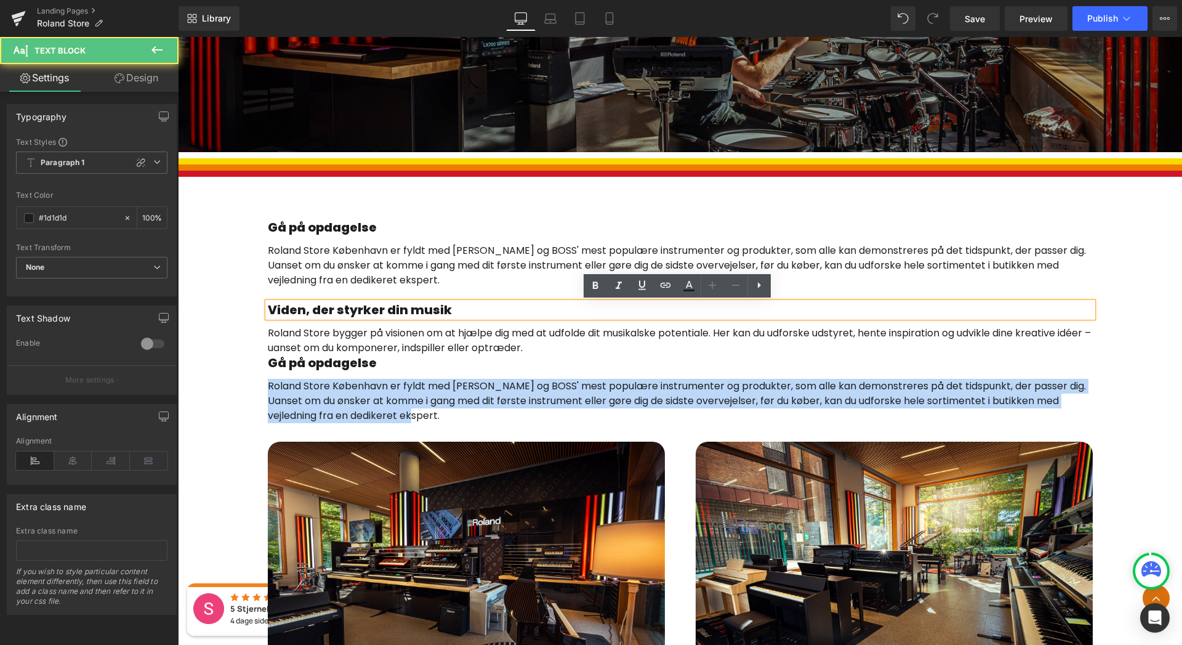
drag, startPoint x: 326, startPoint y: 401, endPoint x: 260, endPoint y: 388, distance: 67.3
click at [260, 388] on div "Gå på opdagelse Heading Roland Store København er fyldt med Rolands og BOSS' me…" at bounding box center [680, 464] width 862 height 489
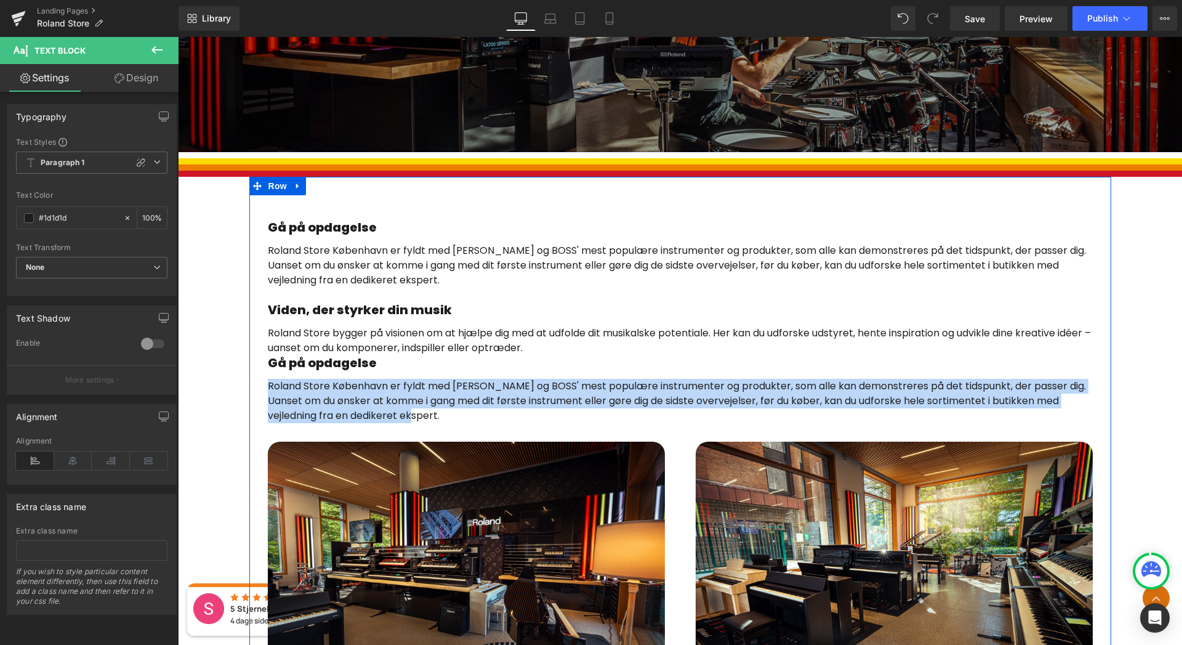
click at [393, 407] on p "Roland Store København er fyldt med Rolands og BOSS' mest populære instrumenter…" at bounding box center [680, 401] width 825 height 44
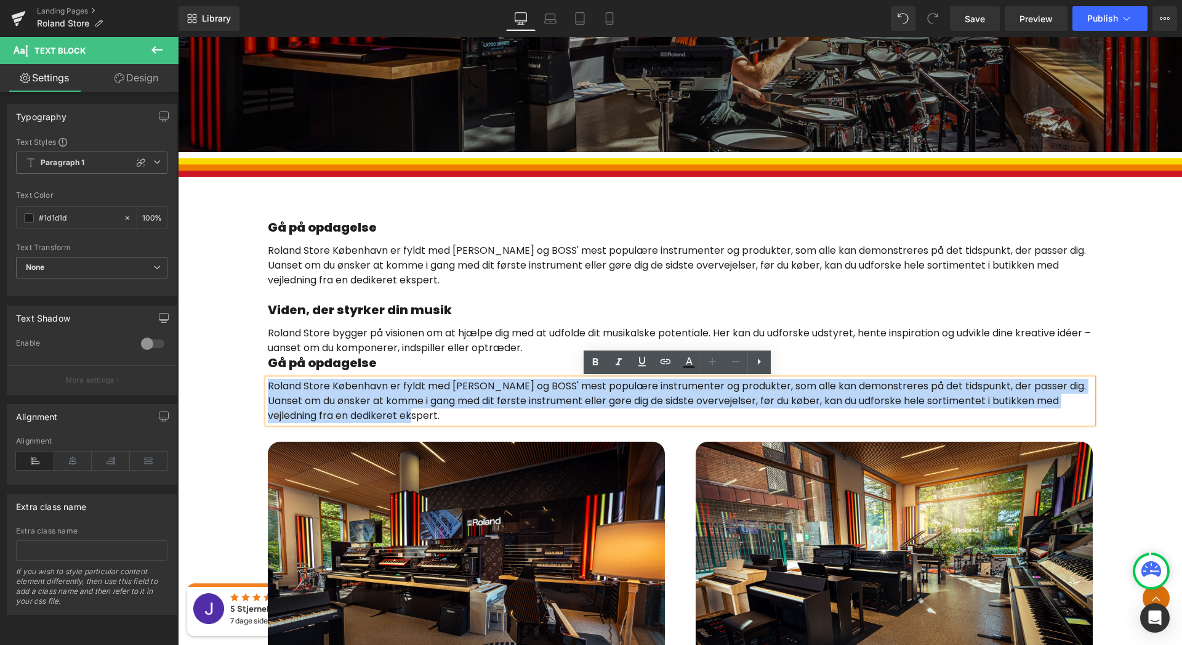
drag, startPoint x: 388, startPoint y: 416, endPoint x: 259, endPoint y: 385, distance: 132.9
click at [259, 384] on div "Gå på opdagelse Heading Roland Store København er fyldt med Rolands og BOSS' me…" at bounding box center [680, 464] width 862 height 489
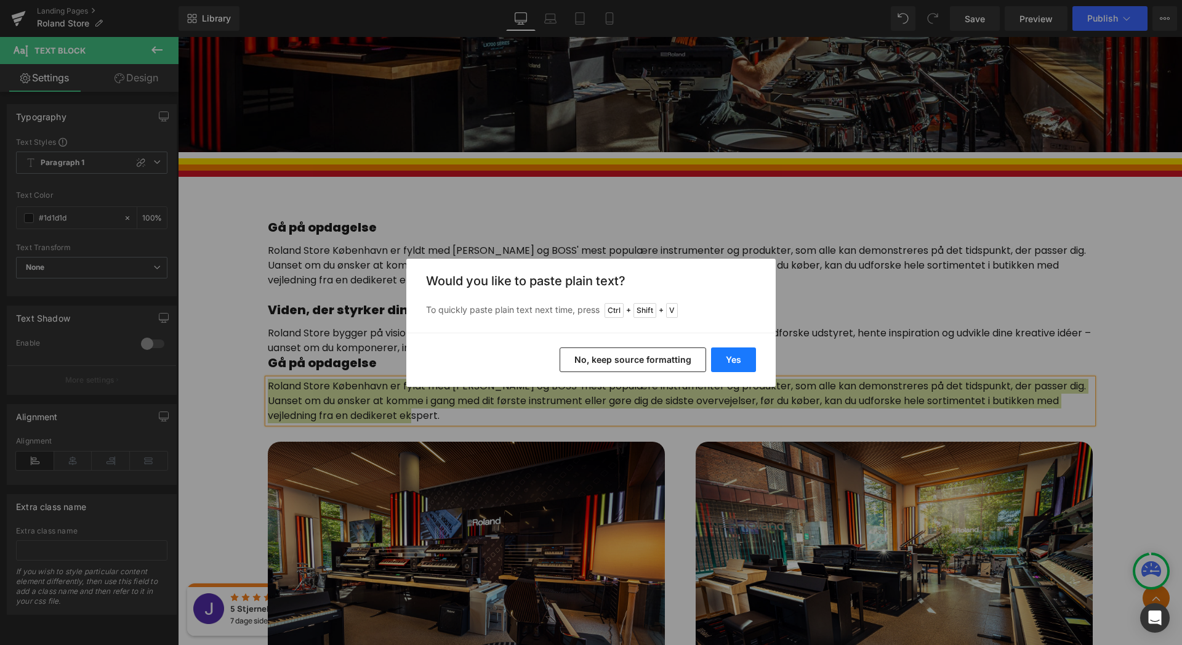
click at [746, 347] on button "Yes" at bounding box center [733, 359] width 45 height 25
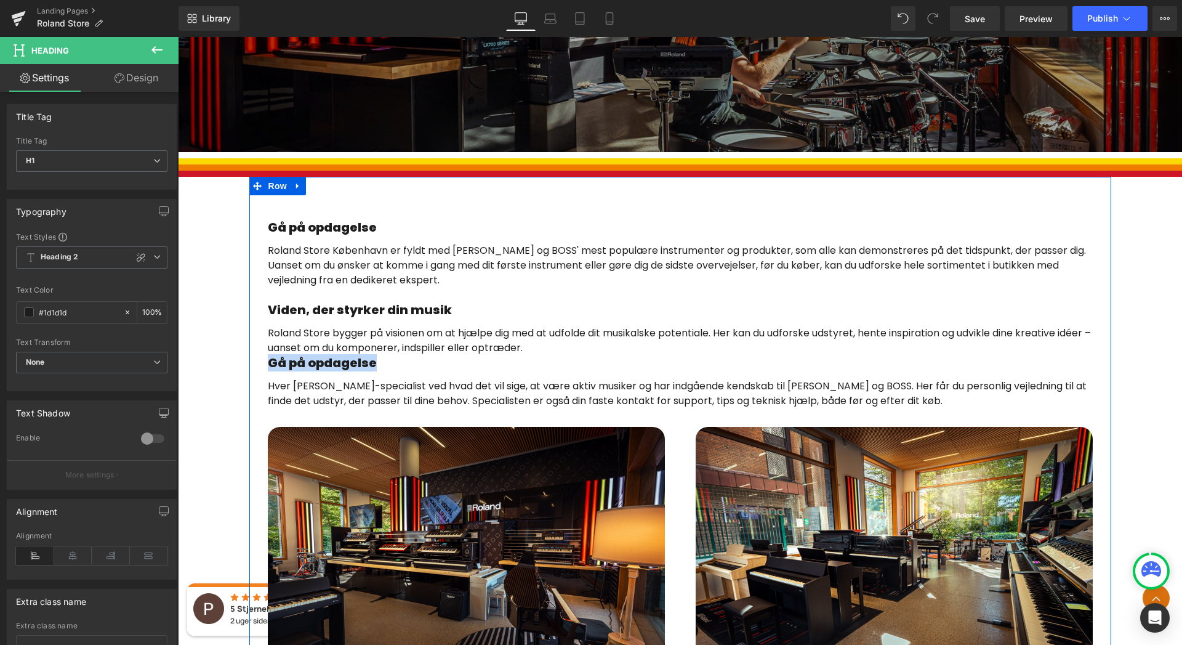
drag, startPoint x: 363, startPoint y: 361, endPoint x: 259, endPoint y: 363, distance: 103.4
click at [259, 362] on div "Gå på opdagelse Heading Roland Store København er fyldt med Rolands og BOSS' me…" at bounding box center [680, 457] width 862 height 475
click at [374, 366] on h1 "Gå på opdagelse" at bounding box center [680, 362] width 825 height 15
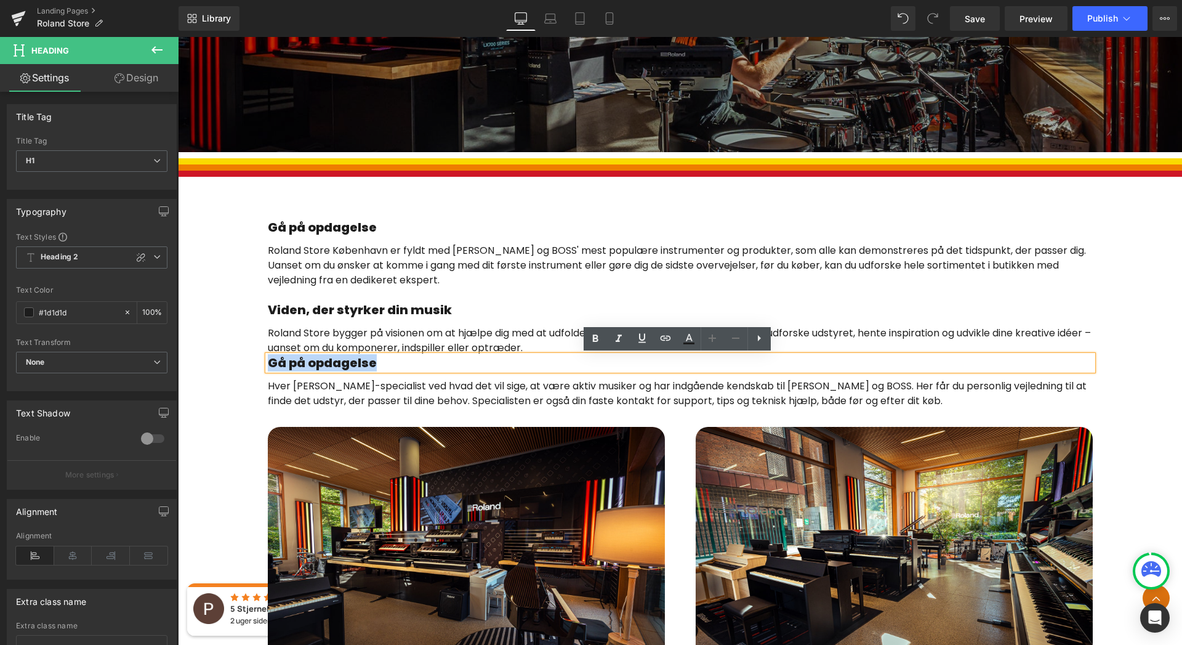
drag, startPoint x: 375, startPoint y: 364, endPoint x: 266, endPoint y: 366, distance: 109.0
click at [268, 366] on h1 "Gå på opdagelse" at bounding box center [680, 362] width 825 height 15
paste div
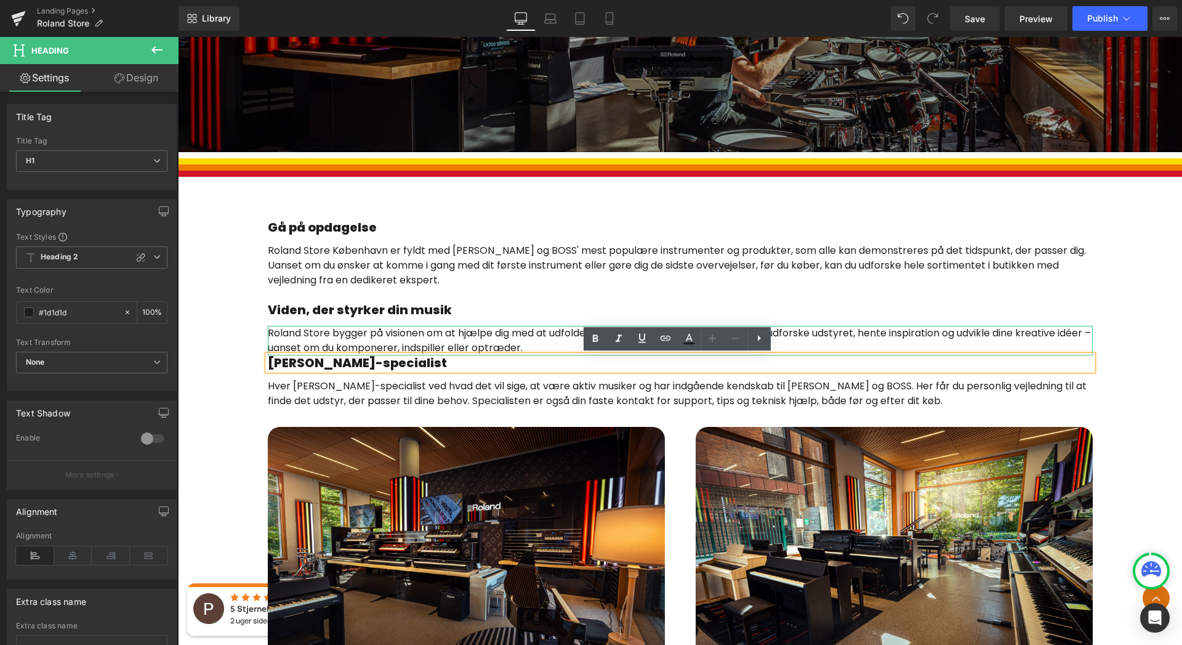
click at [563, 347] on p "Roland Store bygger på visionen om at hjælpe dig med at udfolde dit musikalske …" at bounding box center [680, 341] width 825 height 30
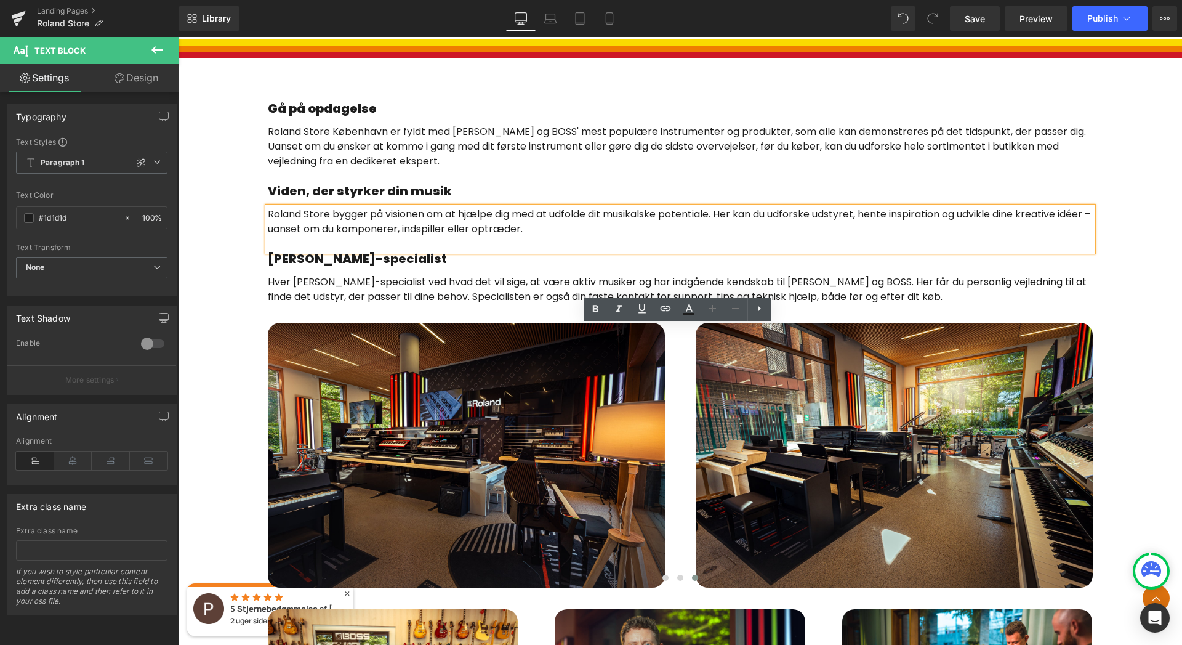
scroll to position [574, 0]
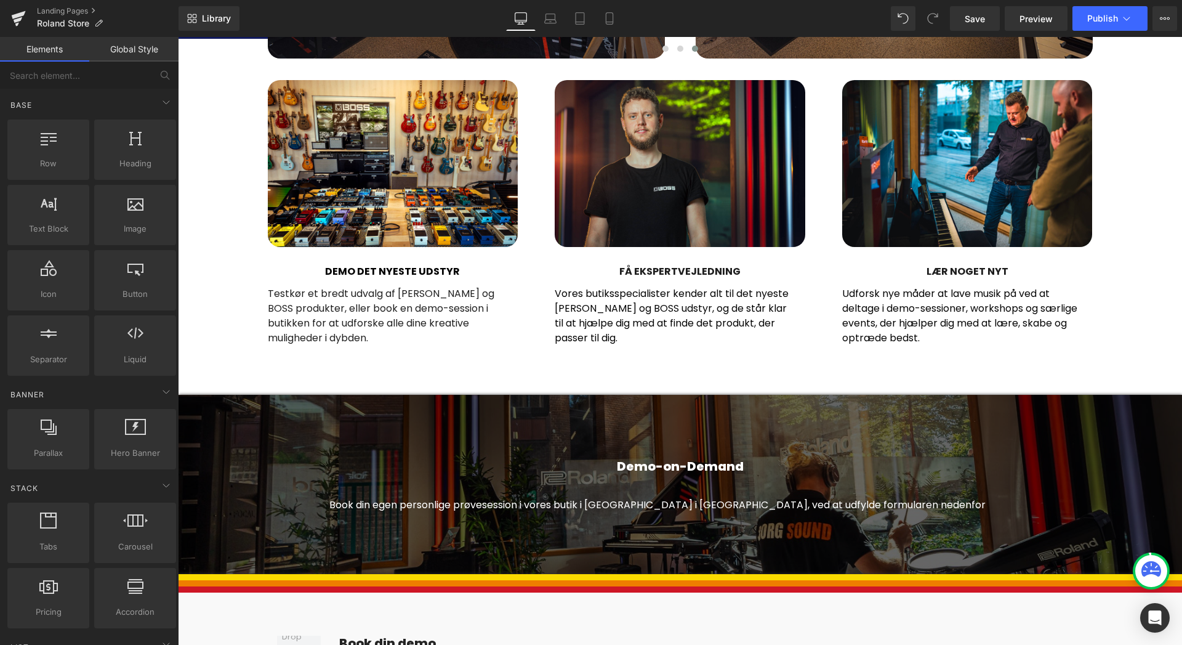
scroll to position [1096, 0]
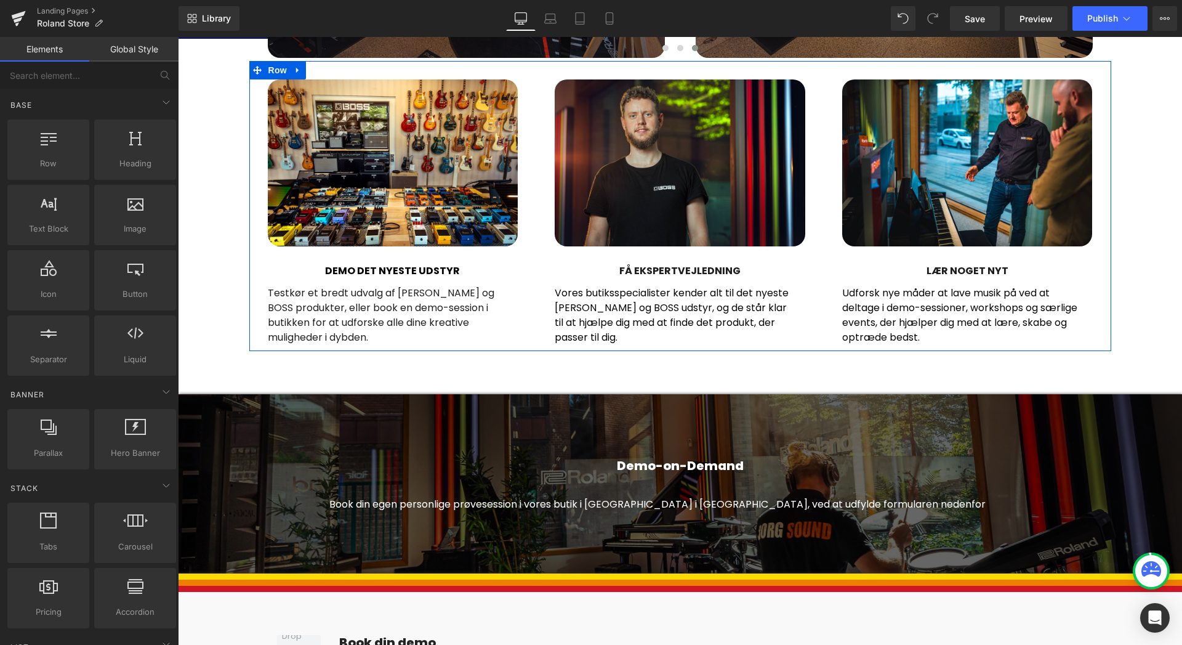
click at [350, 323] on p "Testkør et bredt udvalg af Roland og BOSS produkter, eller book en demo-session…" at bounding box center [388, 315] width 241 height 59
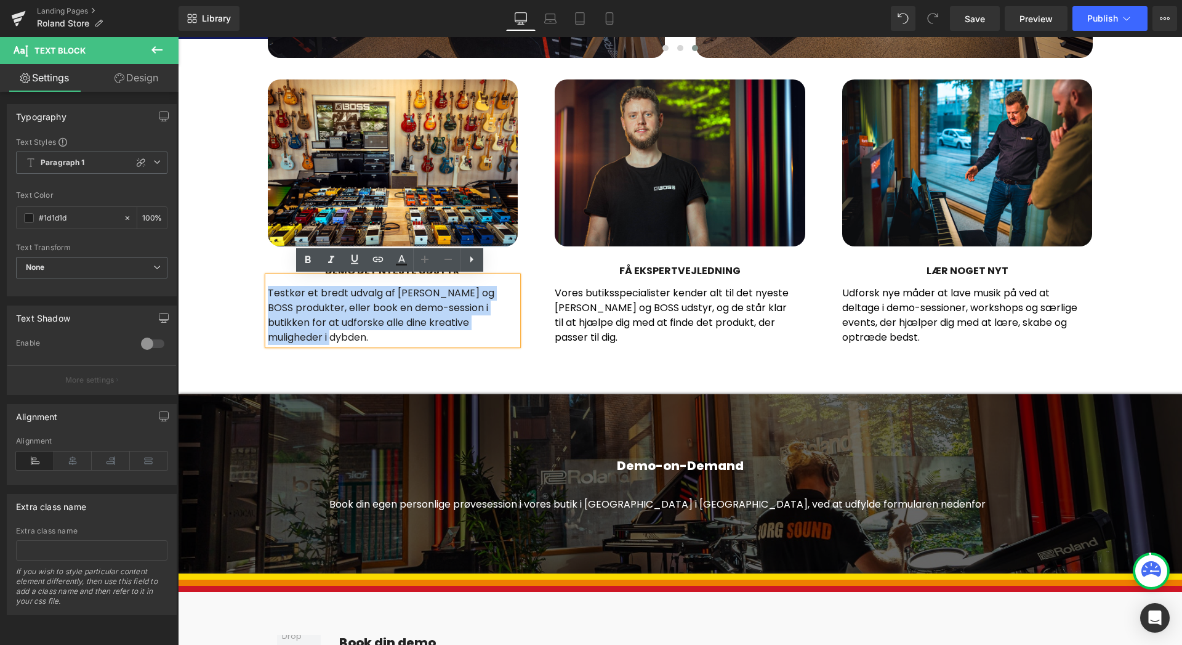
drag, startPoint x: 310, startPoint y: 339, endPoint x: 265, endPoint y: 286, distance: 69.0
click at [268, 286] on p "Testkør et bredt udvalg af Roland og BOSS produkter, eller book en demo-session…" at bounding box center [388, 315] width 241 height 59
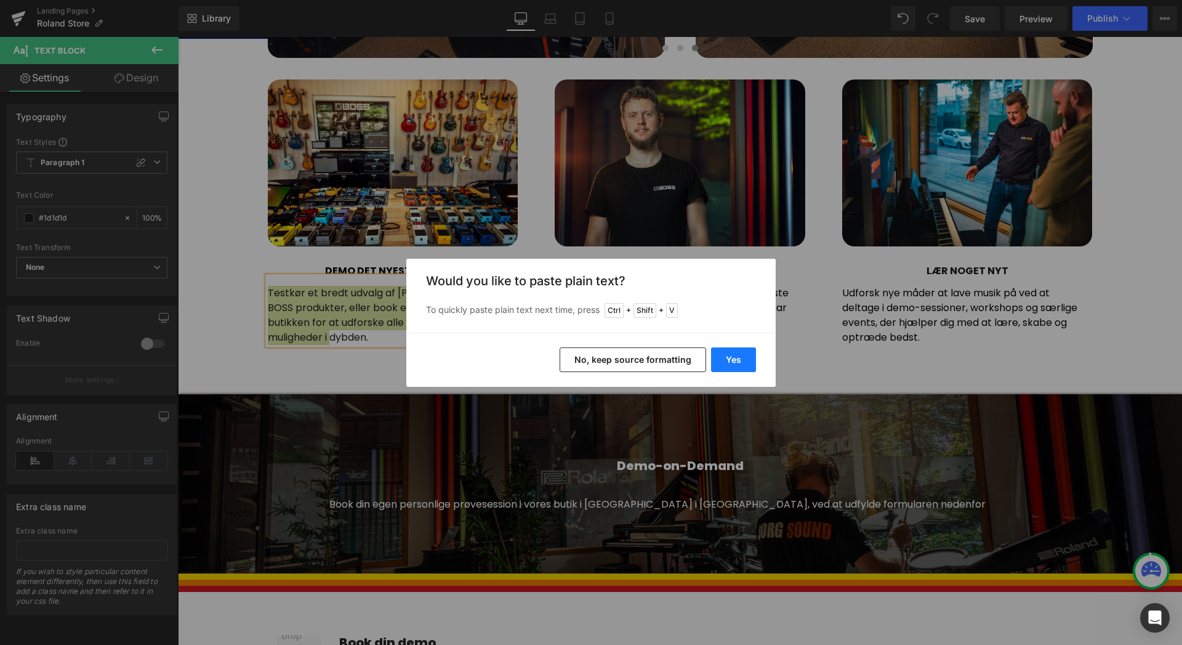
click at [738, 356] on button "Yes" at bounding box center [733, 359] width 45 height 25
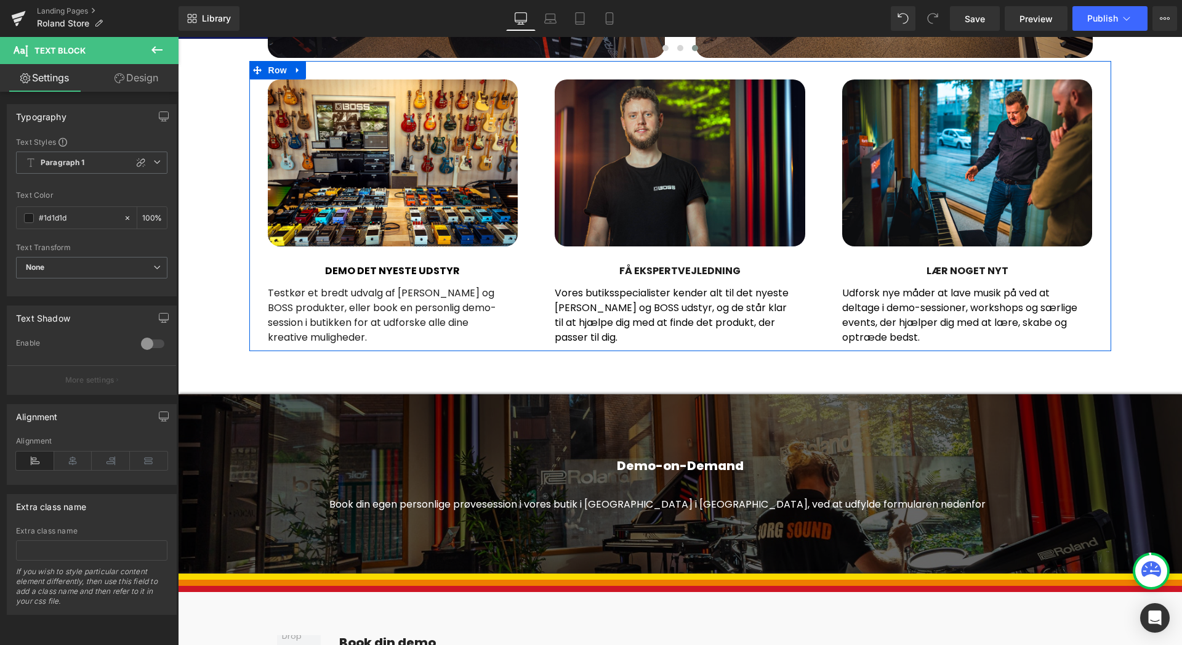
click at [436, 269] on h2 "DEMO DET NYESTE UDSTYR" at bounding box center [393, 271] width 251 height 12
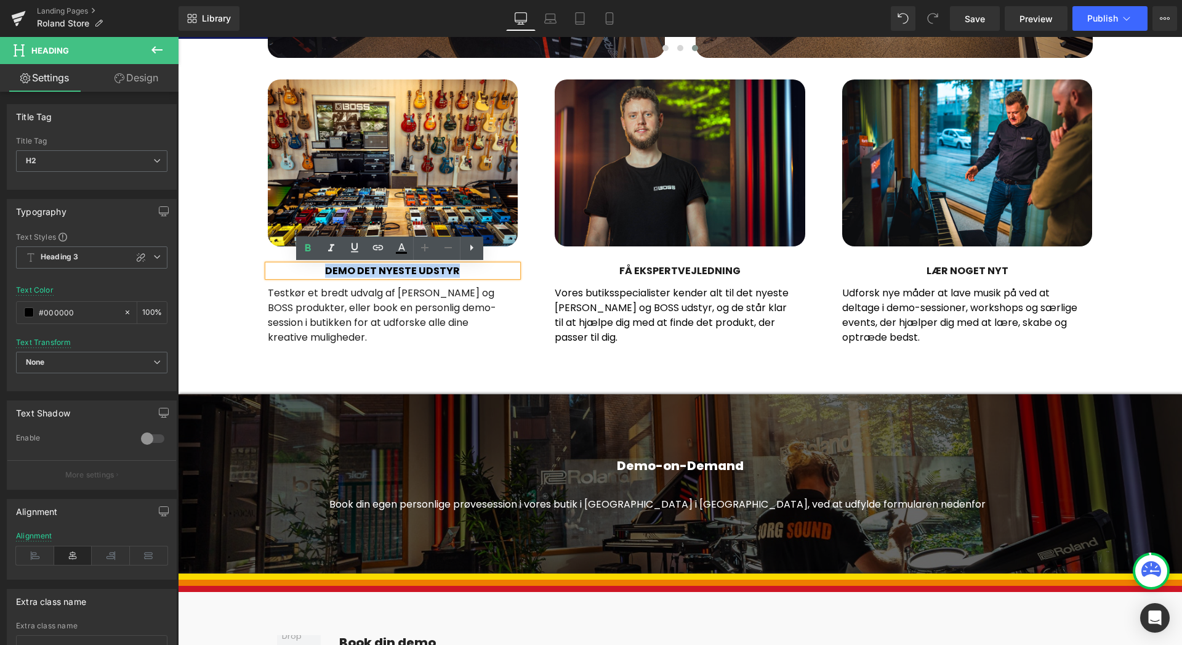
drag, startPoint x: 463, startPoint y: 270, endPoint x: 327, endPoint y: 268, distance: 136.1
click at [327, 268] on h2 "DEMO DET NYESTE UDSTYR" at bounding box center [393, 271] width 251 height 12
paste div
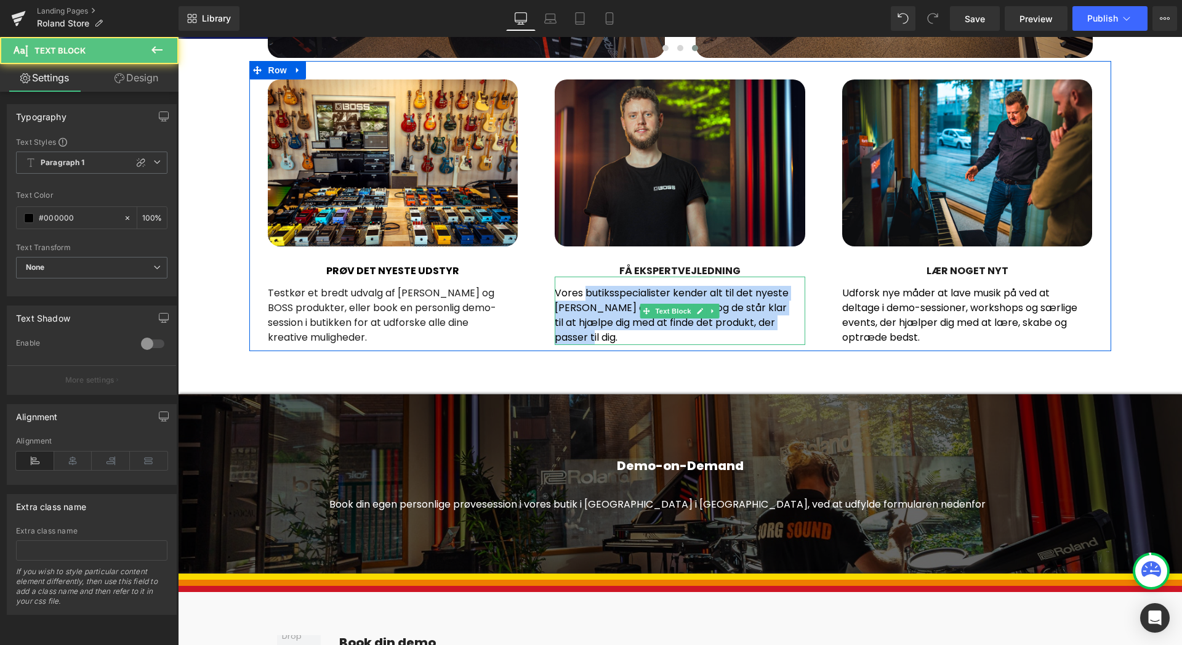
drag, startPoint x: 568, startPoint y: 323, endPoint x: 580, endPoint y: 294, distance: 32.0
click at [580, 294] on p "Vores butiksspecialister kender alt til det nyeste Roland og BOSS udstyr, og de…" at bounding box center [675, 315] width 241 height 59
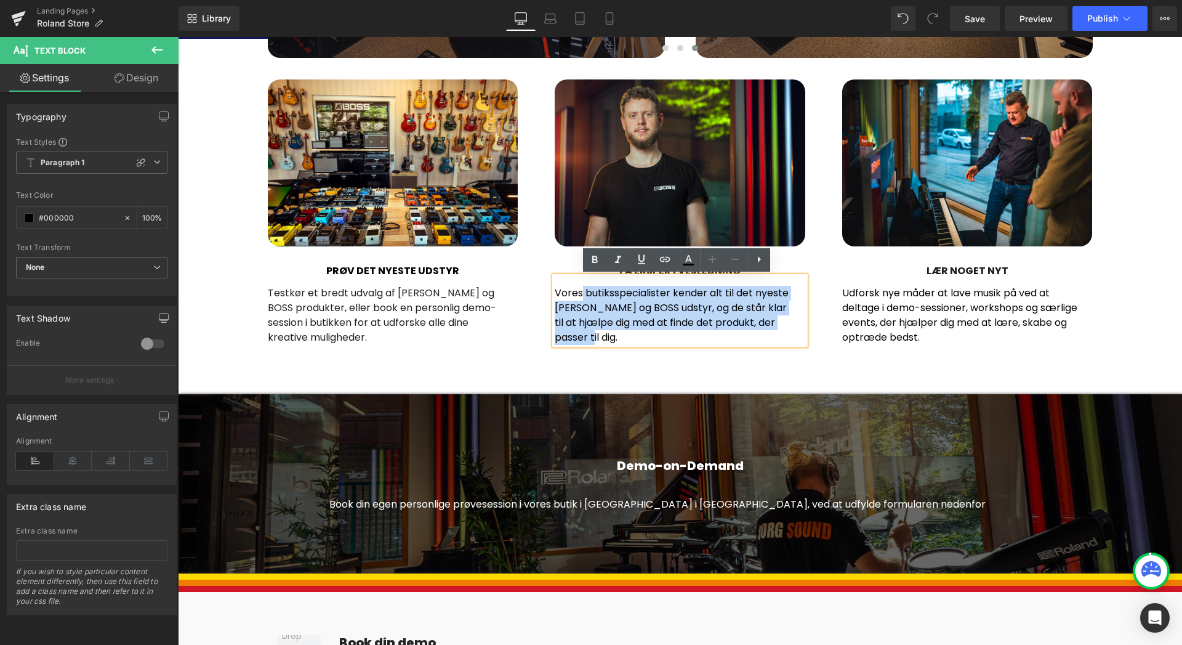
click at [757, 303] on p "Vores butiksspecialister kender alt til det nyeste Roland og BOSS udstyr, og de…" at bounding box center [675, 315] width 241 height 59
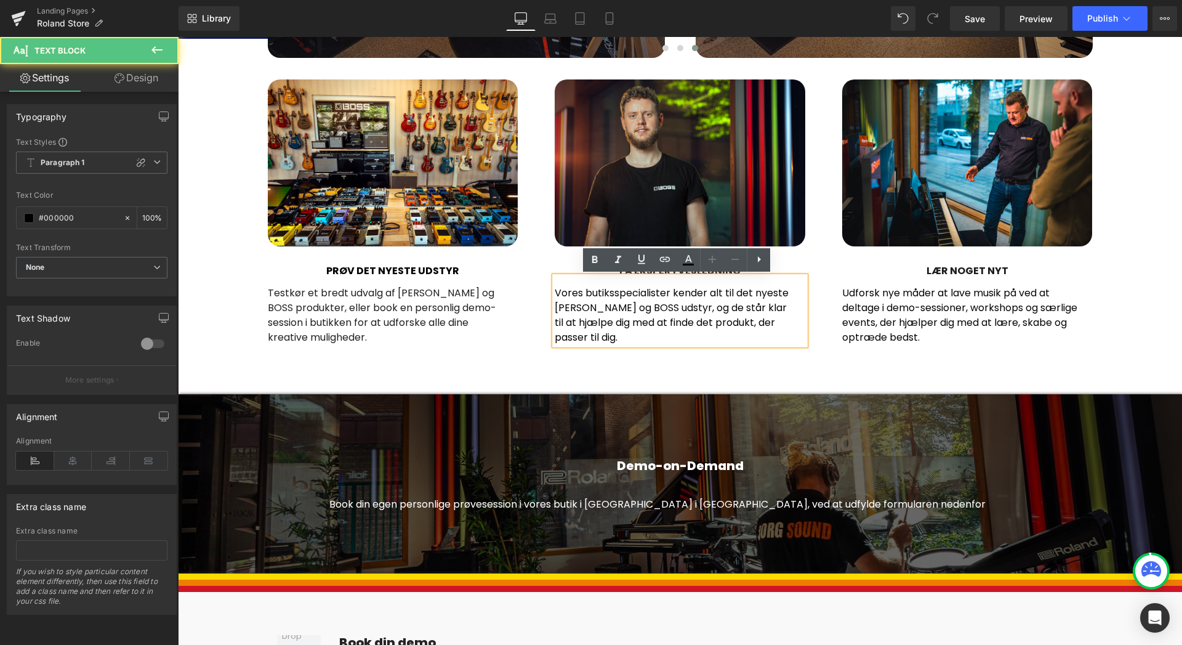
click at [817, 280] on div "Image FÅ EKSPERTVEJLEDNING Heading Vores butiksspecialister kender alt til det …" at bounding box center [680, 211] width 288 height 265
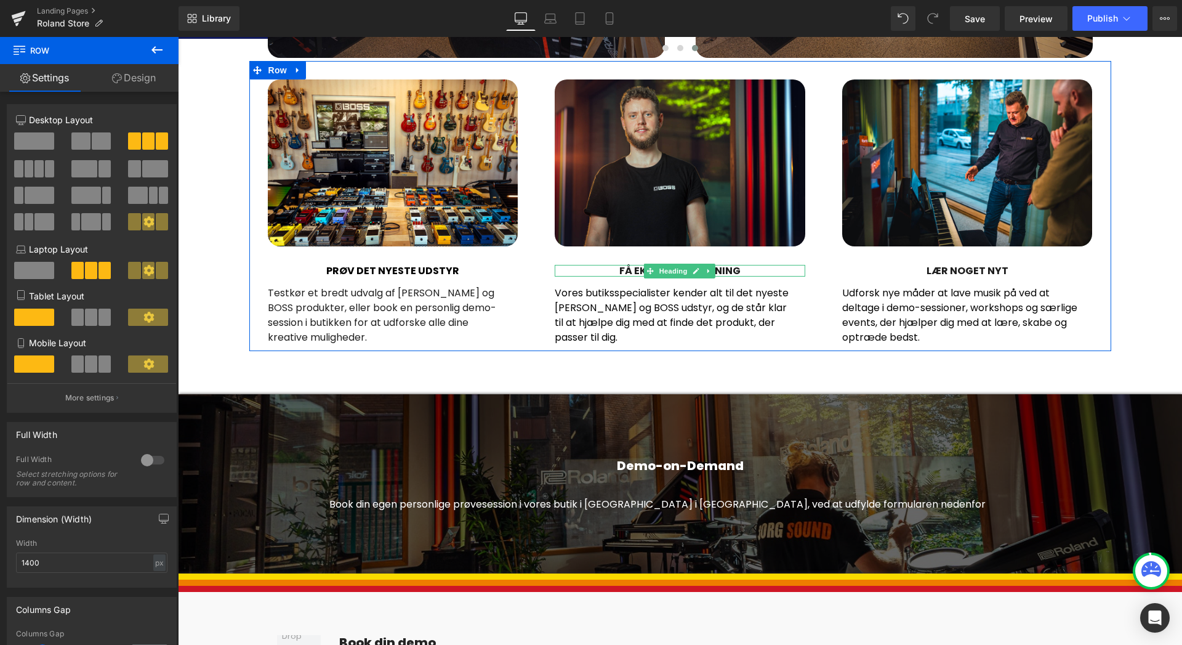
click at [743, 272] on h5 "FÅ EKSPERTVEJLEDNING" at bounding box center [680, 271] width 251 height 12
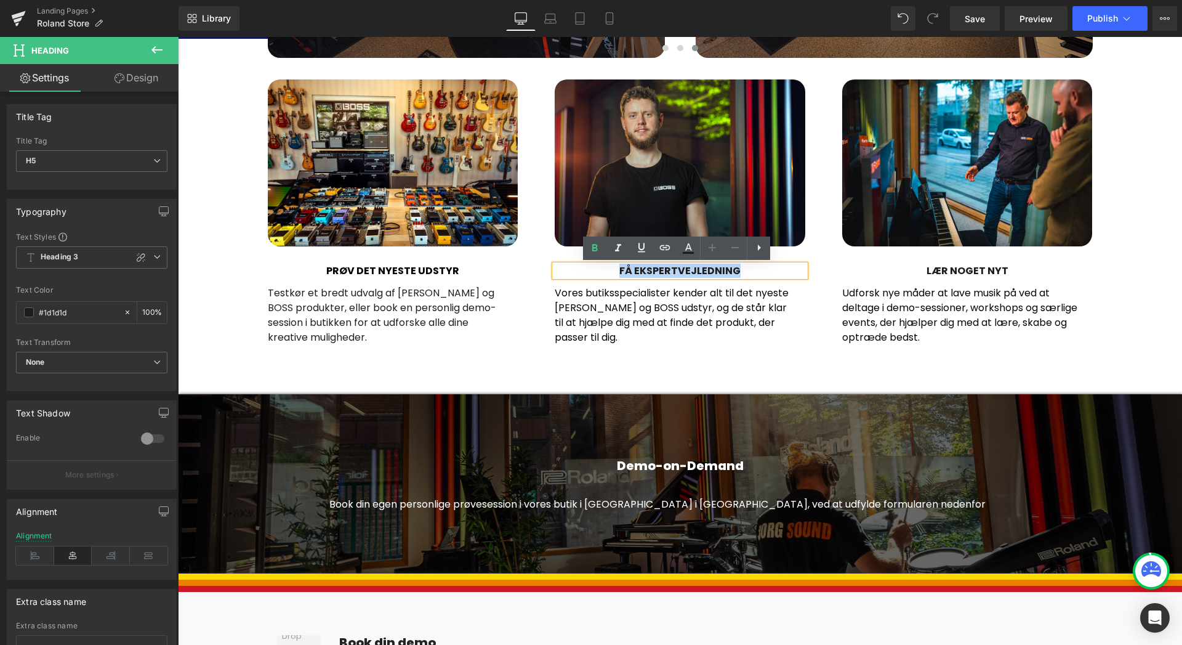
drag, startPoint x: 737, startPoint y: 270, endPoint x: 619, endPoint y: 275, distance: 117.7
click at [618, 274] on h5 "FÅ EKSPERTVEJLEDNING" at bounding box center [680, 271] width 251 height 12
paste div
click at [712, 312] on icon at bounding box center [713, 310] width 2 height 4
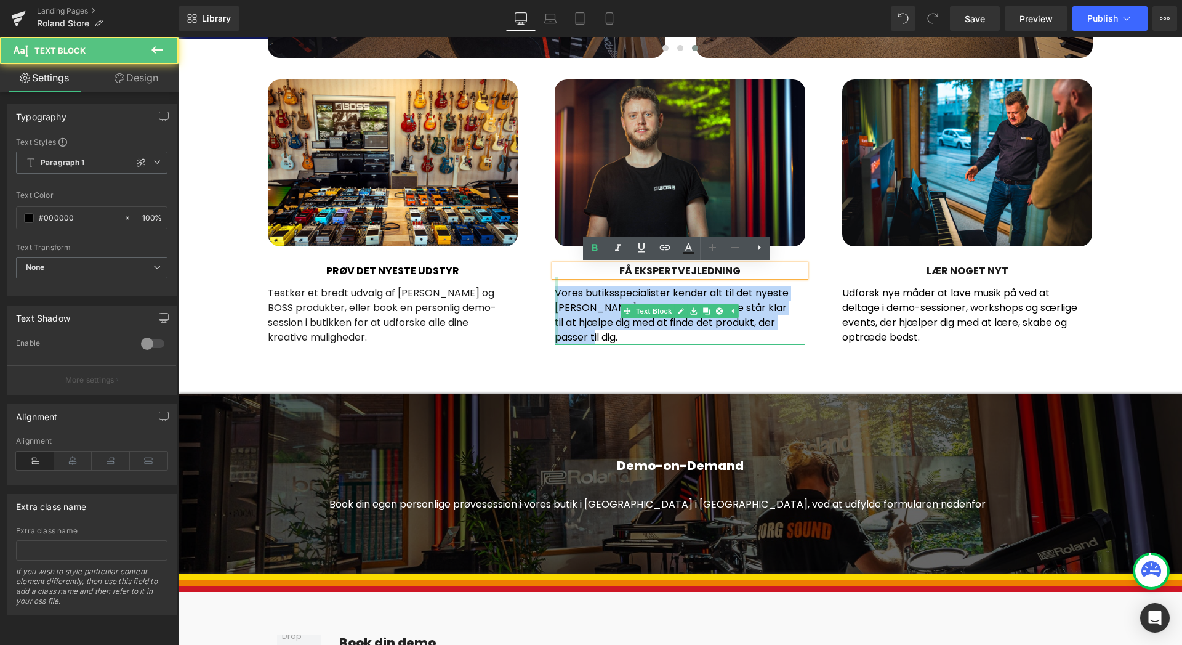
drag, startPoint x: 587, startPoint y: 340, endPoint x: 553, endPoint y: 292, distance: 59.1
click at [555, 292] on div "Vores butiksspecialister kender alt til det nyeste Roland og BOSS udstyr, og de…" at bounding box center [680, 310] width 251 height 68
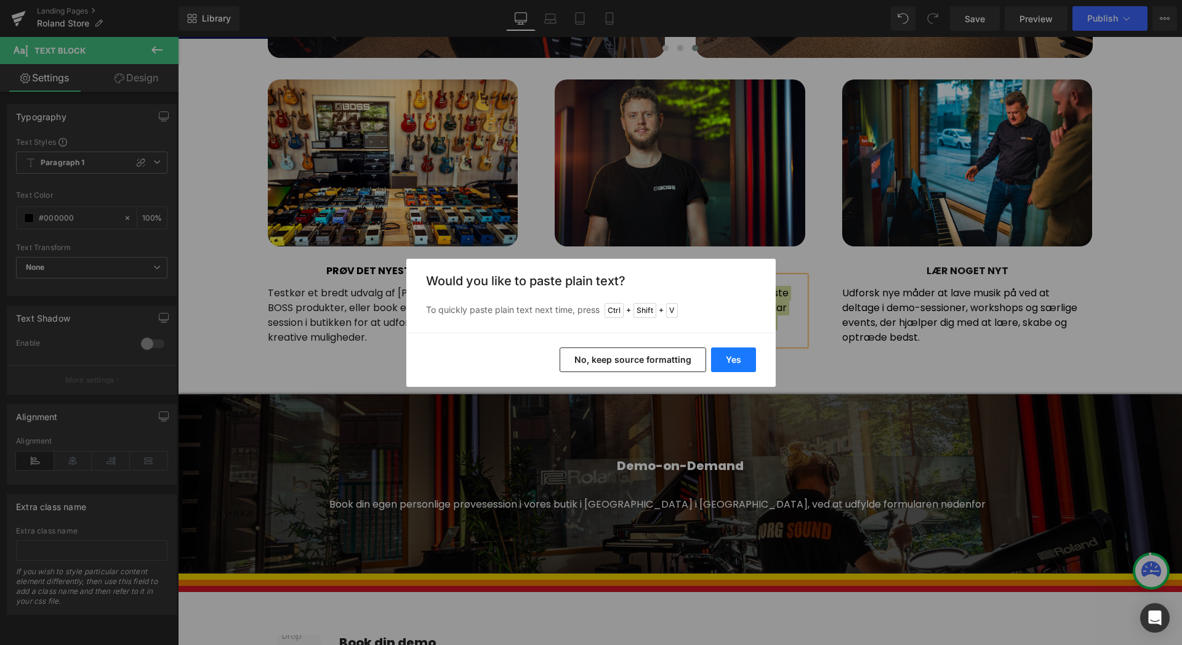
click at [737, 366] on button "Yes" at bounding box center [733, 359] width 45 height 25
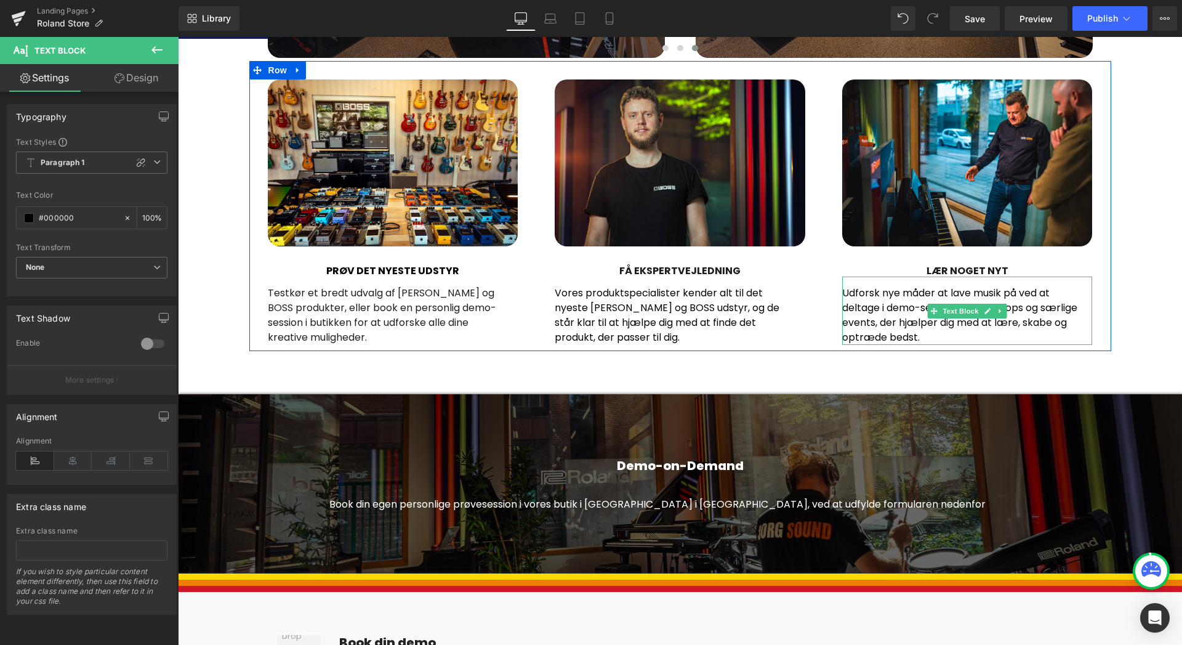
click at [931, 334] on p "Udforsk nye måder at lave musik på ved at deltage i demo-sessioner, workshops o…" at bounding box center [962, 315] width 241 height 59
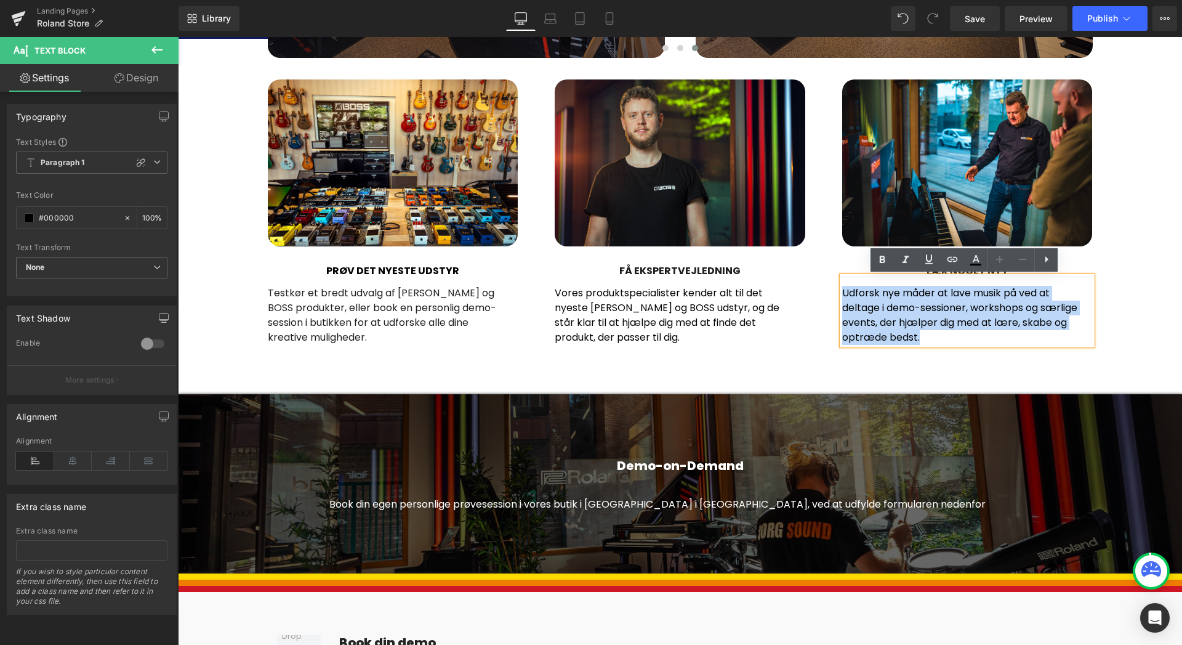
drag, startPoint x: 919, startPoint y: 339, endPoint x: 824, endPoint y: 294, distance: 105.5
click at [824, 294] on div "Image LÆR NOGET NYT Heading Udforsk nye måder at lave musik på ved at deltage i…" at bounding box center [968, 211] width 288 height 265
click at [903, 311] on p "Udforsk nye måder at lave musik på ved at deltage i demo-sessioner, workshops o…" at bounding box center [962, 315] width 241 height 59
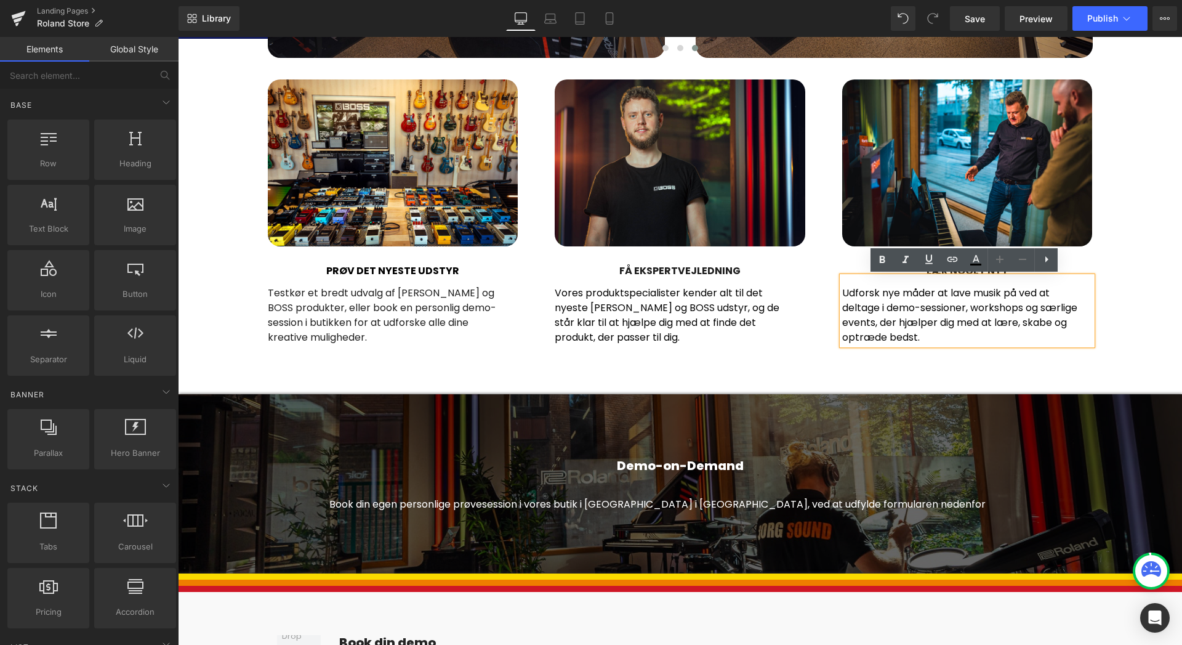
click at [1134, 310] on div "Roland Store København Heading I BORG SOUND finder du Skandinaviens eneste Rola…" at bounding box center [680, 591] width 1004 height 2797
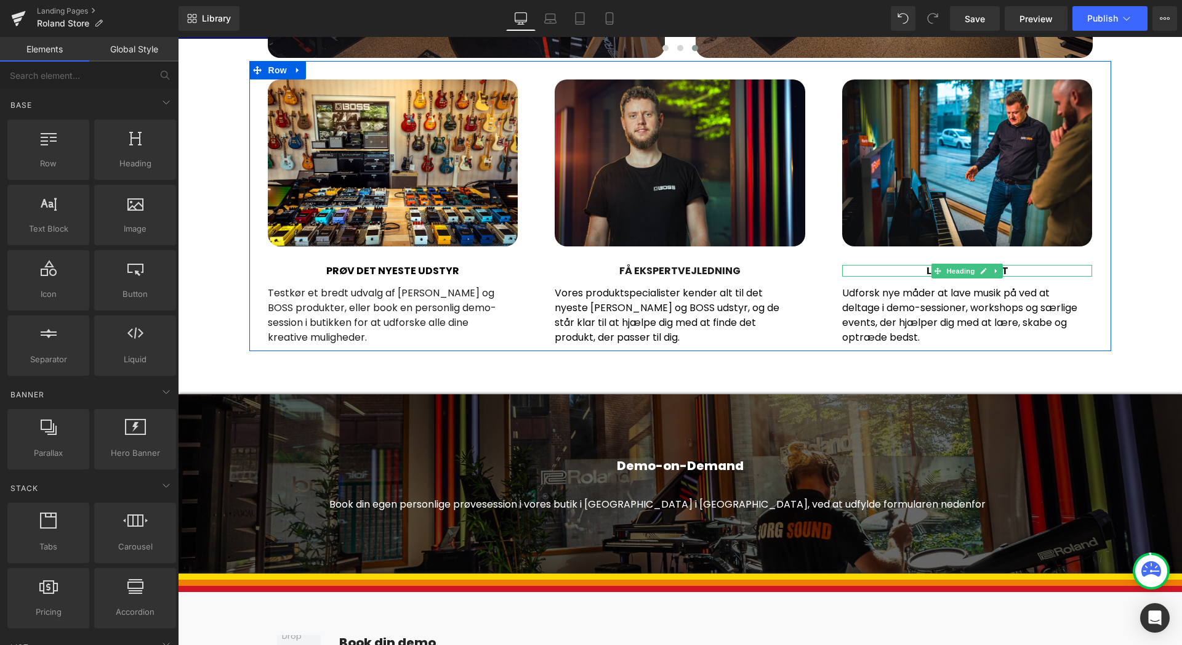
click at [1011, 270] on h5 "LÆR NOGET NYT" at bounding box center [967, 271] width 251 height 12
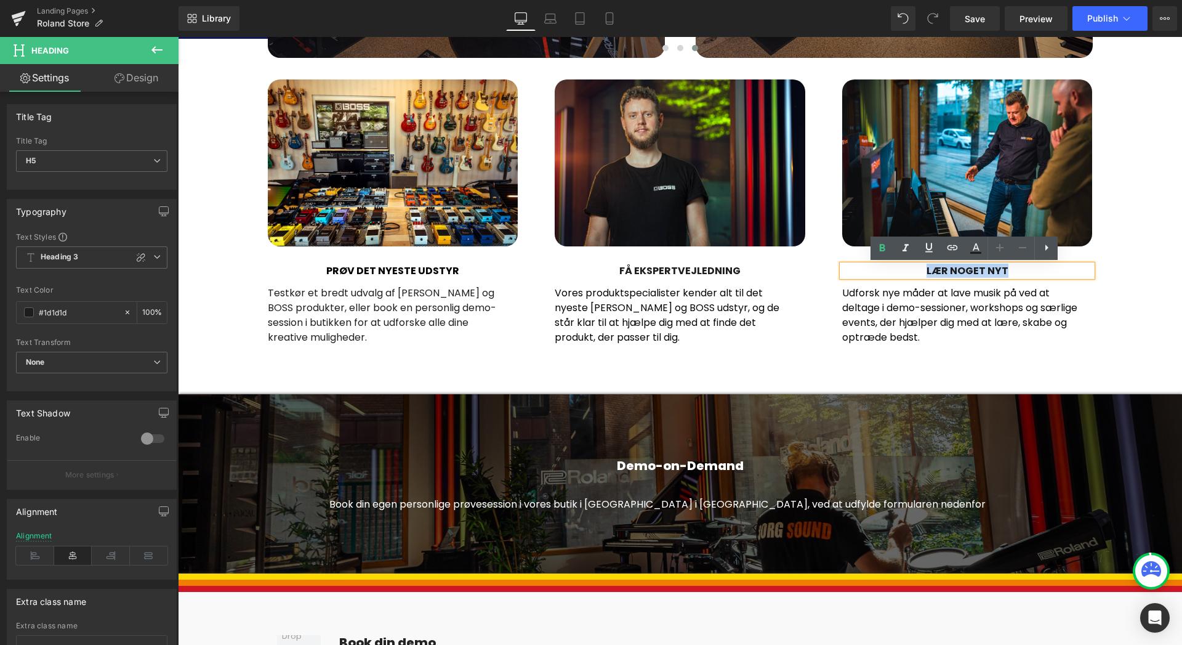
drag, startPoint x: 1010, startPoint y: 271, endPoint x: 927, endPoint y: 274, distance: 83.2
click at [927, 274] on h5 "LÆR NOGET NYT" at bounding box center [967, 271] width 251 height 12
paste div
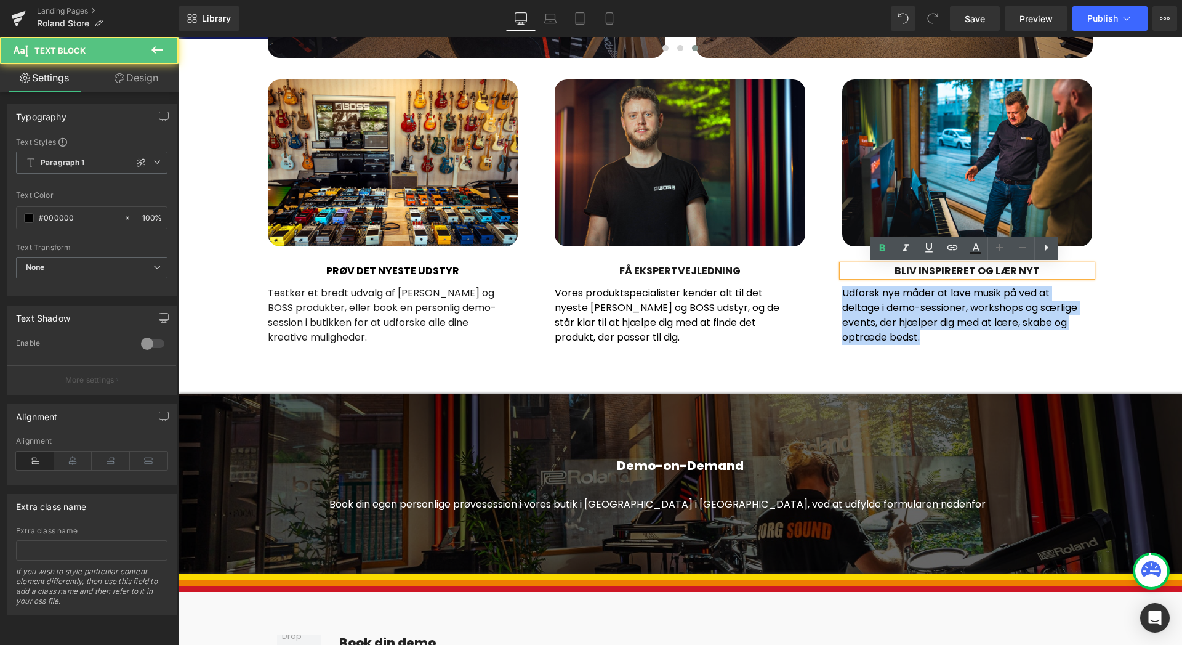
drag, startPoint x: 927, startPoint y: 339, endPoint x: 835, endPoint y: 293, distance: 101.9
click at [835, 293] on div "Image BLIV INSPIRERET OG LÆR NYT Heading Udforsk nye måder at lave musik på ved…" at bounding box center [968, 211] width 288 height 265
paste div
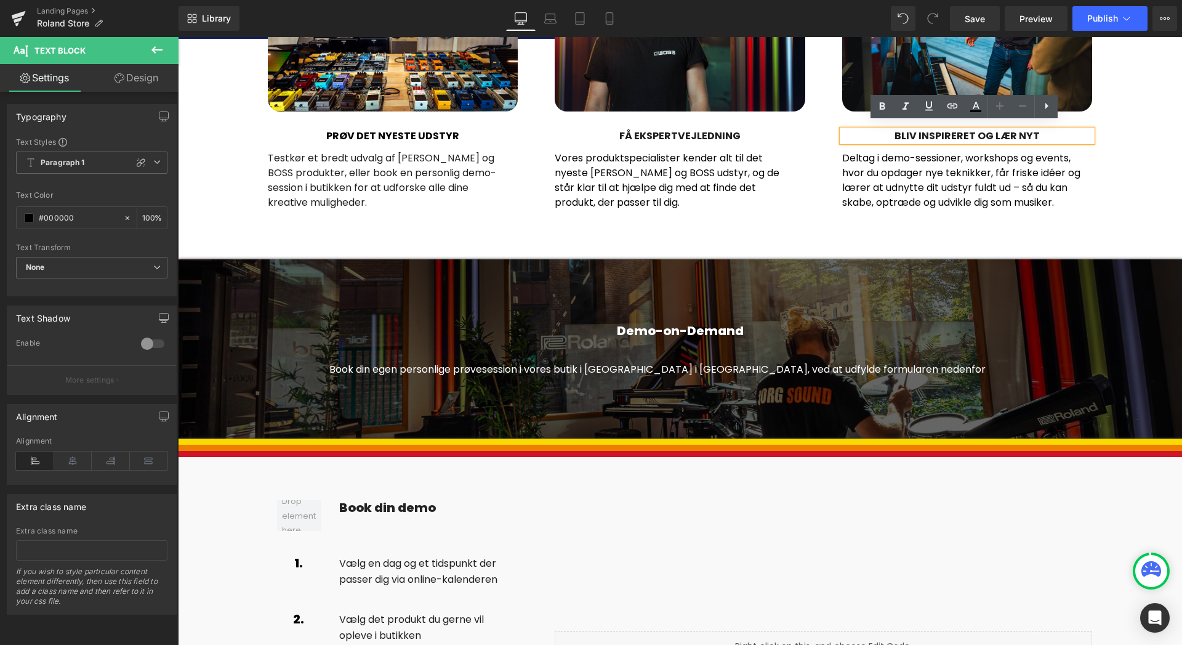
scroll to position [1229, 0]
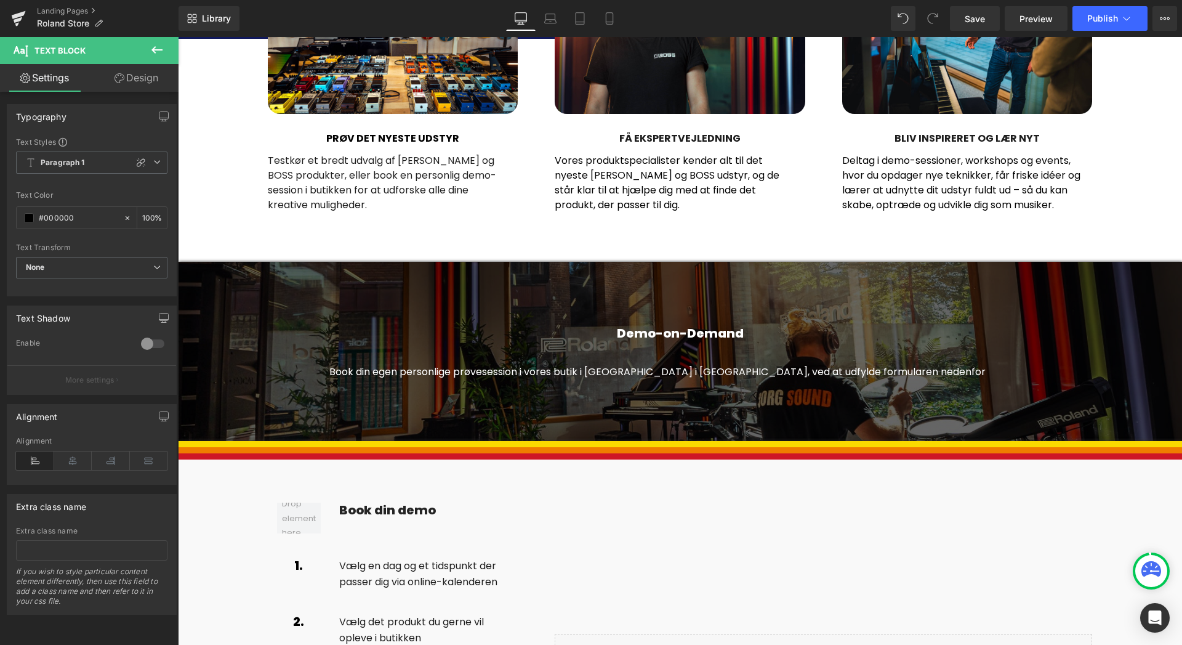
click at [162, 53] on icon at bounding box center [157, 49] width 15 height 15
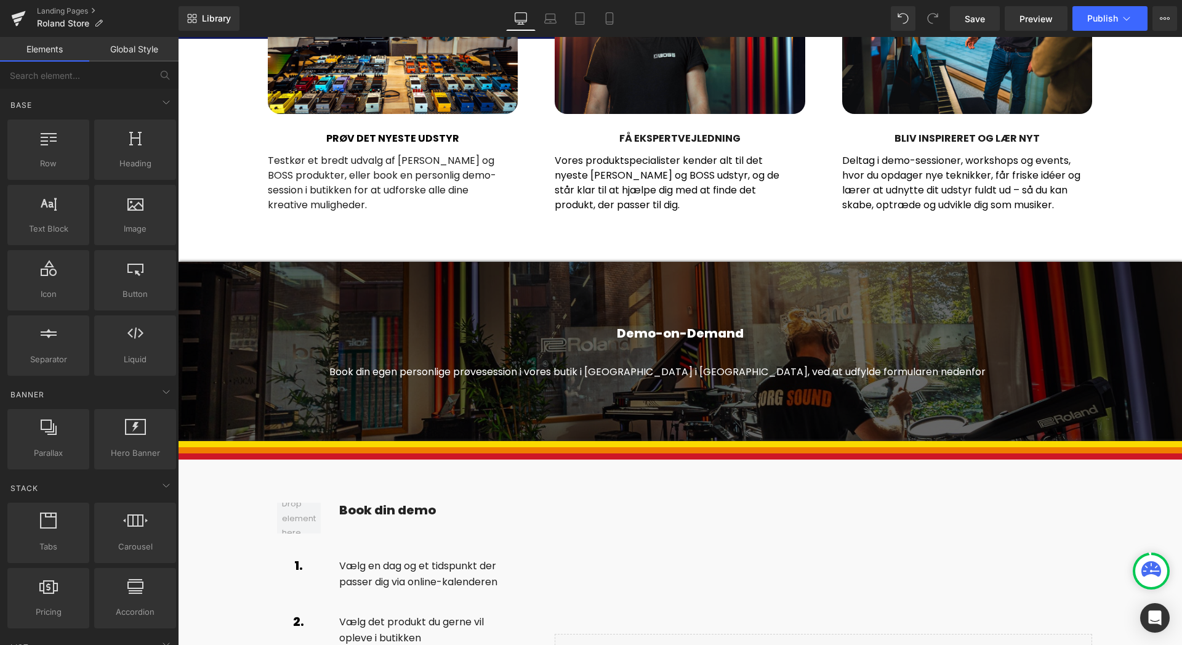
click at [631, 239] on div "Roland Store København Heading I BORG SOUND finder du Skandinaviens eneste Rola…" at bounding box center [680, 459] width 1004 height 2797
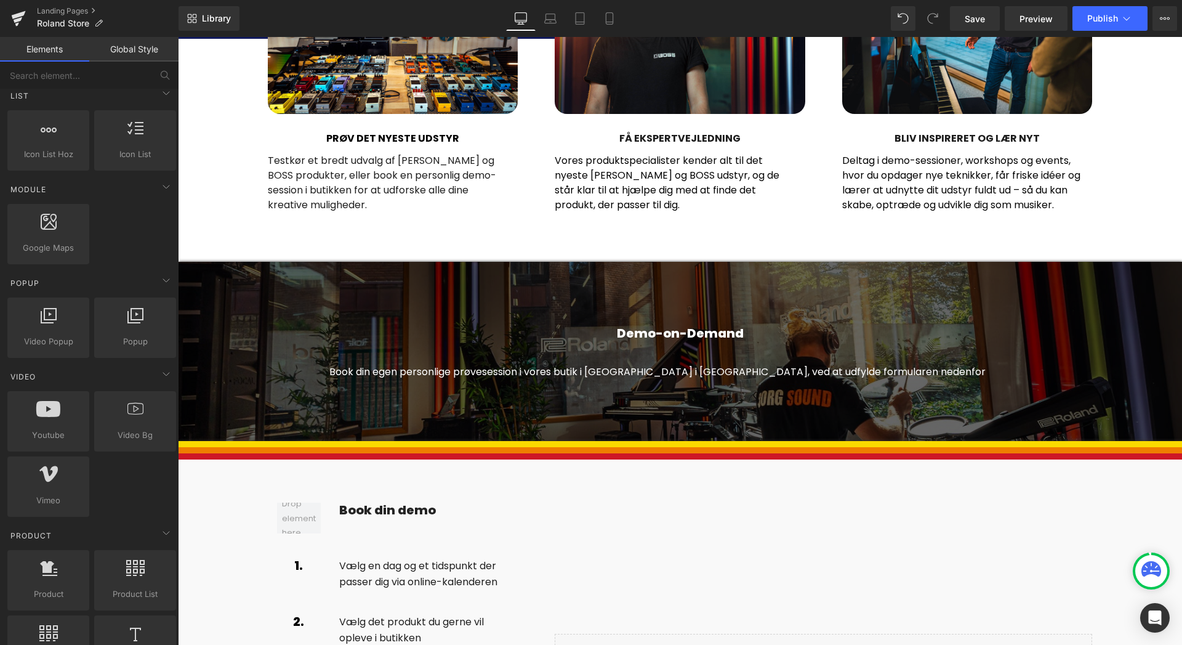
scroll to position [552, 0]
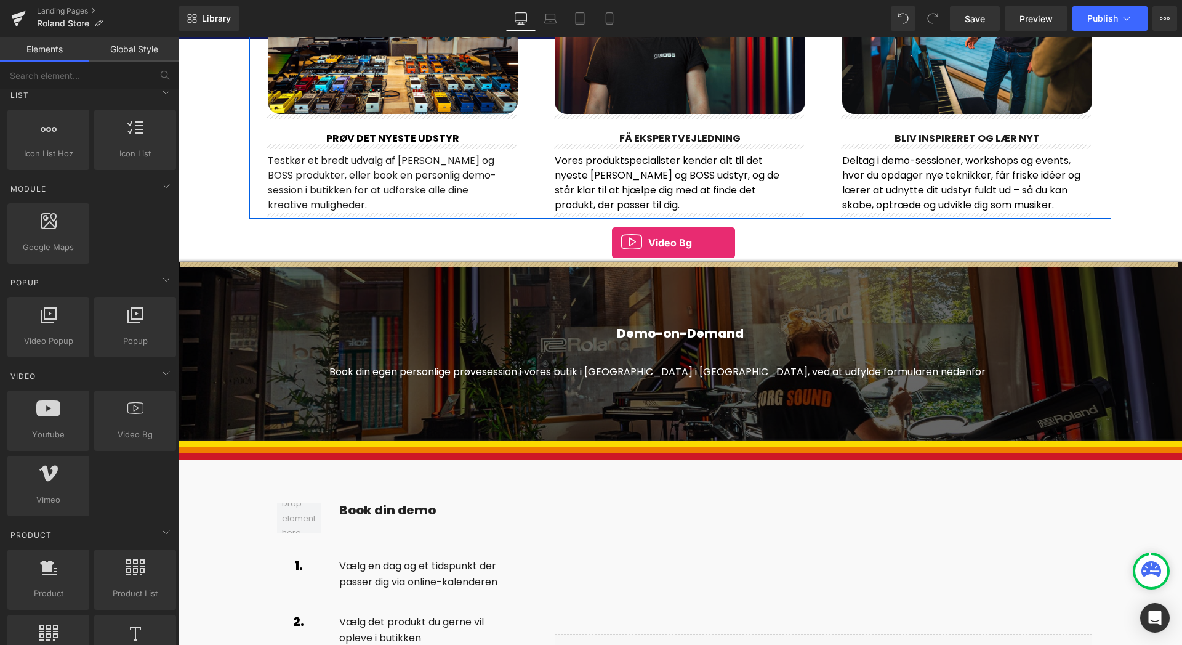
drag, startPoint x: 310, startPoint y: 469, endPoint x: 612, endPoint y: 243, distance: 377.4
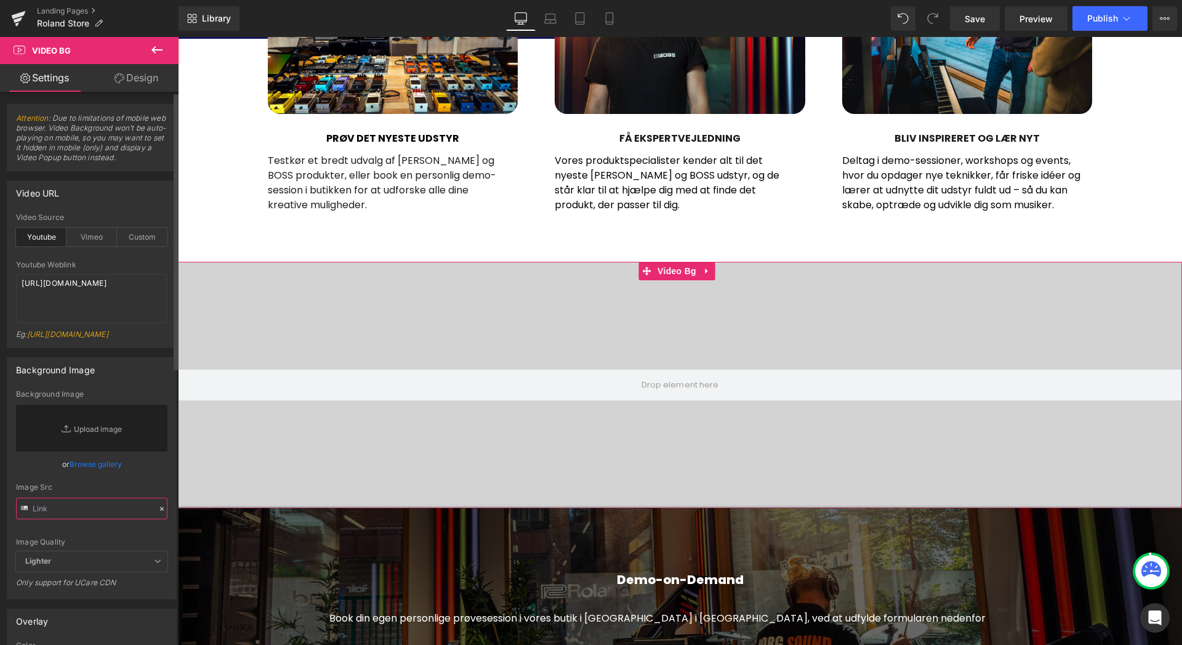
click at [65, 519] on input "text" at bounding box center [91, 508] width 151 height 22
paste input "https://static.roland.com/promos/roland_stores/how-it-works-appointed-single.mp4"
type input "https://static.roland.com/promos/roland_stores/how-it-works-appointed-single.mp4"
click at [143, 491] on div "Image Quality Lighter Lightest Lighter Lighter Lightest Only support for UCare …" at bounding box center [91, 470] width 151 height 161
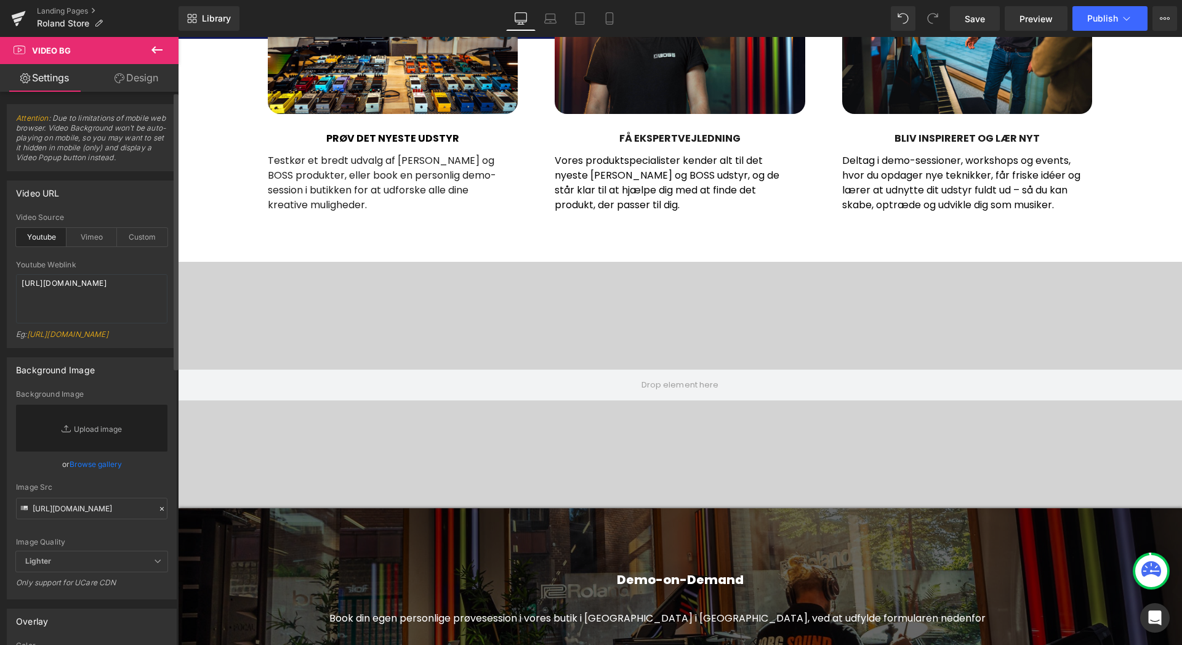
scroll to position [0, 0]
click at [155, 241] on div "Custom" at bounding box center [142, 237] width 50 height 18
drag, startPoint x: 126, startPoint y: 309, endPoint x: 0, endPoint y: 270, distance: 132.2
click at [0, 270] on div "Video URL youtube Video Source Youtube Vimeo Custom Youtube Weblink https://www…" at bounding box center [92, 259] width 184 height 177
paste textarea "static.roland.com/promos/roland_stores/how-it-works-appointed-single.mp4"
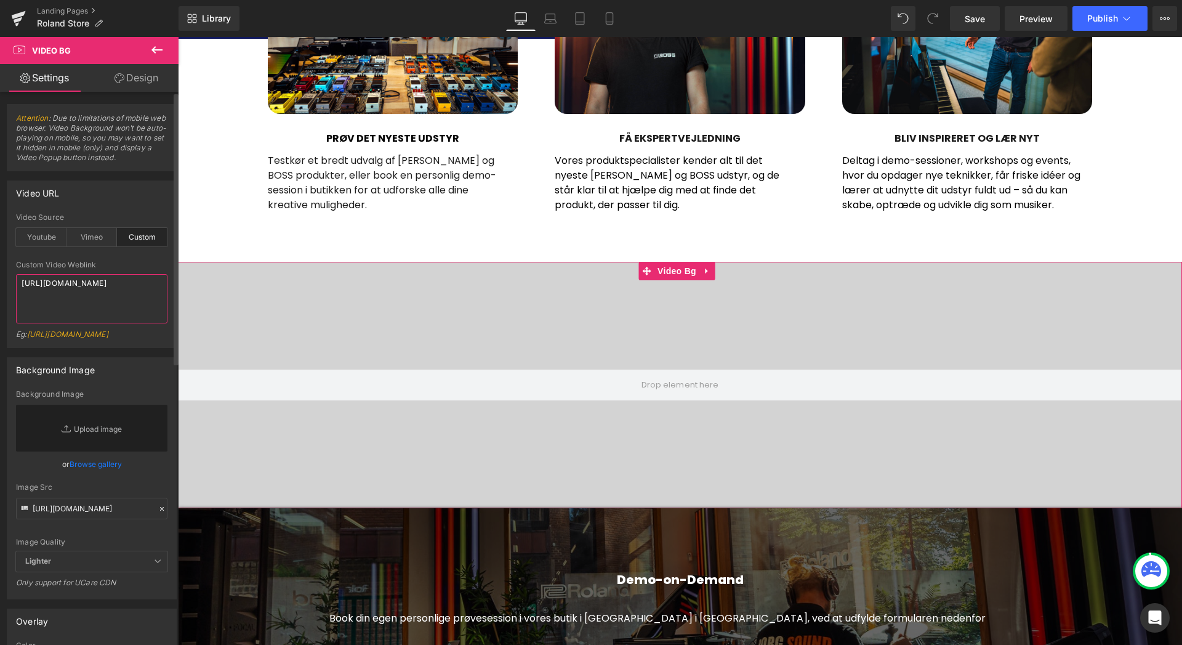
type textarea "https://static.roland.com/promos/roland_stores/how-it-works-appointed-single.mp4"
click at [155, 259] on div at bounding box center [91, 256] width 151 height 8
click at [156, 52] on icon at bounding box center [157, 49] width 15 height 15
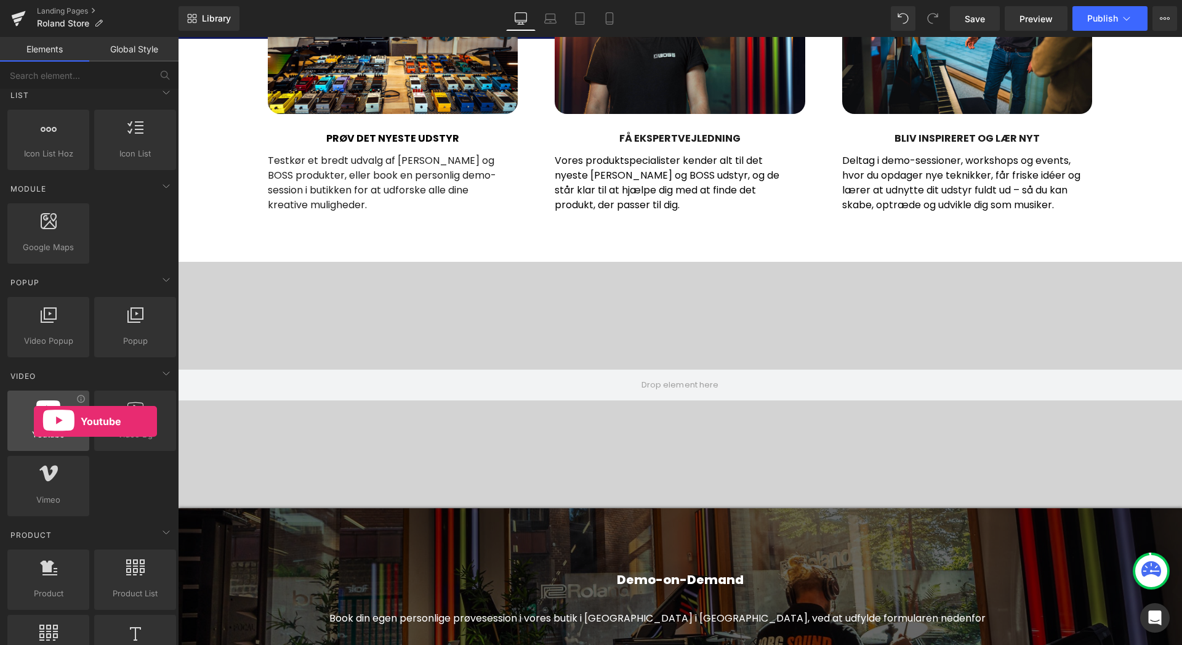
drag, startPoint x: 53, startPoint y: 423, endPoint x: 34, endPoint y: 421, distance: 19.2
click at [34, 421] on div at bounding box center [48, 414] width 74 height 28
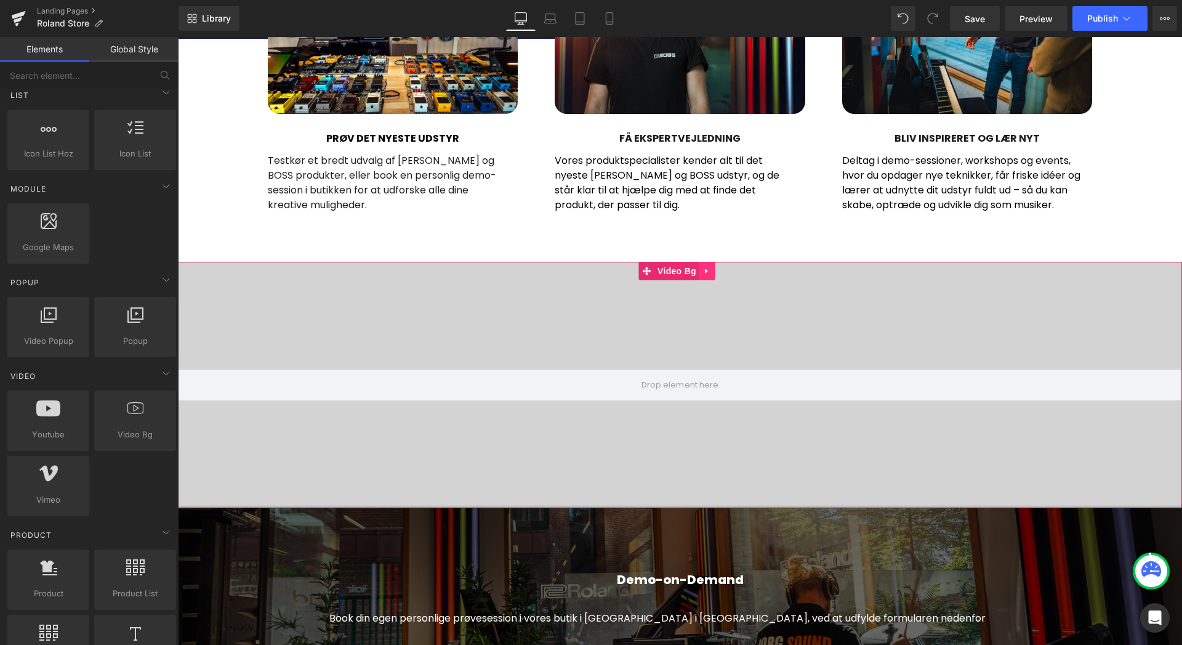
click at [712, 268] on link at bounding box center [707, 271] width 16 height 18
click at [714, 272] on icon at bounding box center [715, 271] width 9 height 9
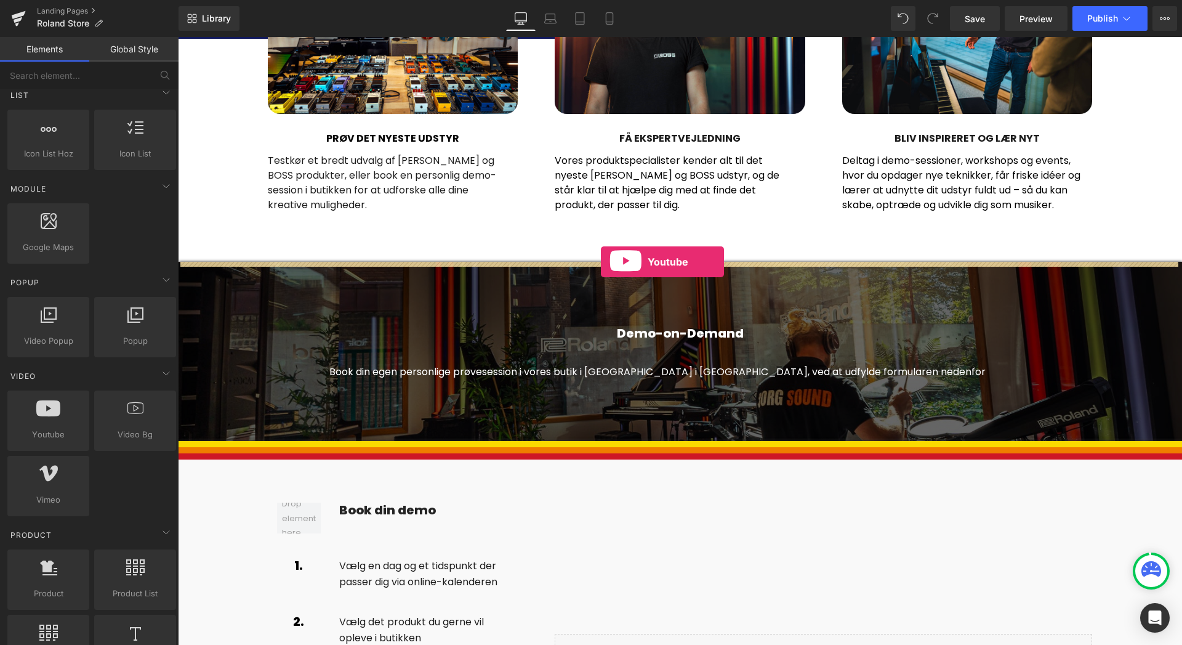
drag, startPoint x: 236, startPoint y: 461, endPoint x: 601, endPoint y: 261, distance: 416.3
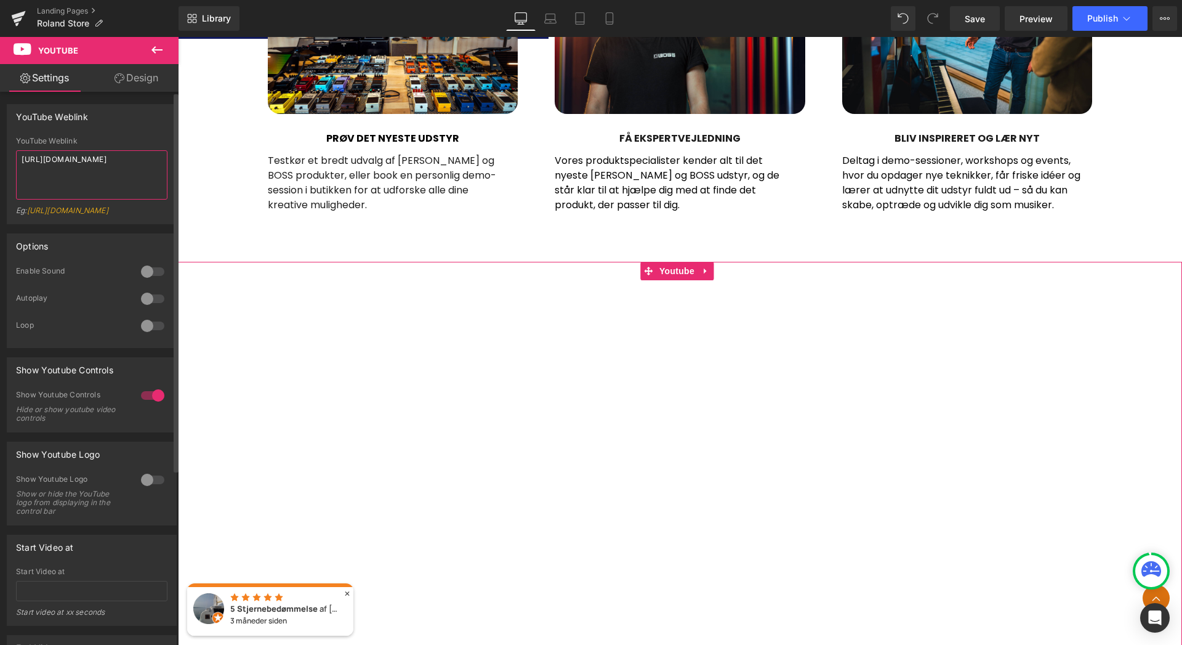
drag, startPoint x: 105, startPoint y: 180, endPoint x: 0, endPoint y: 171, distance: 105.1
click at [0, 171] on div "YouTube Weblink YouTube Weblink https://www.youtube.com/watch?v=OQBlWco72c4 Eg:…" at bounding box center [92, 159] width 184 height 129
paste textarea "https://static.roland.com/promos/roland_stores/how-it-works-appointed-single.mp"
drag, startPoint x: 124, startPoint y: 193, endPoint x: 0, endPoint y: 153, distance: 130.6
click at [0, 153] on div "YouTube Weblink YouTube Weblink https://www.youtube.com/watch?https://static.ro…" at bounding box center [92, 159] width 184 height 129
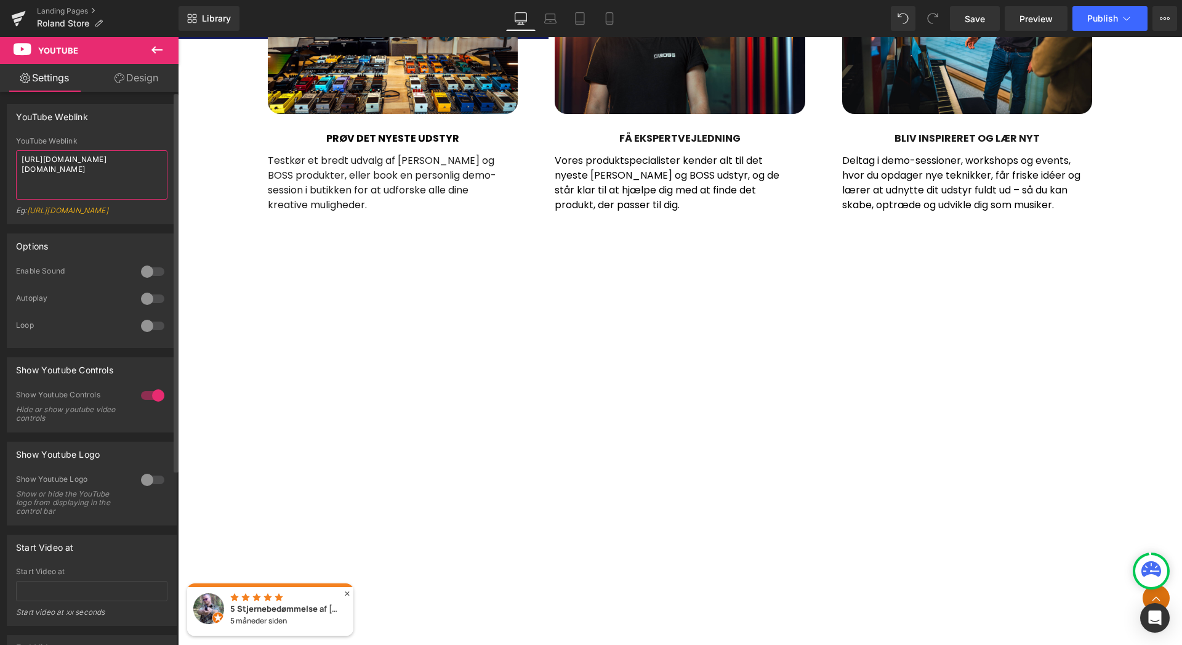
paste textarea
type textarea "https://static.roland.com/promos/roland_stores/how-it-works-appointed-single.mp4"
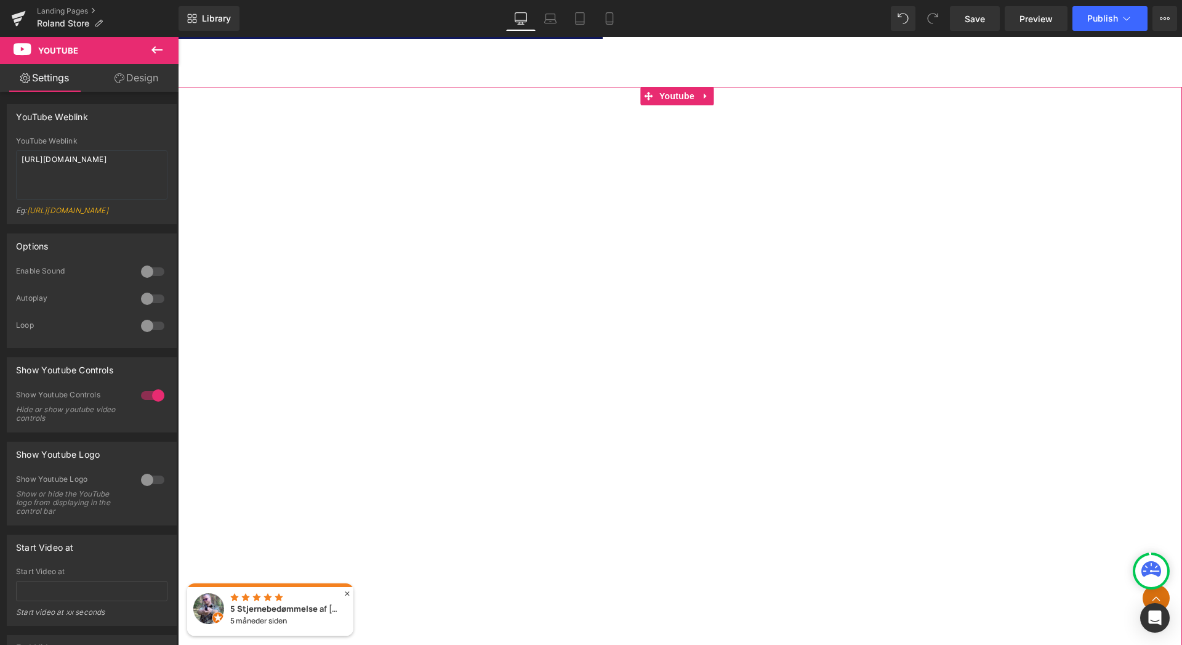
scroll to position [1409, 0]
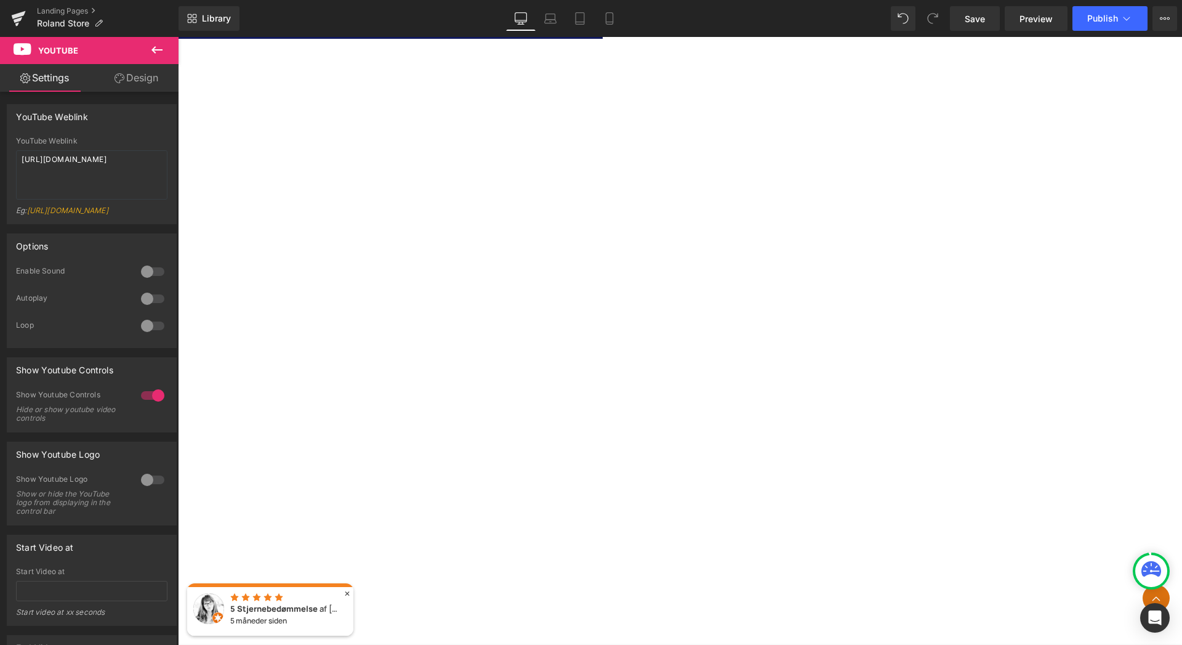
click at [158, 51] on icon at bounding box center [157, 49] width 15 height 15
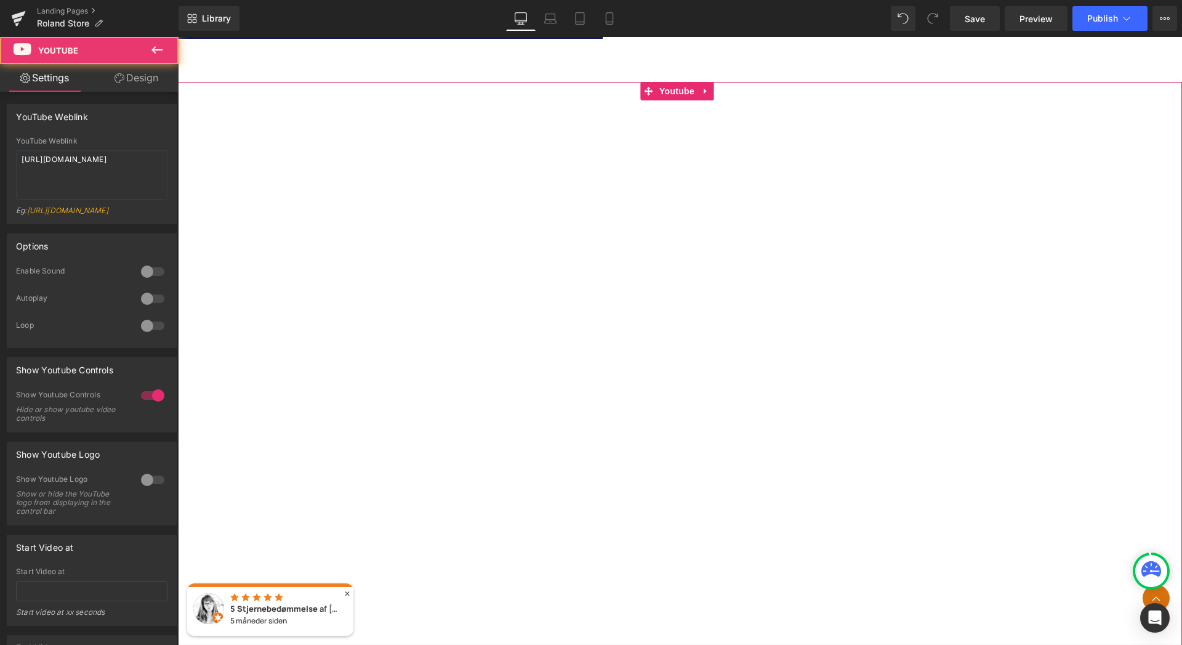
click at [708, 94] on div at bounding box center [680, 364] width 1004 height 565
click at [705, 90] on div at bounding box center [680, 364] width 1004 height 565
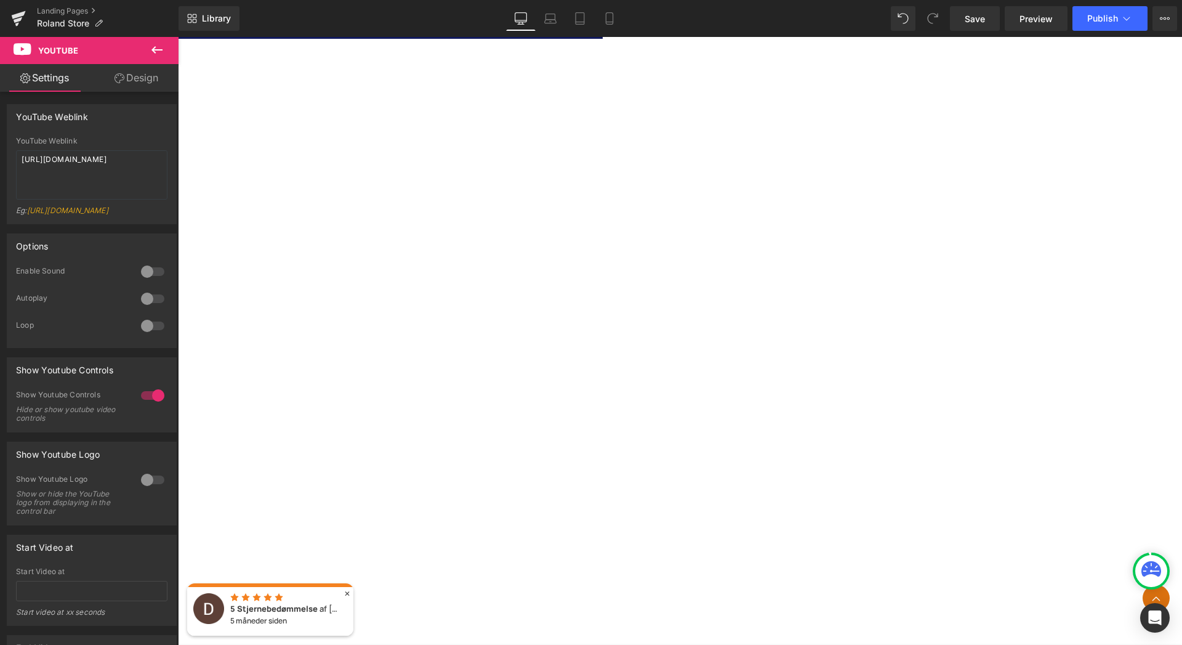
click at [160, 49] on icon at bounding box center [157, 49] width 15 height 15
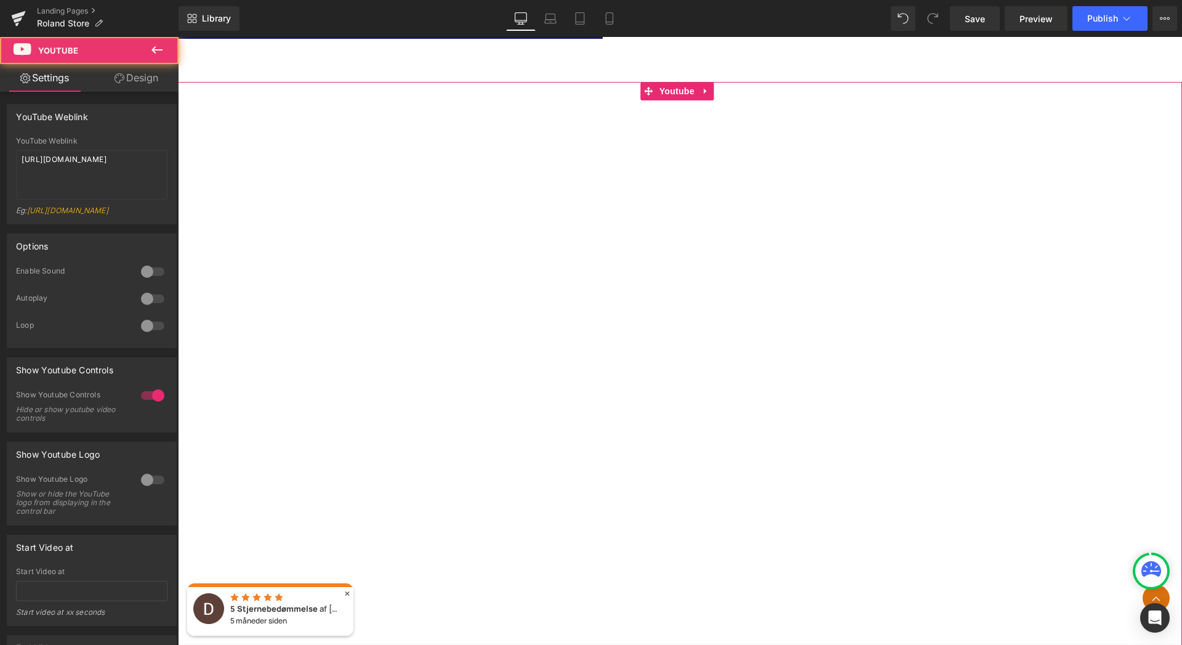
click at [704, 92] on div at bounding box center [680, 364] width 1004 height 565
click at [643, 91] on div at bounding box center [680, 364] width 1004 height 565
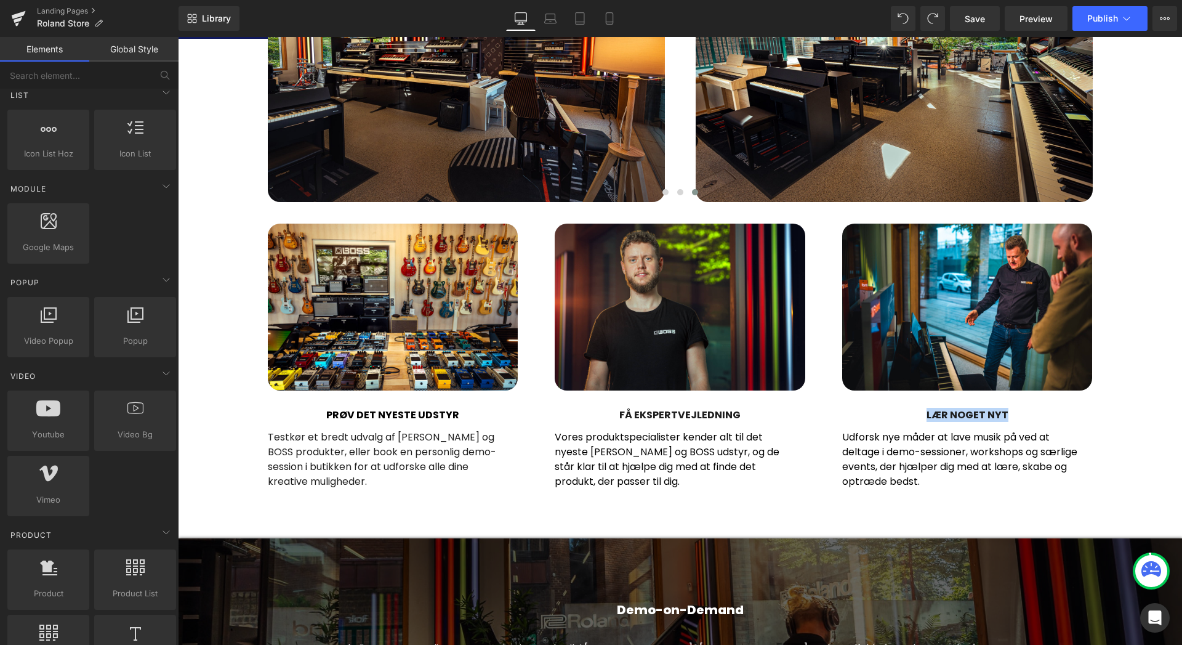
scroll to position [950, 0]
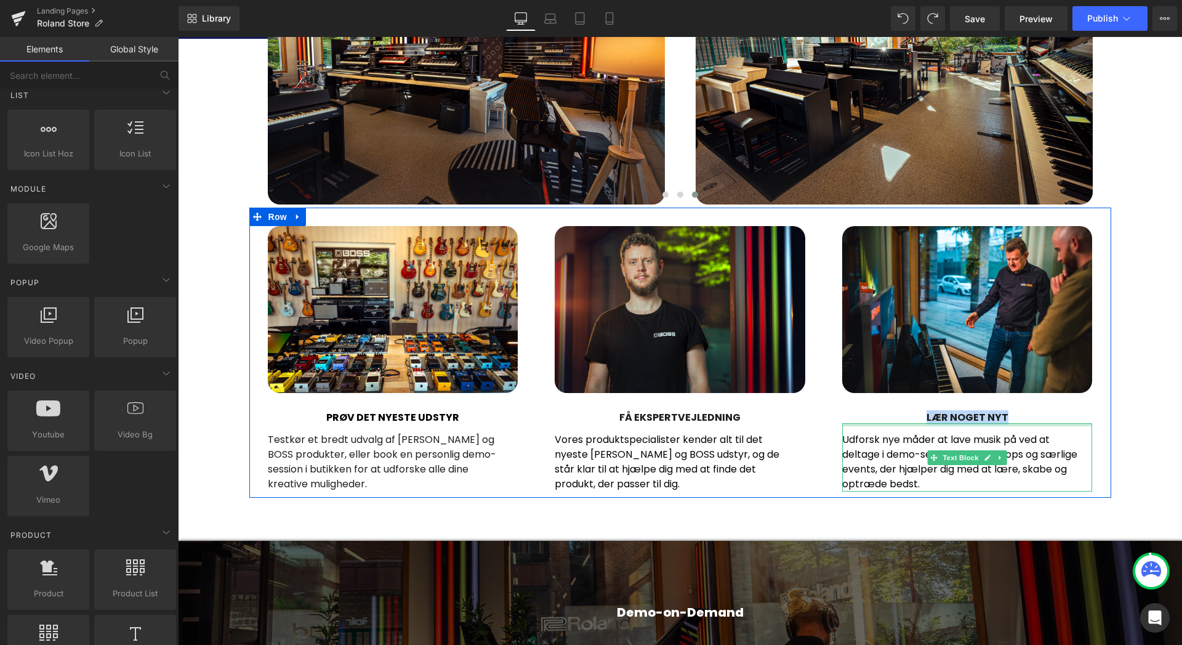
click at [1016, 416] on h5 "LÆR NOGET NYT" at bounding box center [967, 417] width 251 height 12
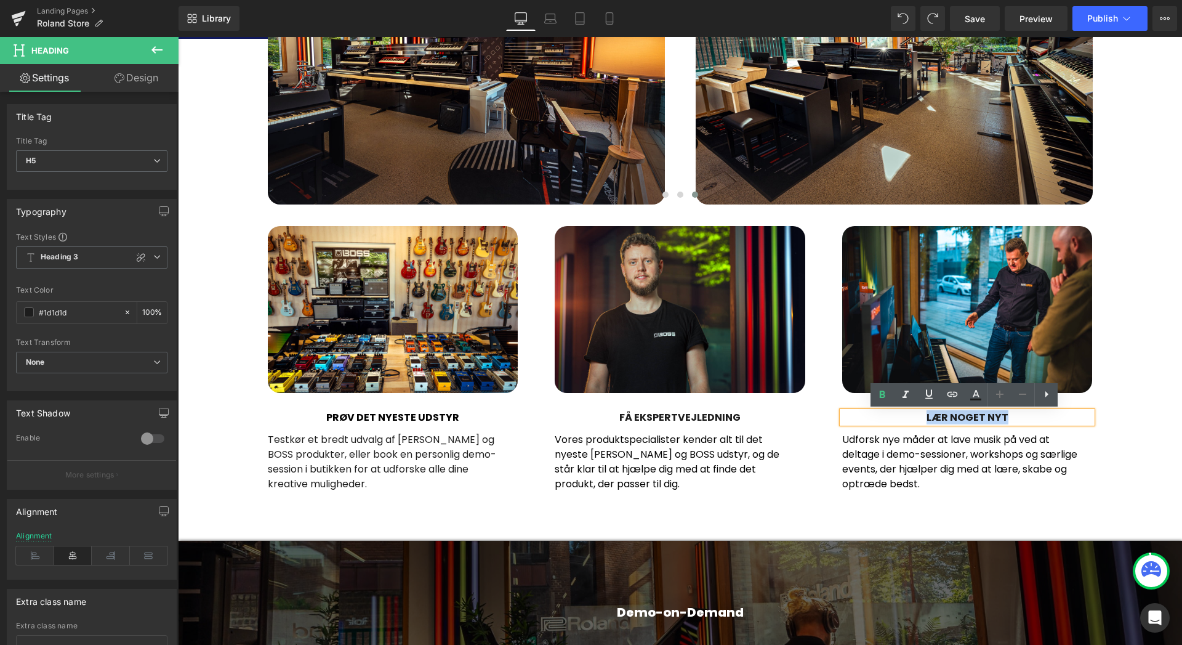
drag, startPoint x: 1016, startPoint y: 416, endPoint x: 922, endPoint y: 417, distance: 94.2
click at [922, 417] on h5 "LÆR NOGET NYT" at bounding box center [967, 417] width 251 height 12
click at [931, 455] on icon at bounding box center [934, 457] width 7 height 7
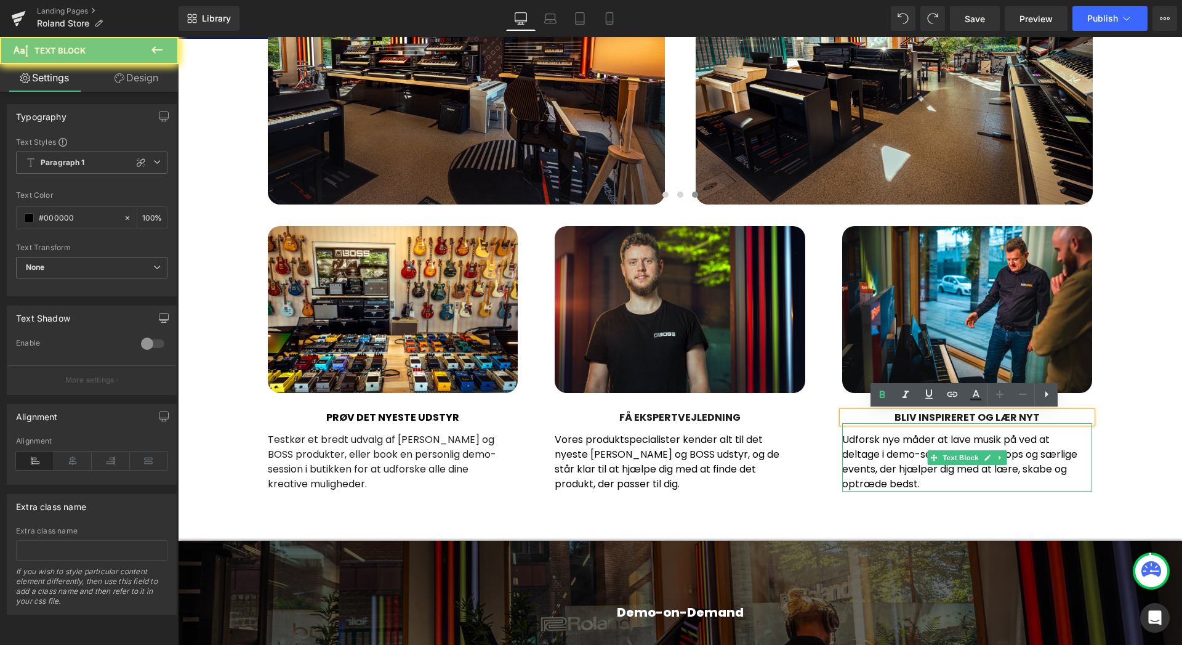
click at [895, 467] on p "Udforsk nye måder at lave musik på ved at deltage i demo-sessioner, workshops o…" at bounding box center [962, 461] width 241 height 59
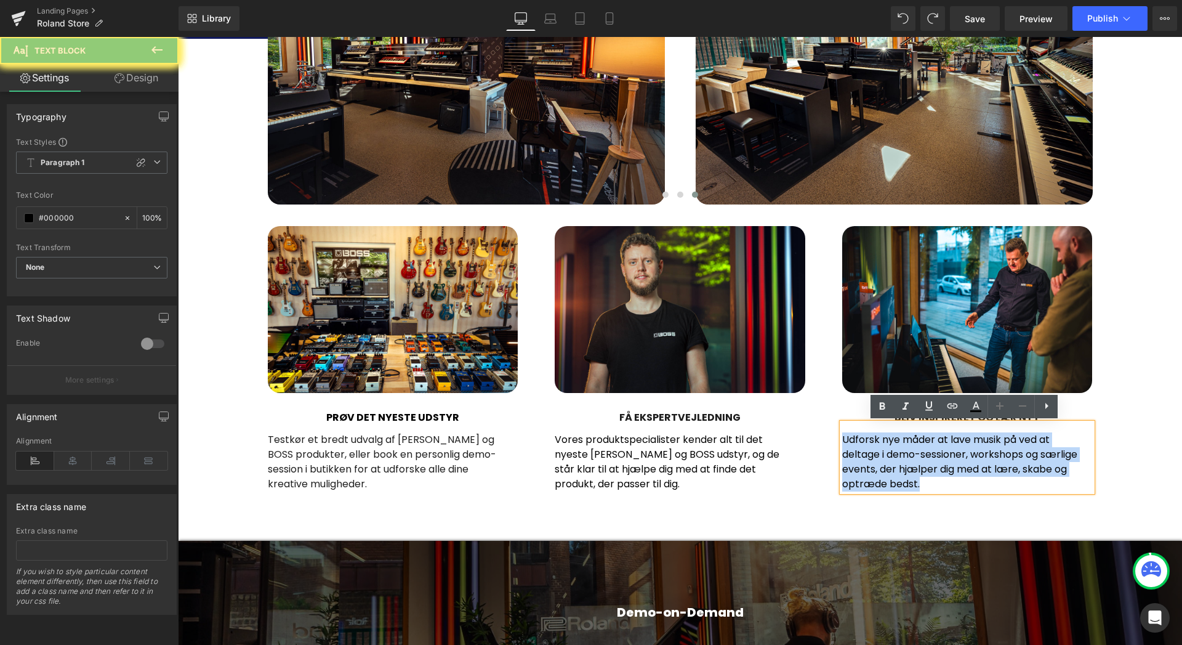
click at [895, 467] on p "Udforsk nye måder at lave musik på ved at deltage i demo-sessioner, workshops o…" at bounding box center [962, 461] width 241 height 59
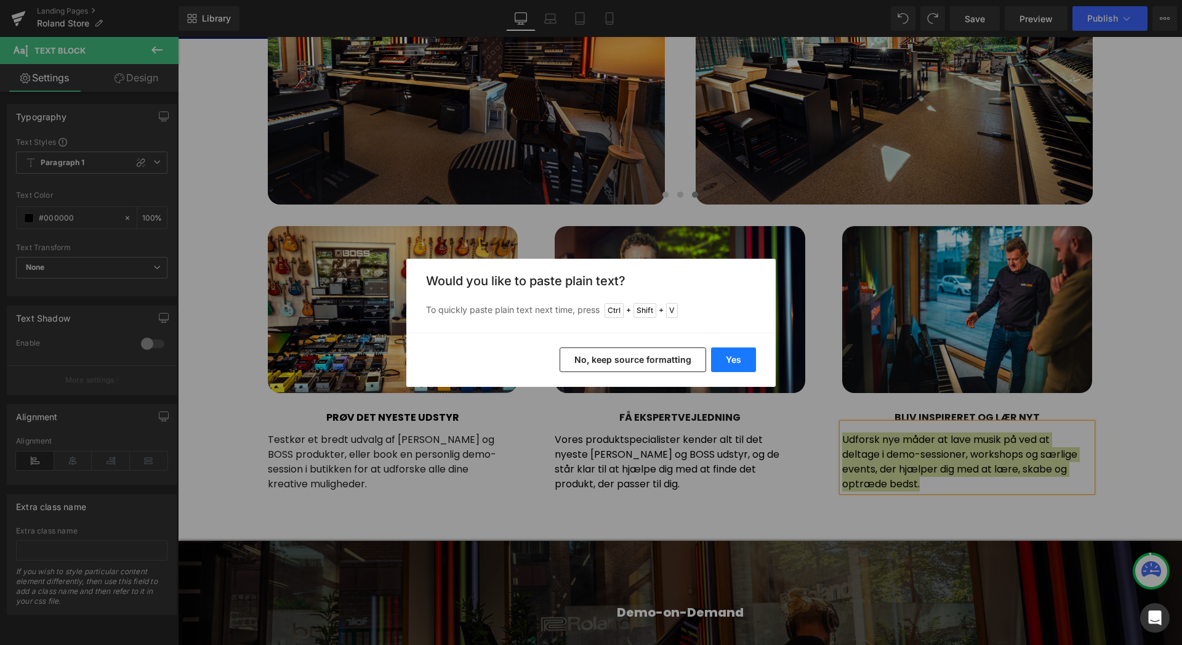
click at [741, 362] on button "Yes" at bounding box center [733, 359] width 45 height 25
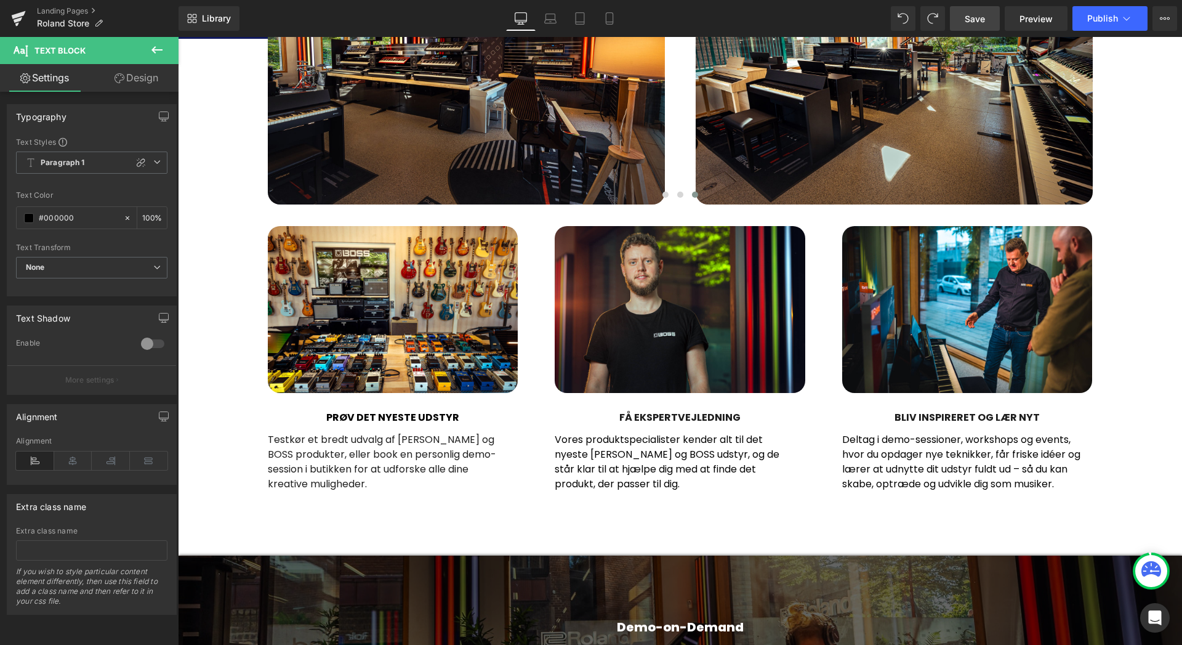
click at [983, 17] on span "Save" at bounding box center [975, 18] width 20 height 13
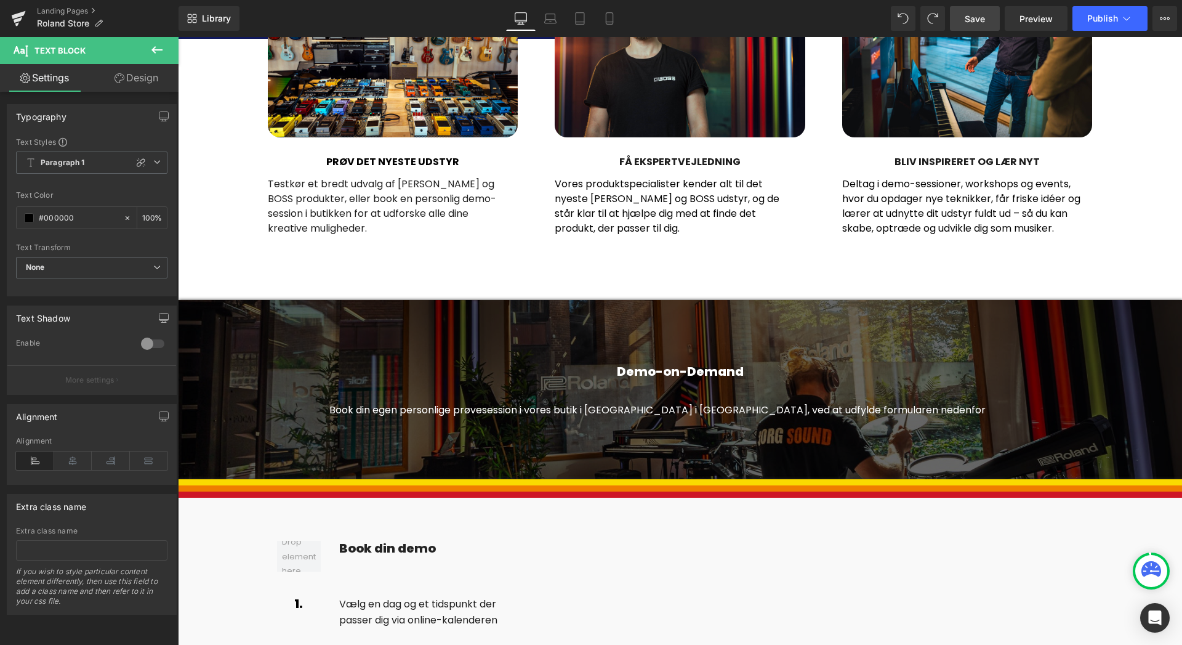
scroll to position [1211, 0]
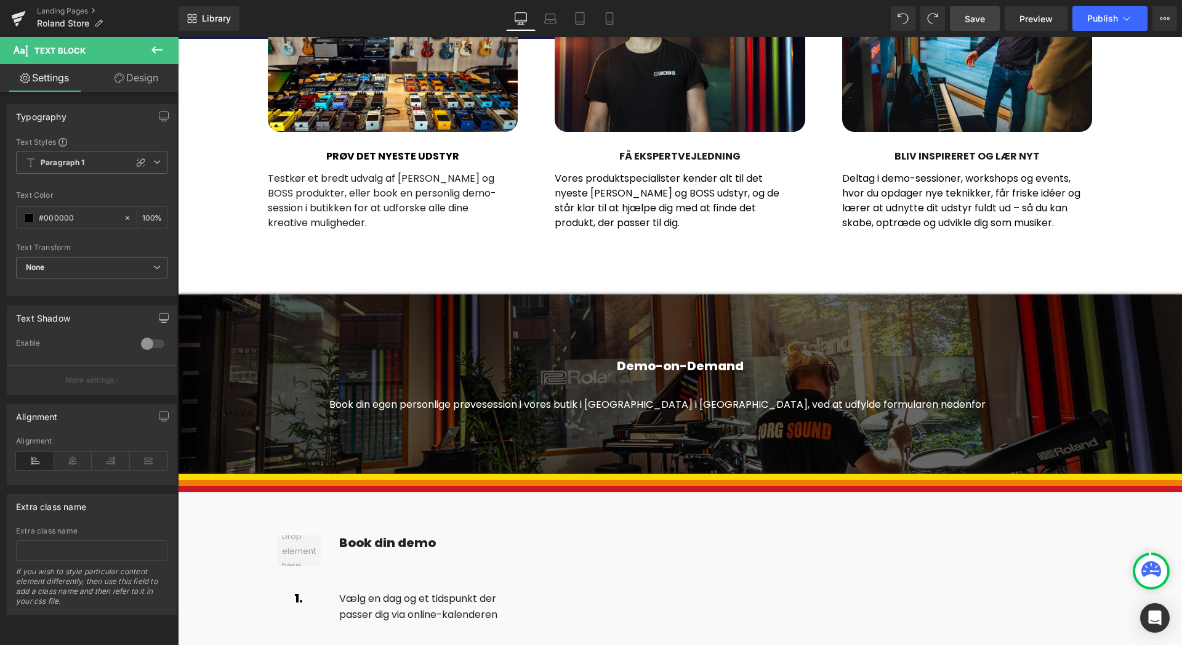
click at [707, 406] on span "Book din egen personlige prøvesession i vores butik i Carlsbergbyen i København…" at bounding box center [657, 404] width 656 height 14
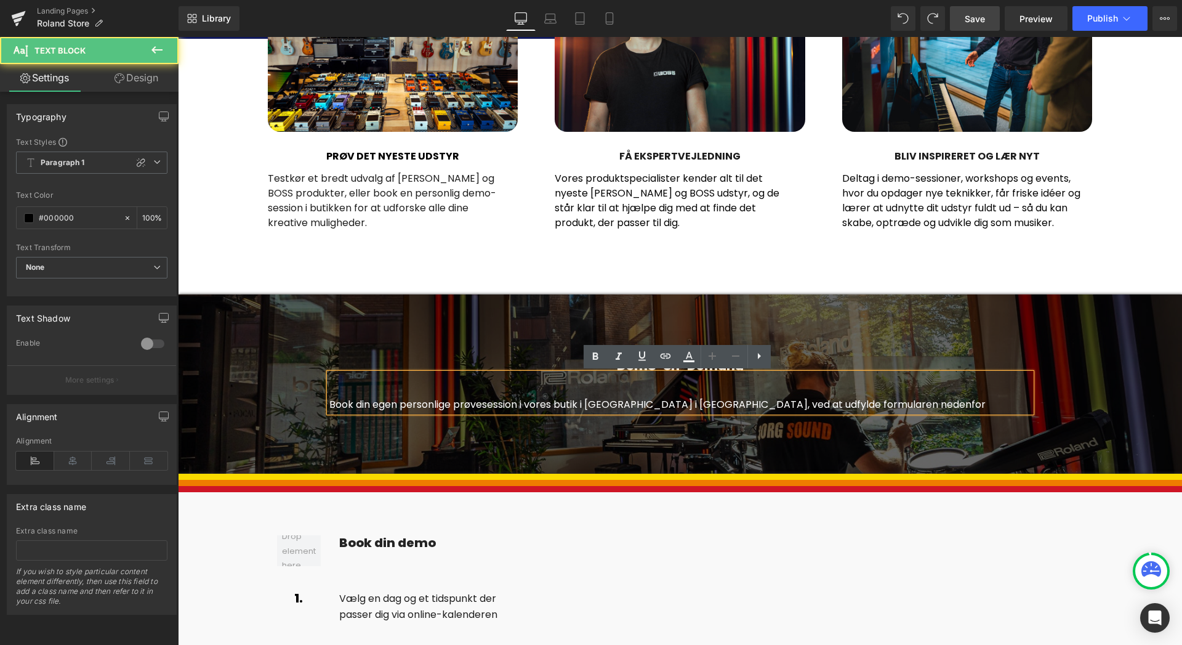
click at [823, 404] on span "Book din egen personlige prøvesession i vores butik i Carlsbergbyen i København…" at bounding box center [657, 404] width 656 height 14
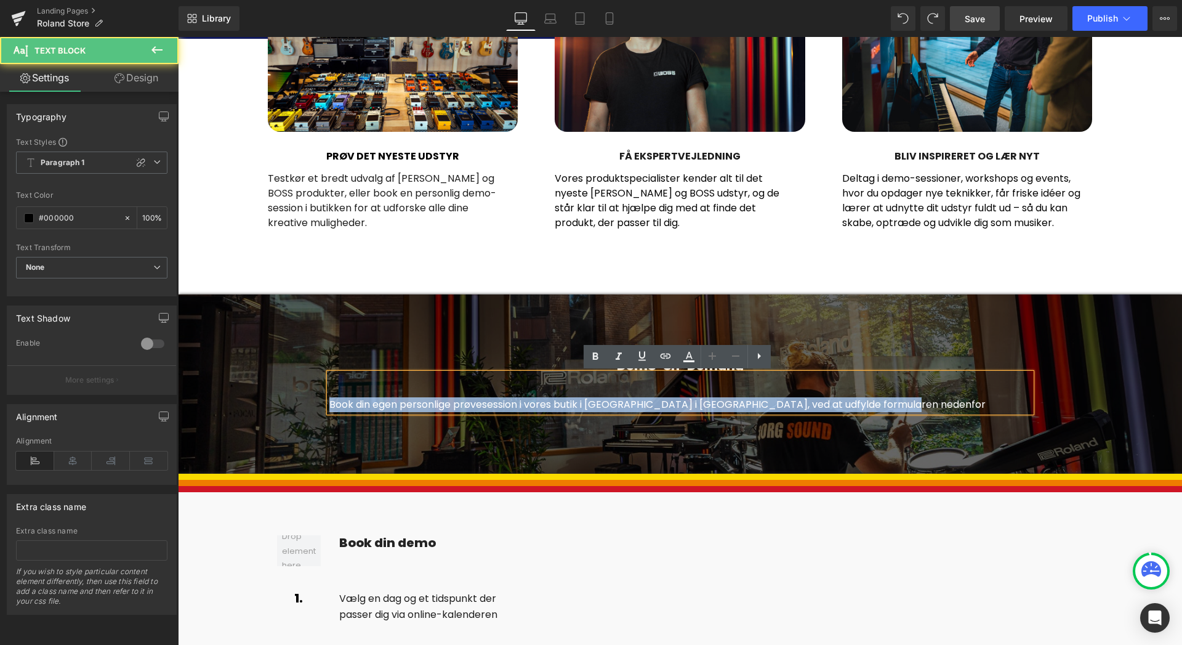
click at [823, 404] on span "Book din egen personlige prøvesession i vores butik i Carlsbergbyen i København…" at bounding box center [657, 404] width 656 height 14
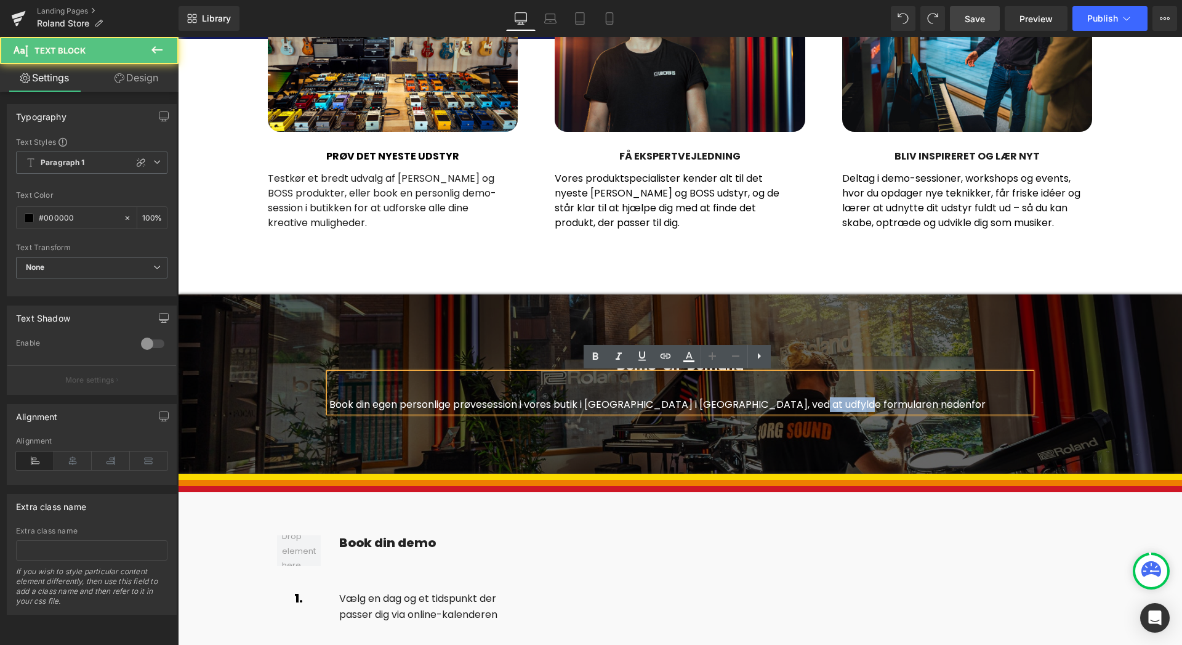
click at [823, 404] on span "Book din egen personlige prøvesession i vores butik i Carlsbergbyen i København…" at bounding box center [657, 404] width 656 height 14
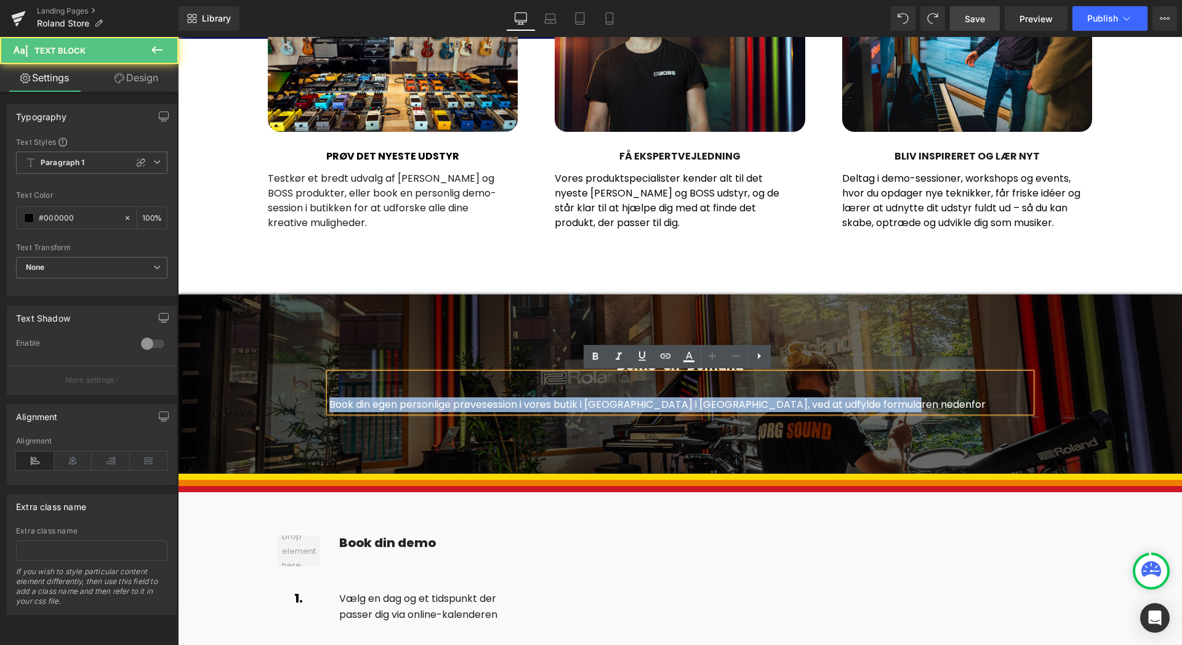
click at [823, 404] on span "Book din egen personlige prøvesession i vores butik i Carlsbergbyen i København…" at bounding box center [657, 404] width 656 height 14
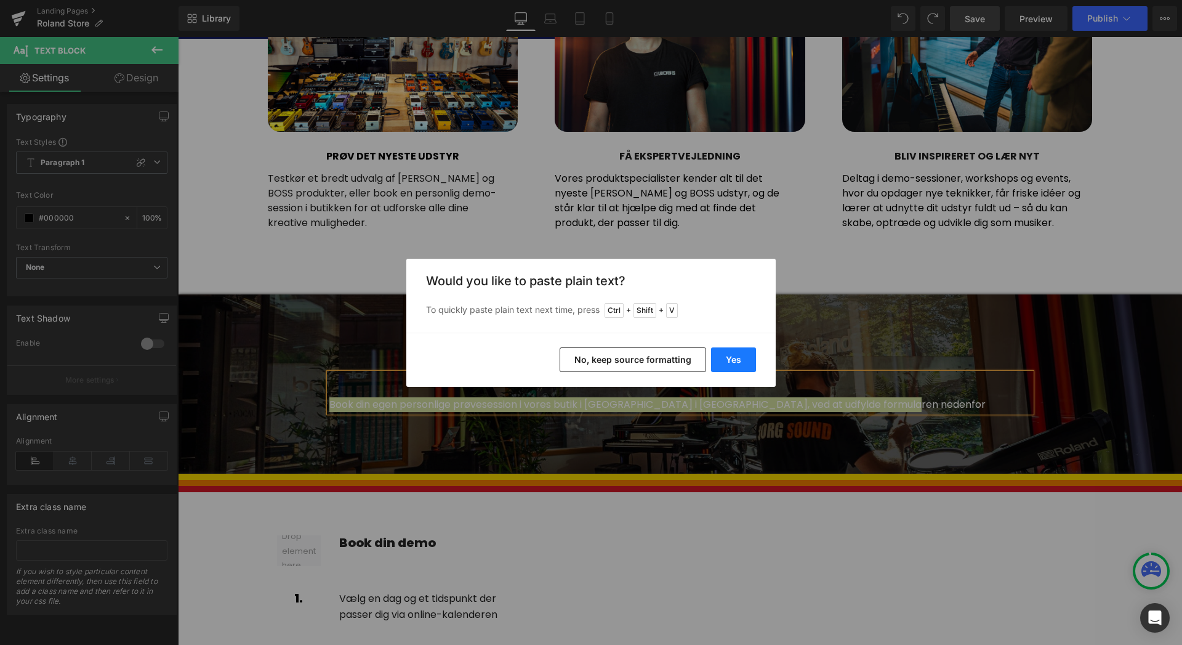
click at [737, 370] on button "Yes" at bounding box center [733, 359] width 45 height 25
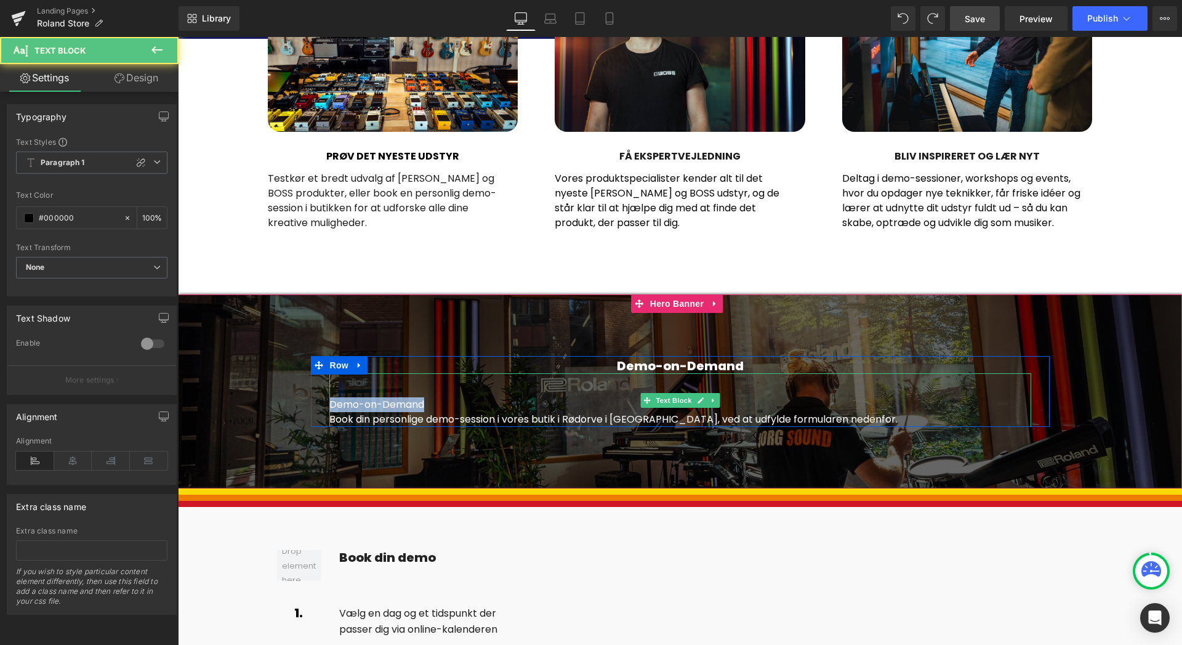
drag, startPoint x: 423, startPoint y: 406, endPoint x: 321, endPoint y: 402, distance: 102.3
click at [321, 402] on div "Demo-on-Demand Heading Demo-on-Demand Book din personlige demo-session i vores …" at bounding box center [680, 391] width 739 height 71
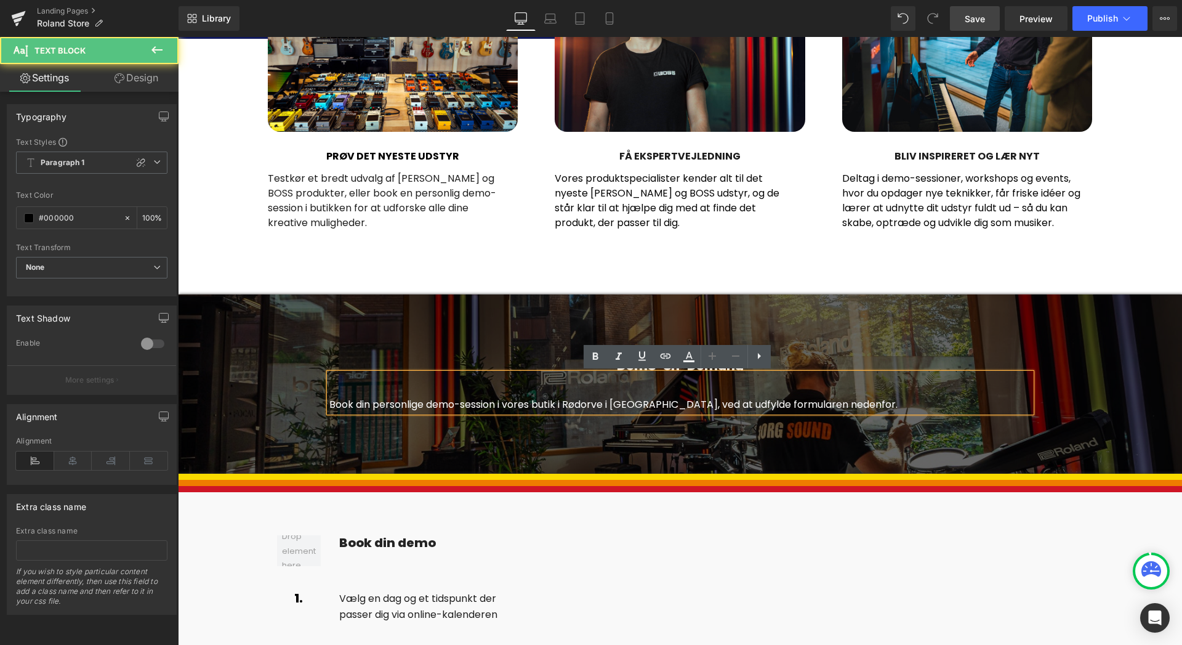
click at [904, 398] on p "Book din personlige demo-session i vores butik i Rødorve i København, ved at ud…" at bounding box center [680, 404] width 702 height 15
click at [863, 341] on div at bounding box center [680, 383] width 1004 height 179
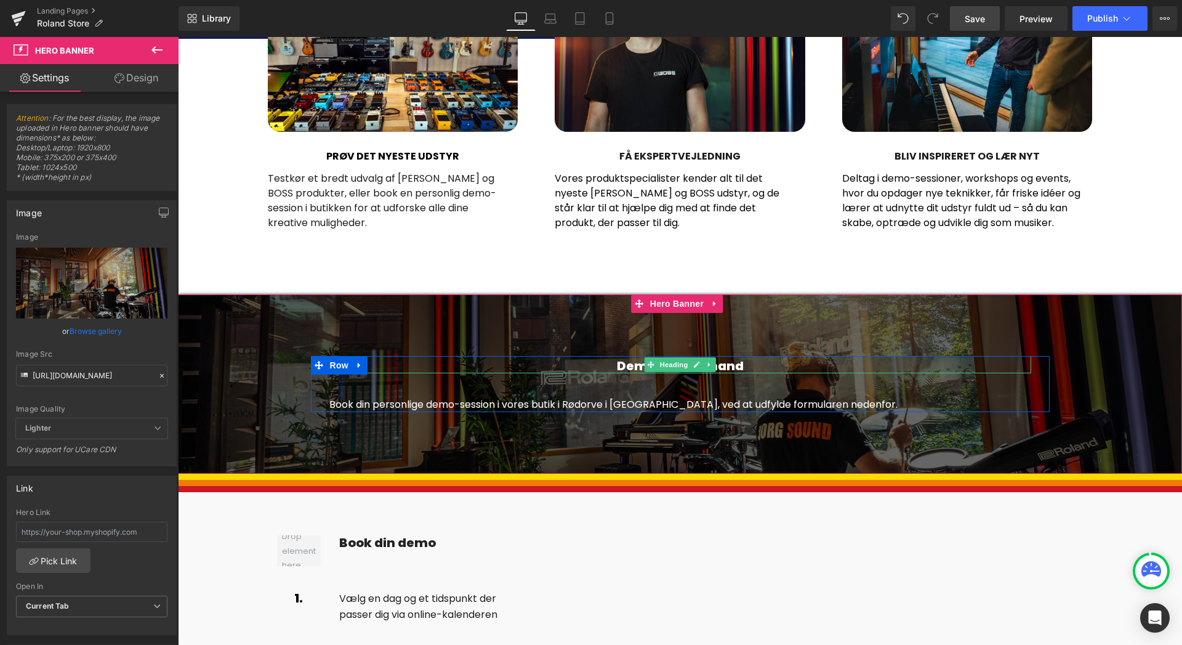
click at [738, 363] on h2 "Demo-on-Demand" at bounding box center [680, 365] width 702 height 15
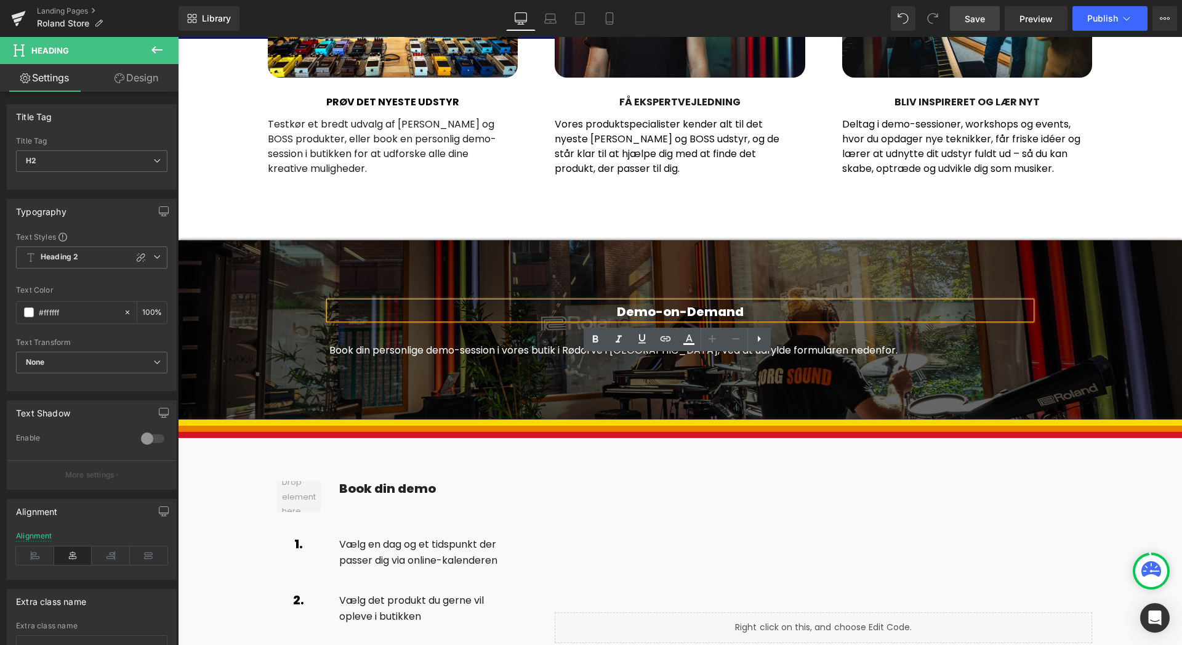
scroll to position [1266, 0]
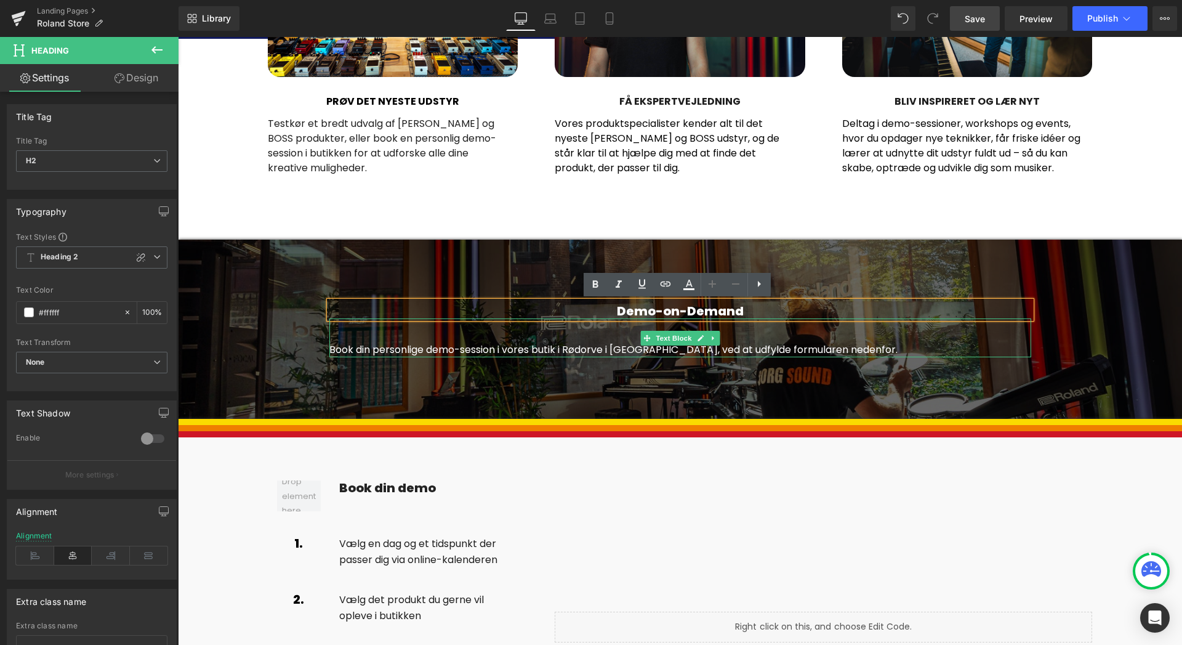
click at [754, 346] on span "Book din personlige demo-session i vores butik i Rødorve i København, ved at ud…" at bounding box center [613, 349] width 568 height 14
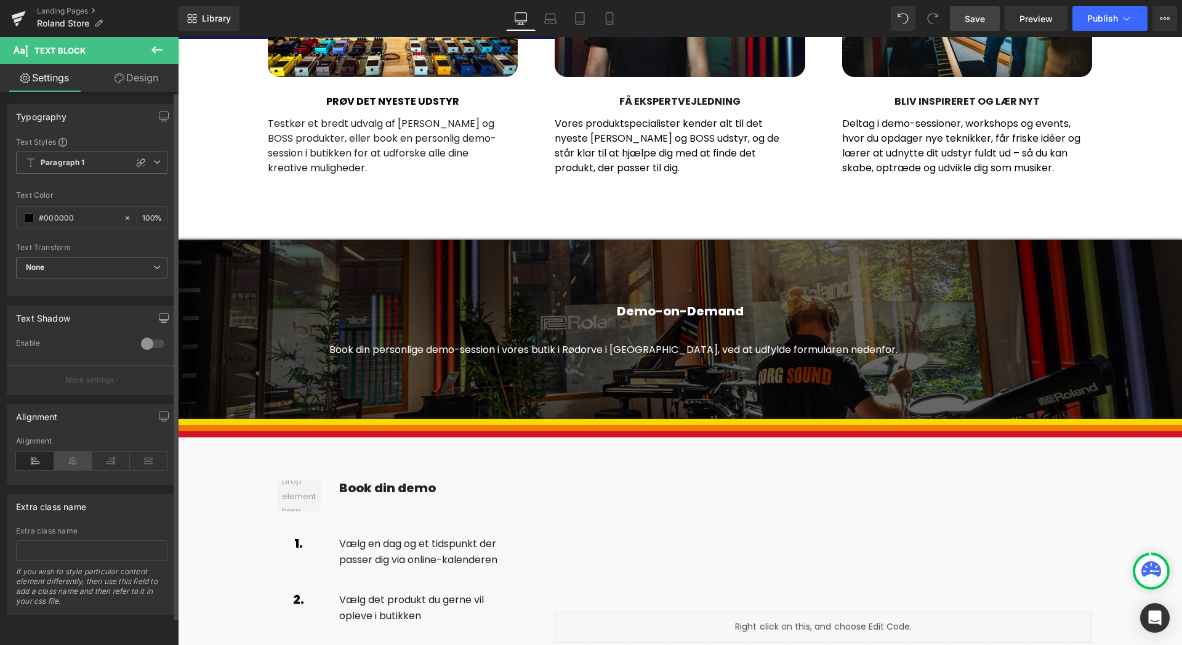
click at [71, 469] on icon at bounding box center [73, 460] width 38 height 18
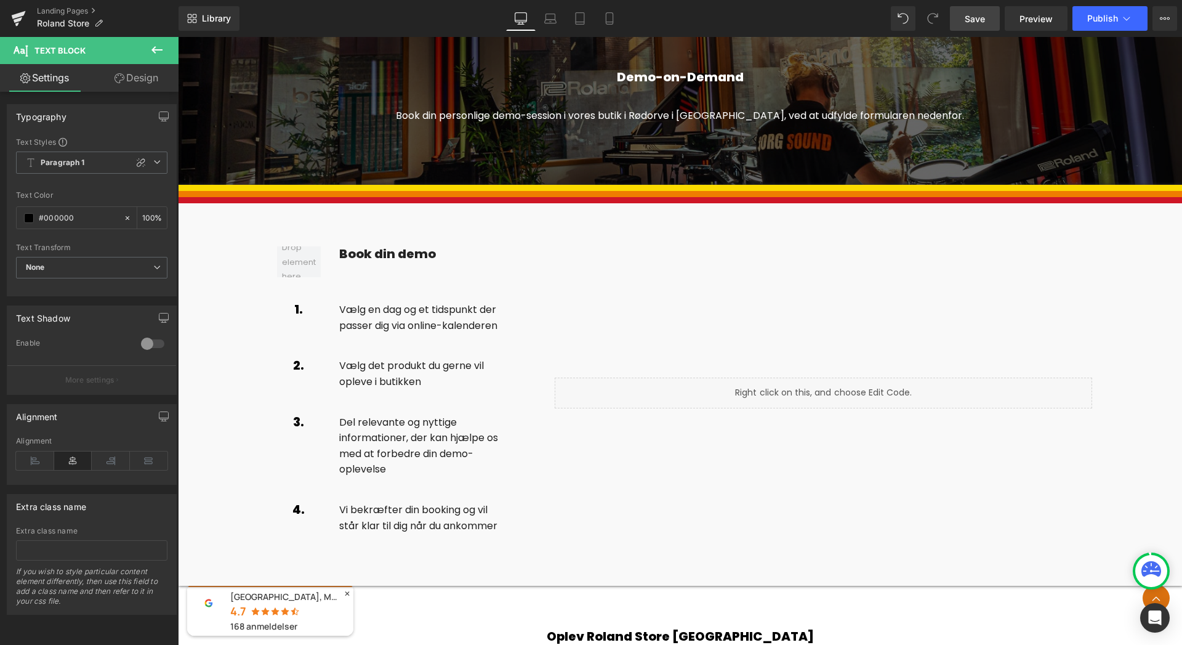
scroll to position [1503, 0]
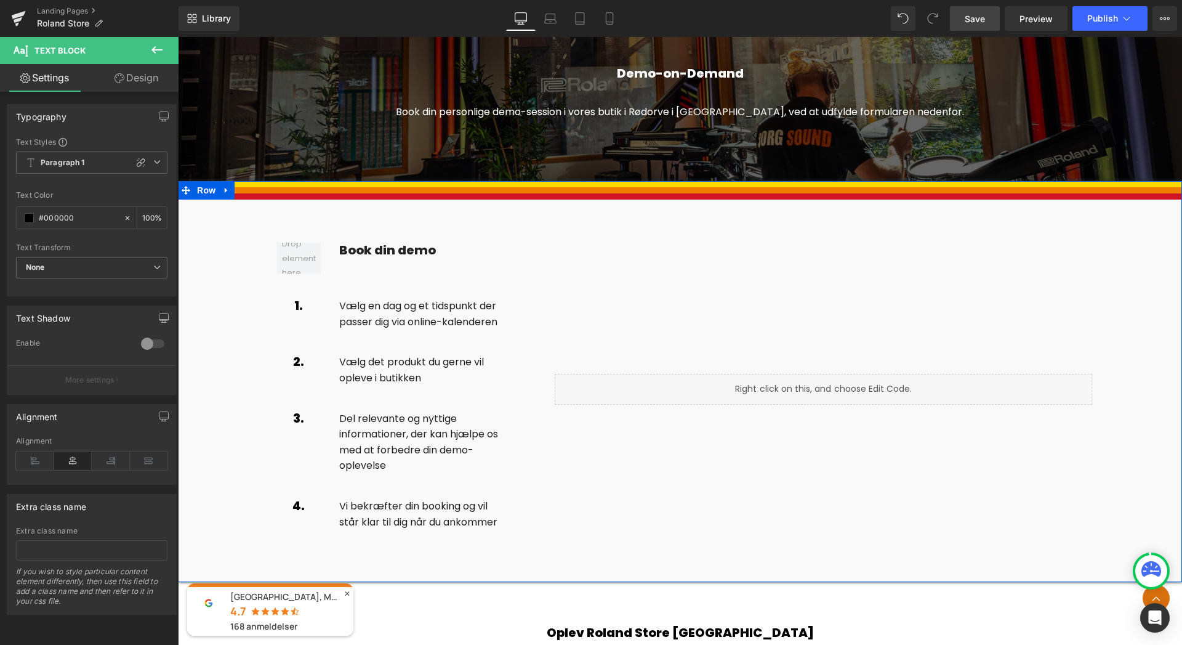
click at [1124, 337] on div "Separator Separator Separator Row Book din demo Heading Row 1. Heading Vælg en …" at bounding box center [680, 380] width 1004 height 398
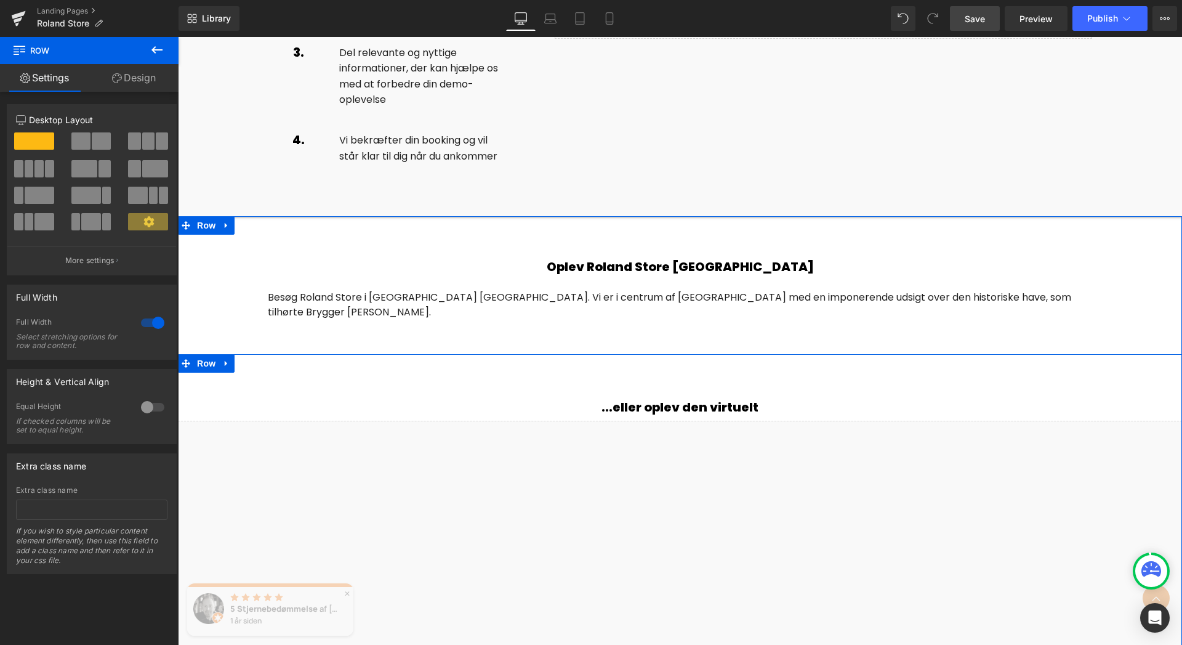
scroll to position [1859, 0]
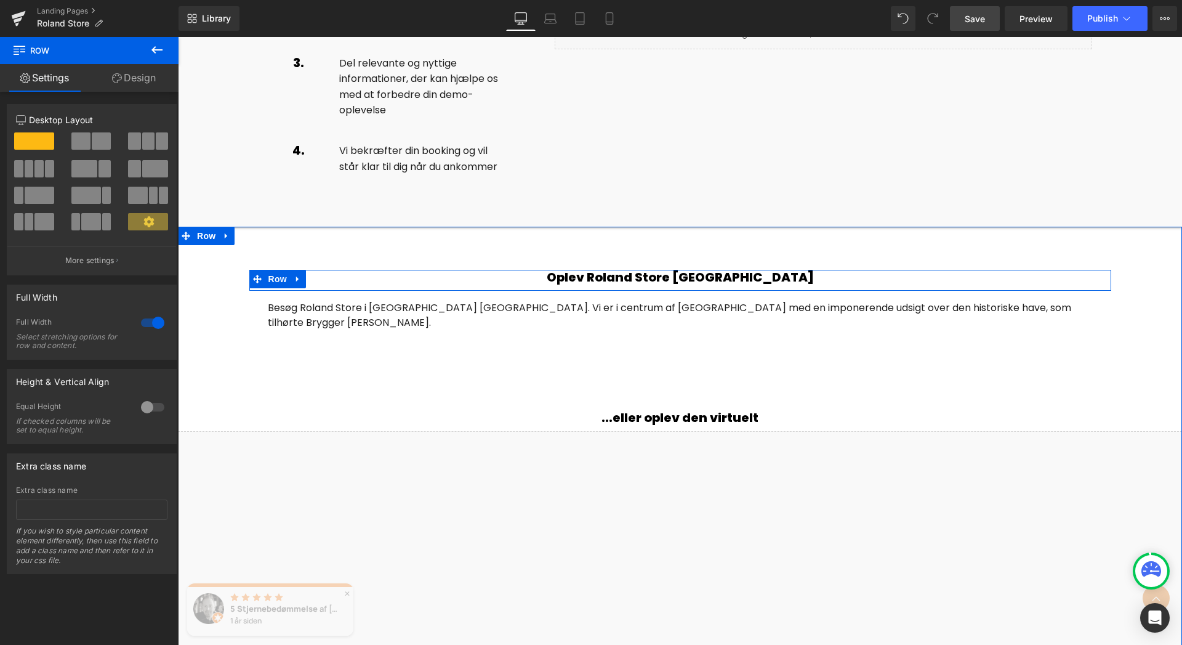
click at [662, 276] on div "Oplev Roland Store København Heading" at bounding box center [680, 277] width 825 height 15
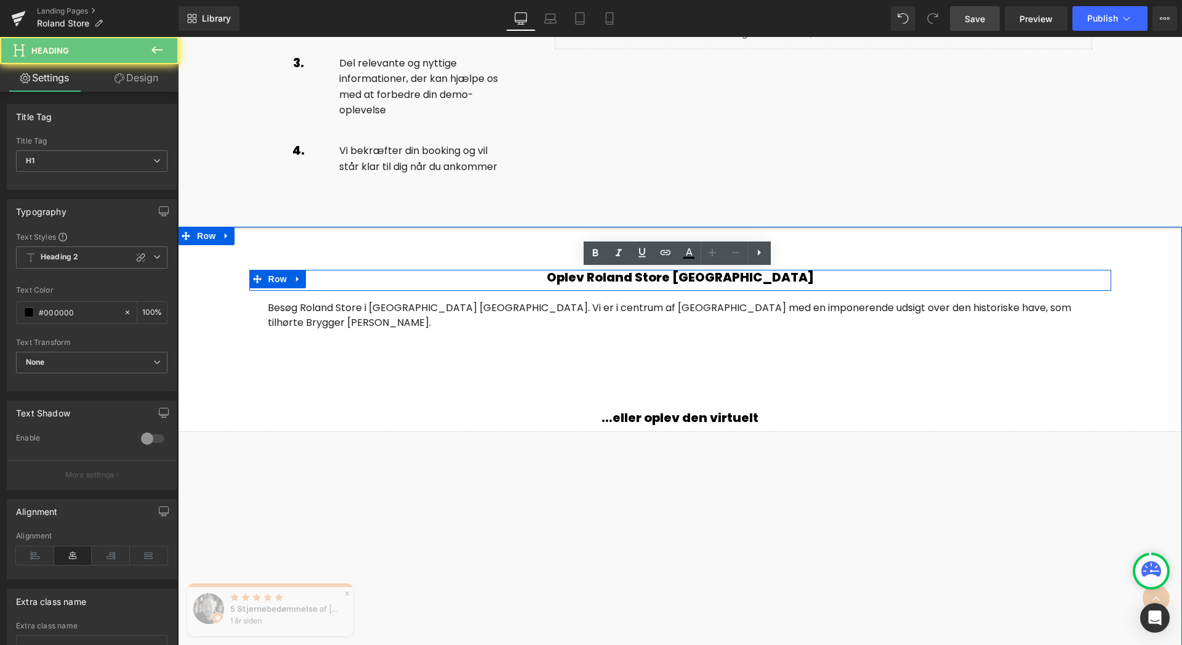
click at [662, 276] on h1 "Oplev Roland Store København" at bounding box center [680, 277] width 825 height 15
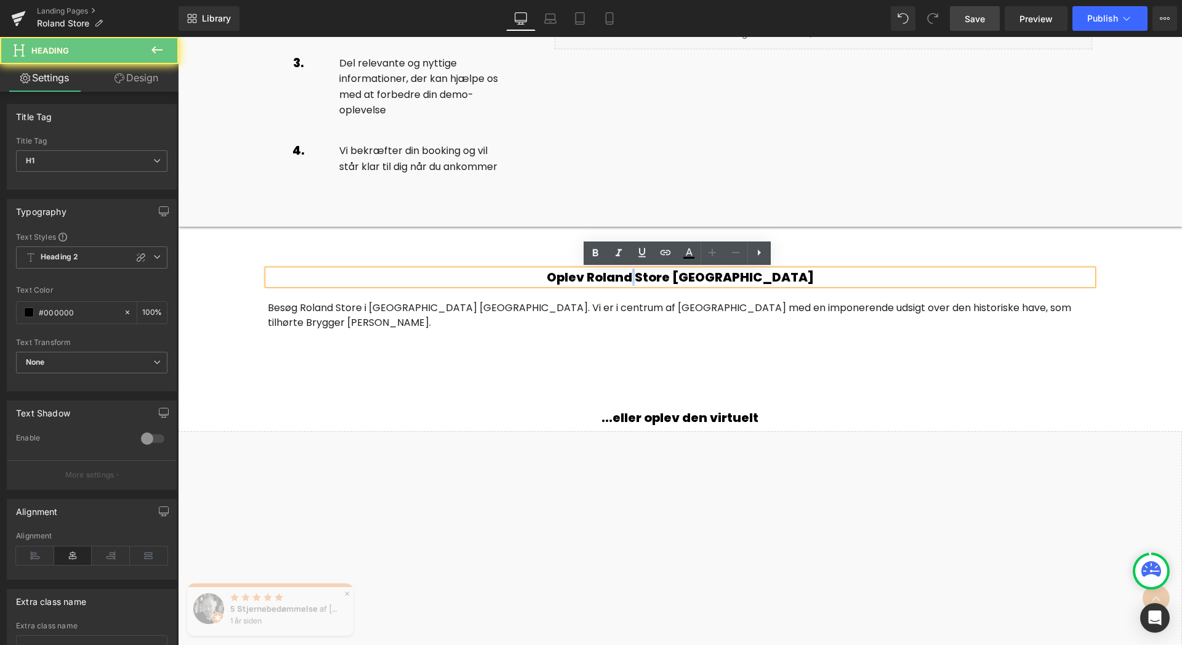
click at [662, 276] on h1 "Oplev Roland Store København" at bounding box center [680, 277] width 825 height 15
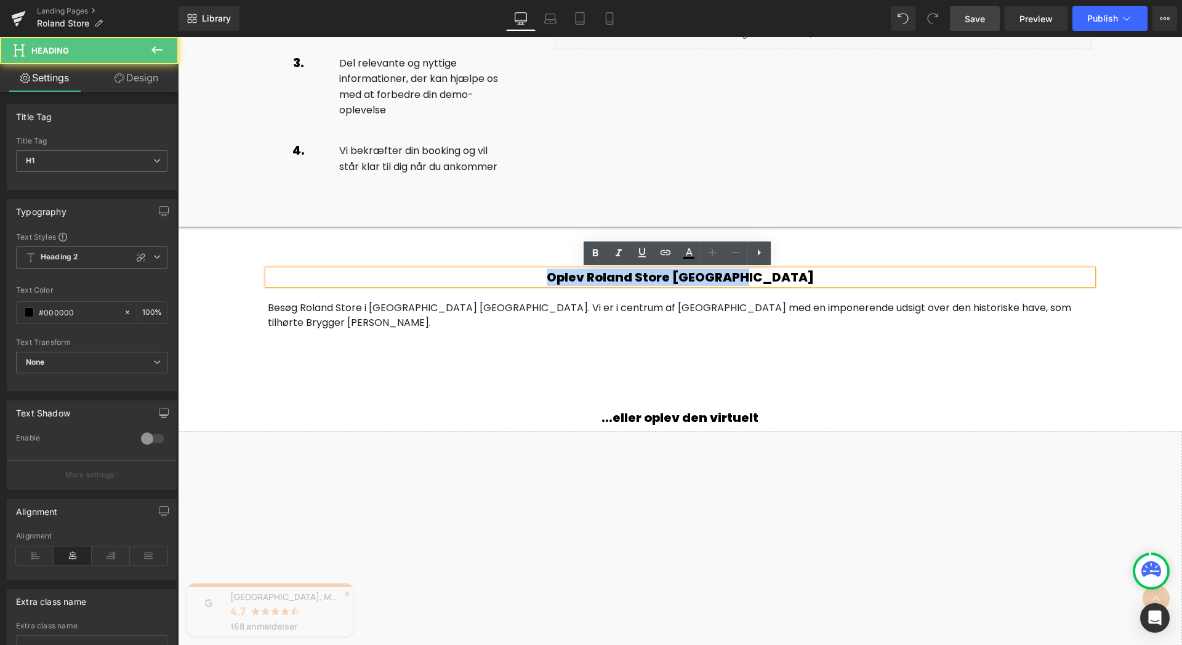
click at [662, 276] on h1 "Oplev Roland Store København" at bounding box center [680, 277] width 825 height 15
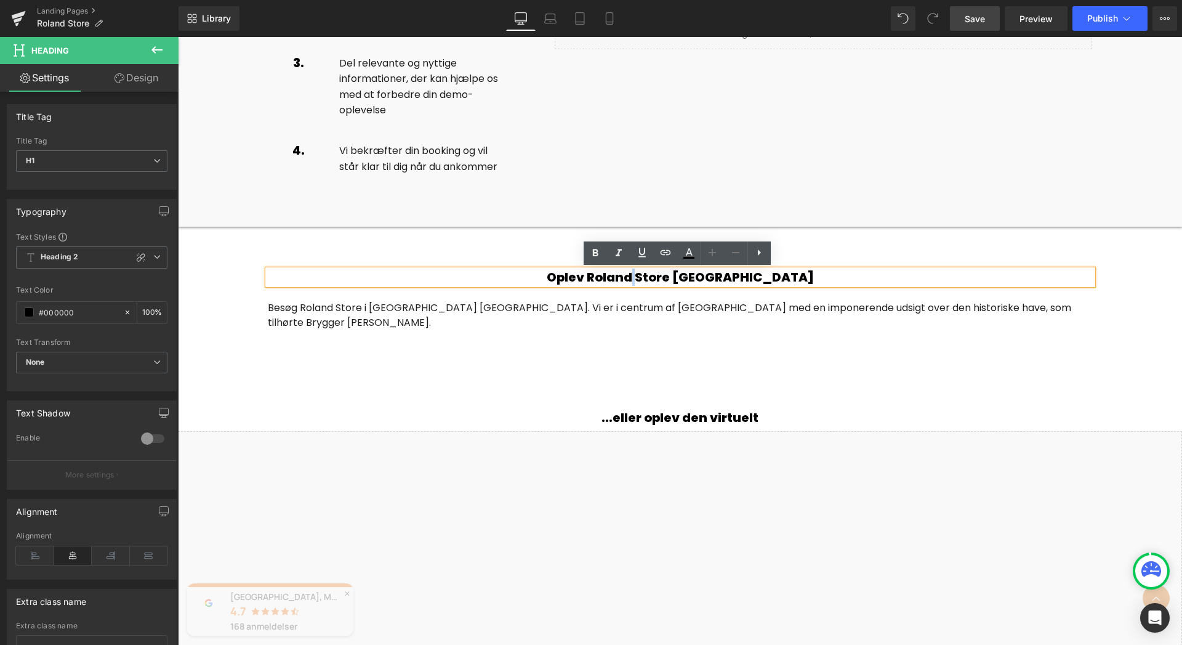
click at [662, 276] on h1 "Oplev Roland Store København" at bounding box center [680, 277] width 825 height 15
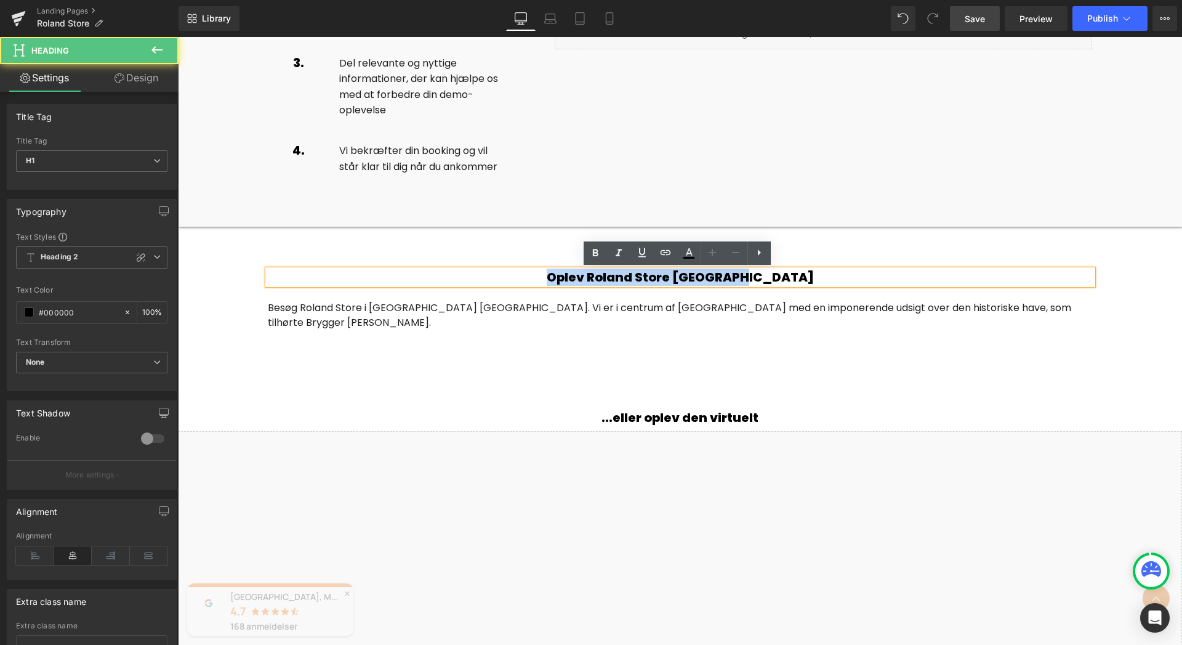
click at [662, 276] on h1 "Oplev Roland Store København" at bounding box center [680, 277] width 825 height 15
paste div
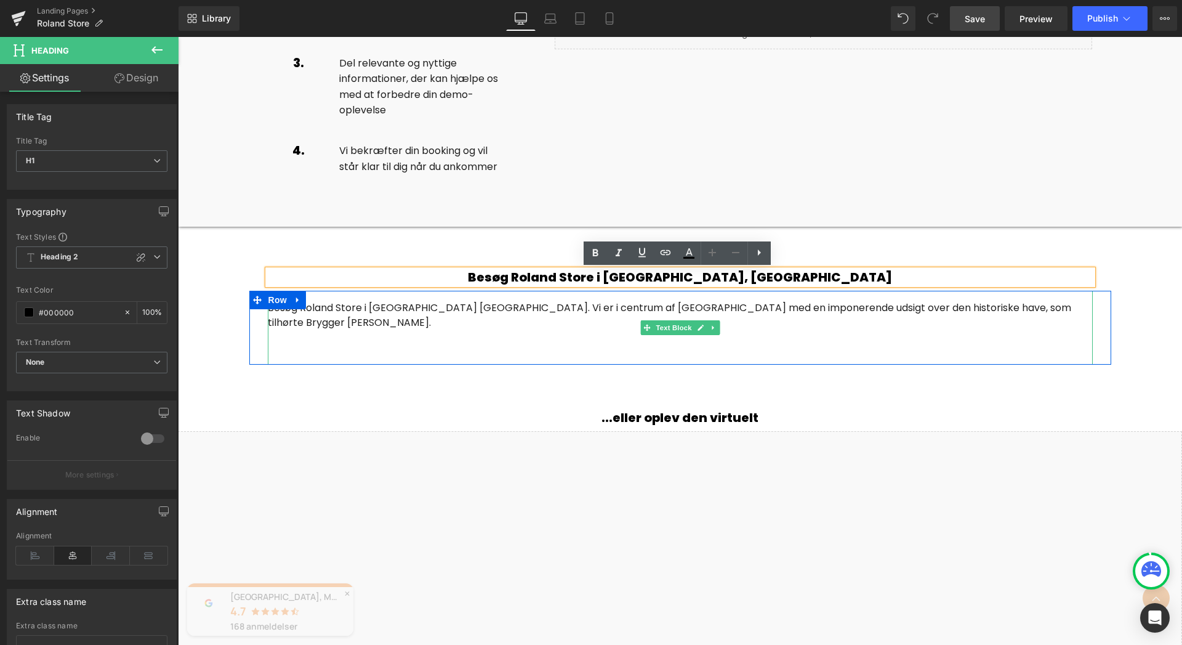
click at [415, 321] on p "Besøg Roland Store i BORG Sound København. Vi er i centrum af Carlsberg Byen me…" at bounding box center [680, 315] width 825 height 30
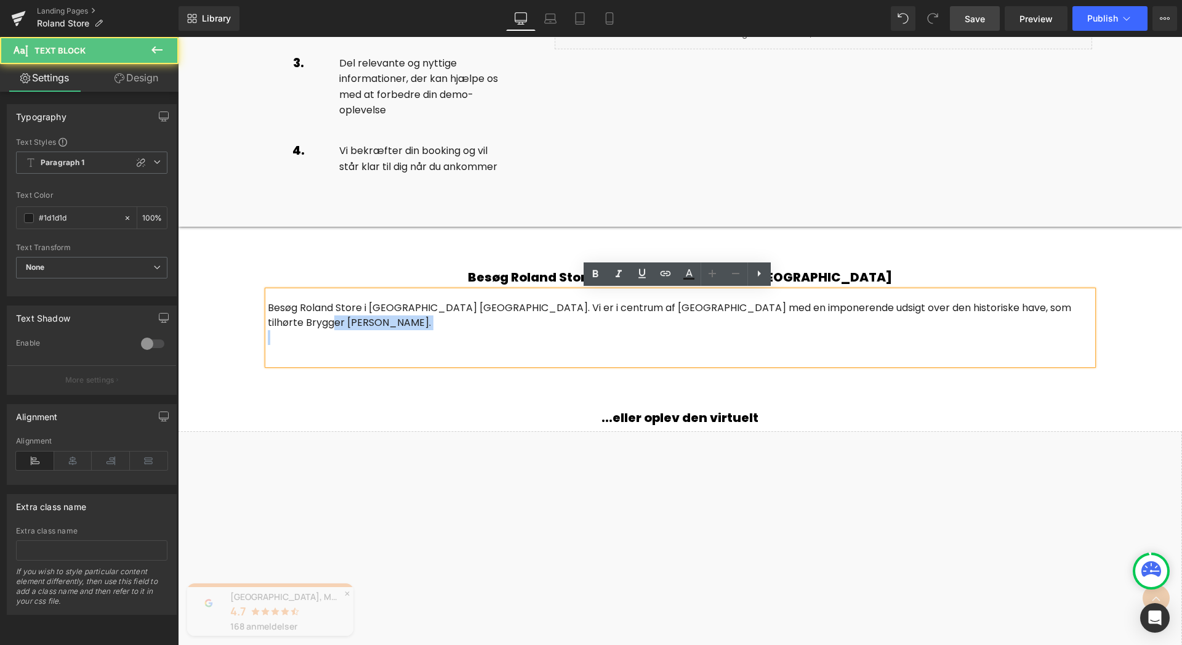
click at [415, 321] on p "Besøg Roland Store i BORG Sound København. Vi er i centrum af Carlsberg Byen me…" at bounding box center [680, 315] width 825 height 30
click at [416, 317] on p "Besøg Roland Store i BORG Sound København. Vi er i centrum af Carlsberg Byen me…" at bounding box center [680, 315] width 825 height 30
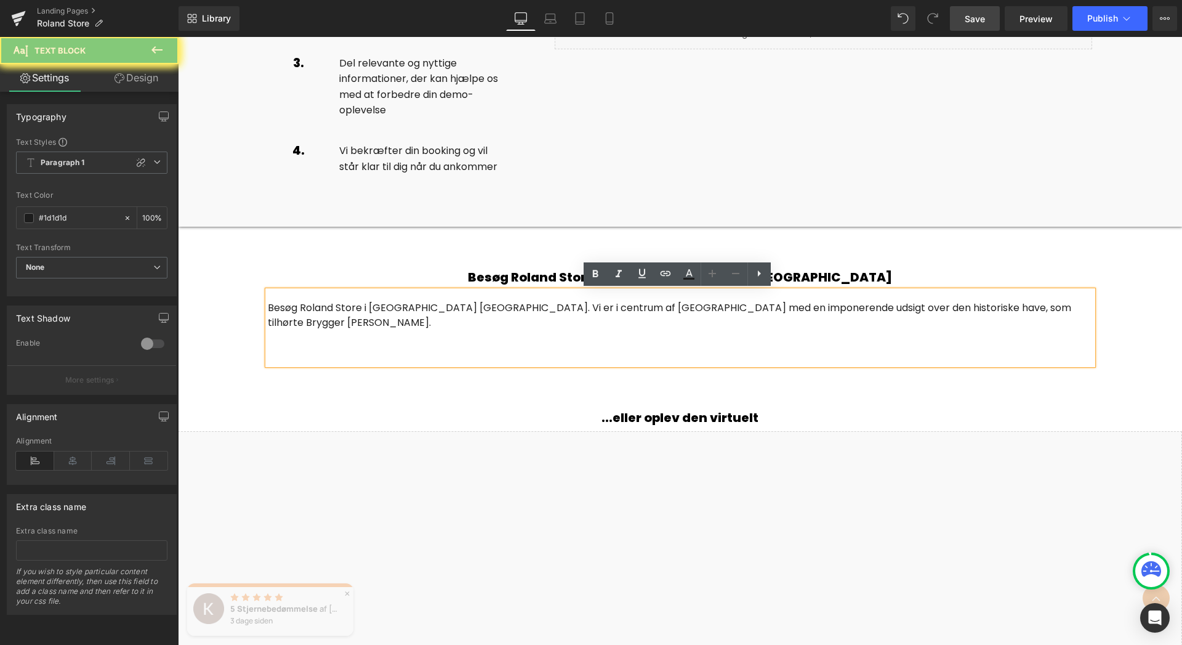
click at [416, 317] on p "Besøg Roland Store i BORG Sound København. Vi er i centrum af Carlsberg Byen me…" at bounding box center [680, 315] width 825 height 30
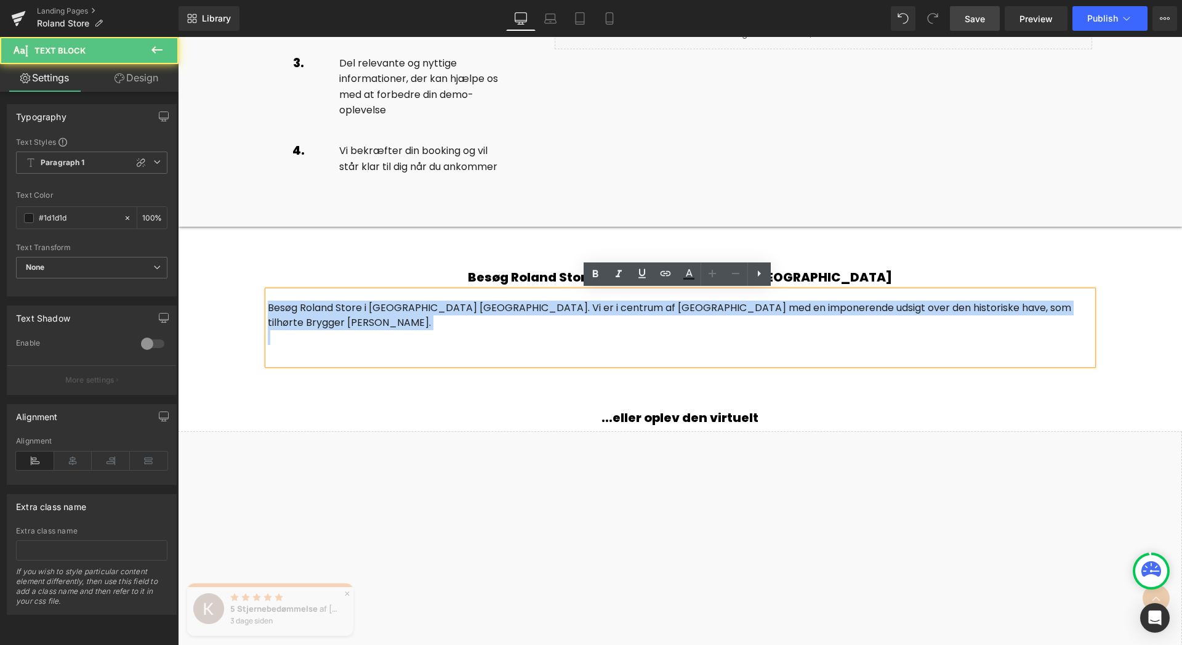
click at [416, 317] on p "Besøg Roland Store i BORG Sound København. Vi er i centrum af Carlsberg Byen me…" at bounding box center [680, 315] width 825 height 30
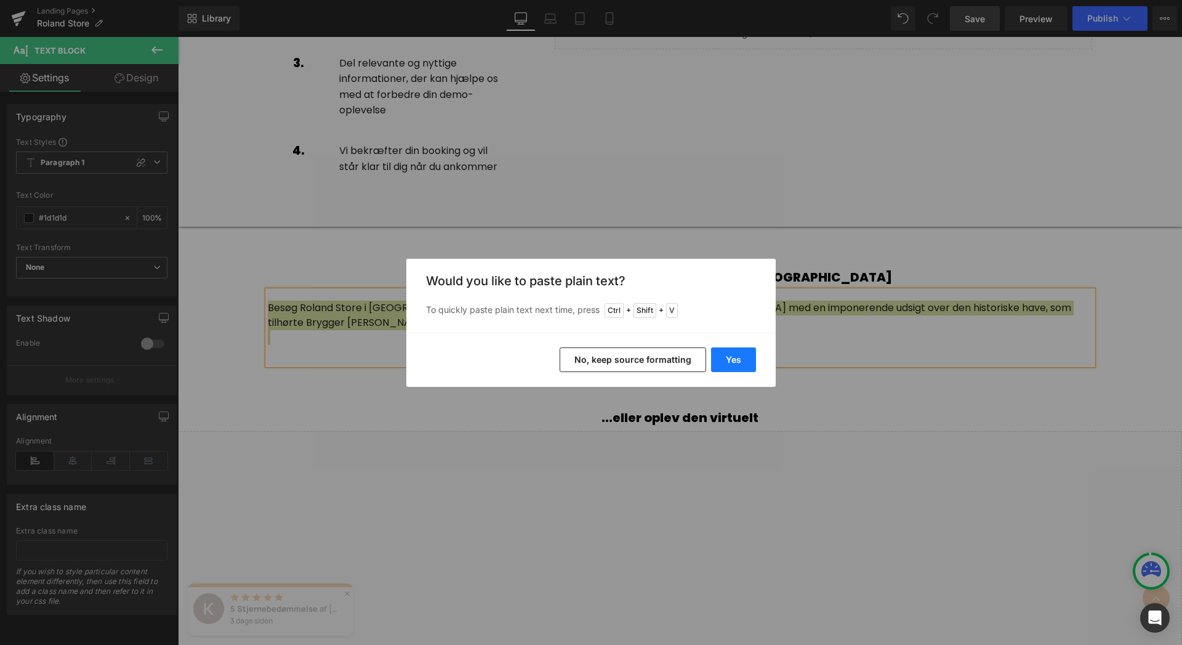
click at [736, 364] on button "Yes" at bounding box center [733, 359] width 45 height 25
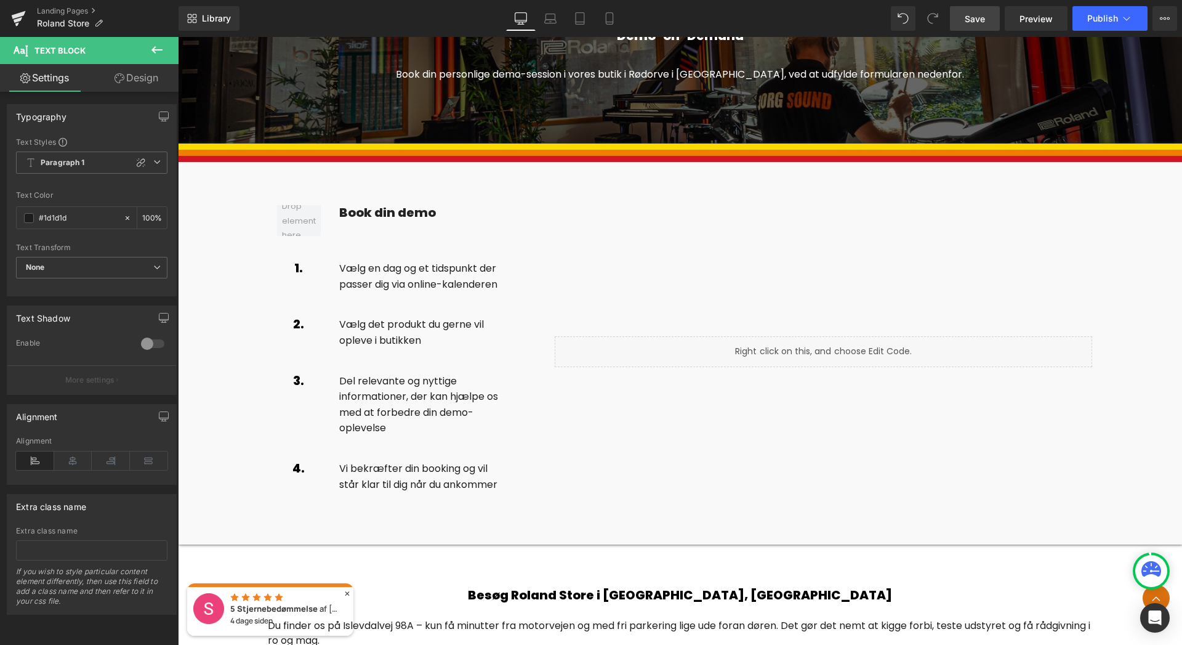
scroll to position [1539, 0]
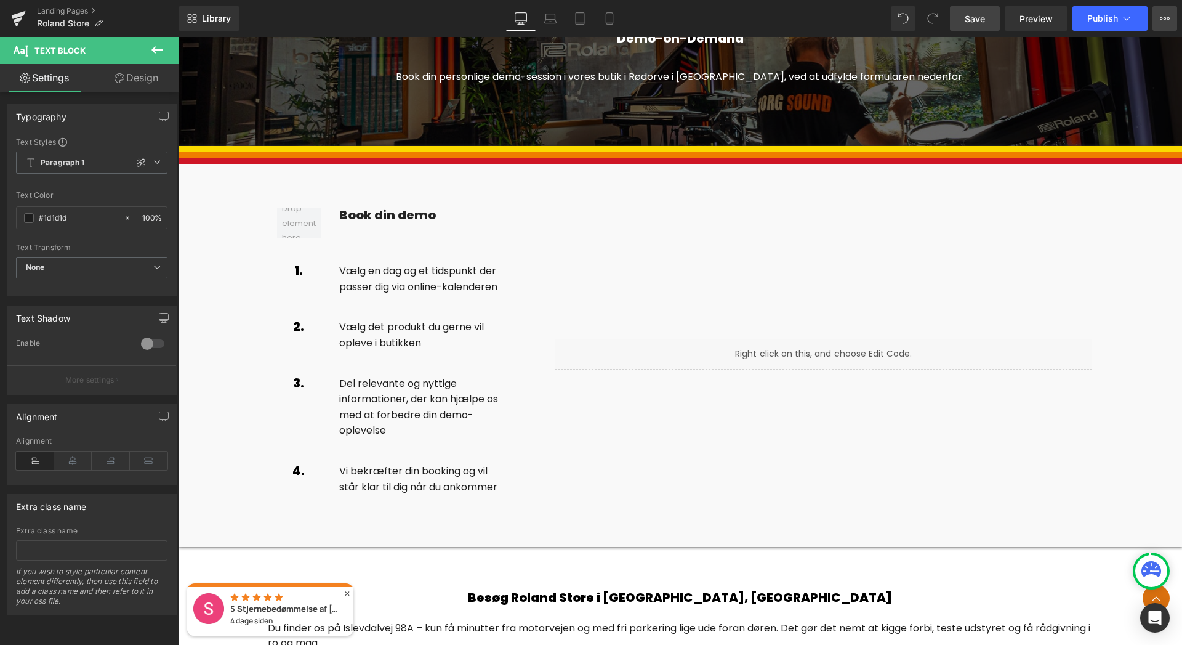
click at [1164, 24] on button "View Live Page View with current Template Save Template to Library Schedule Pub…" at bounding box center [1164, 18] width 25 height 25
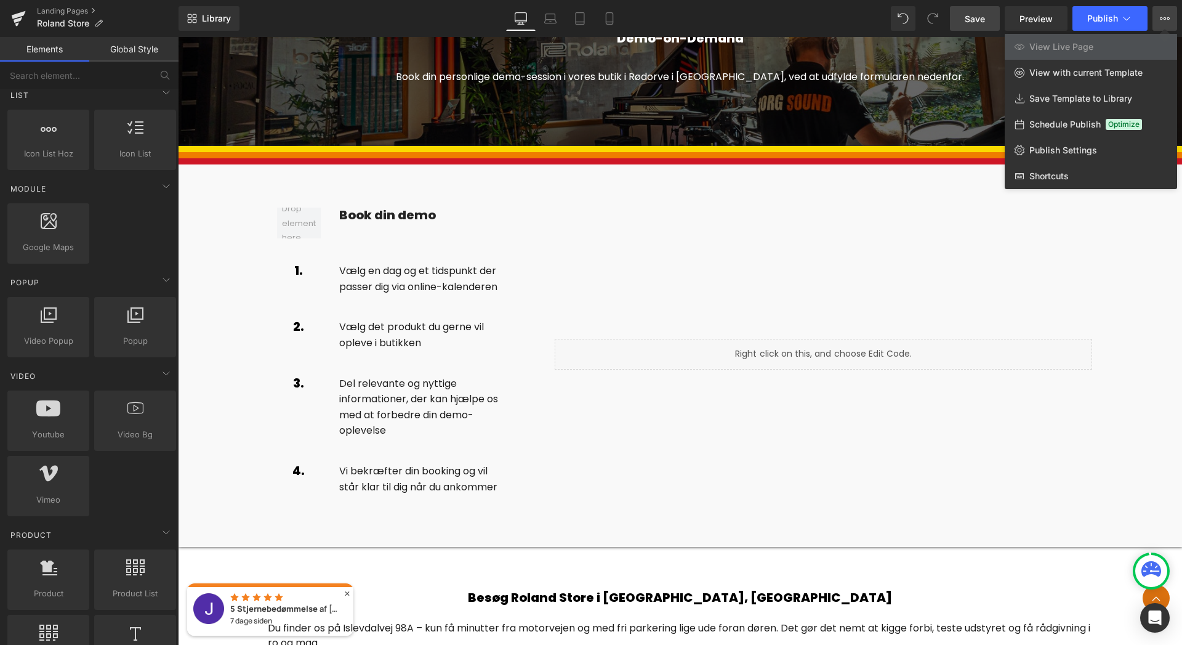
click at [1136, 280] on div at bounding box center [680, 341] width 1004 height 608
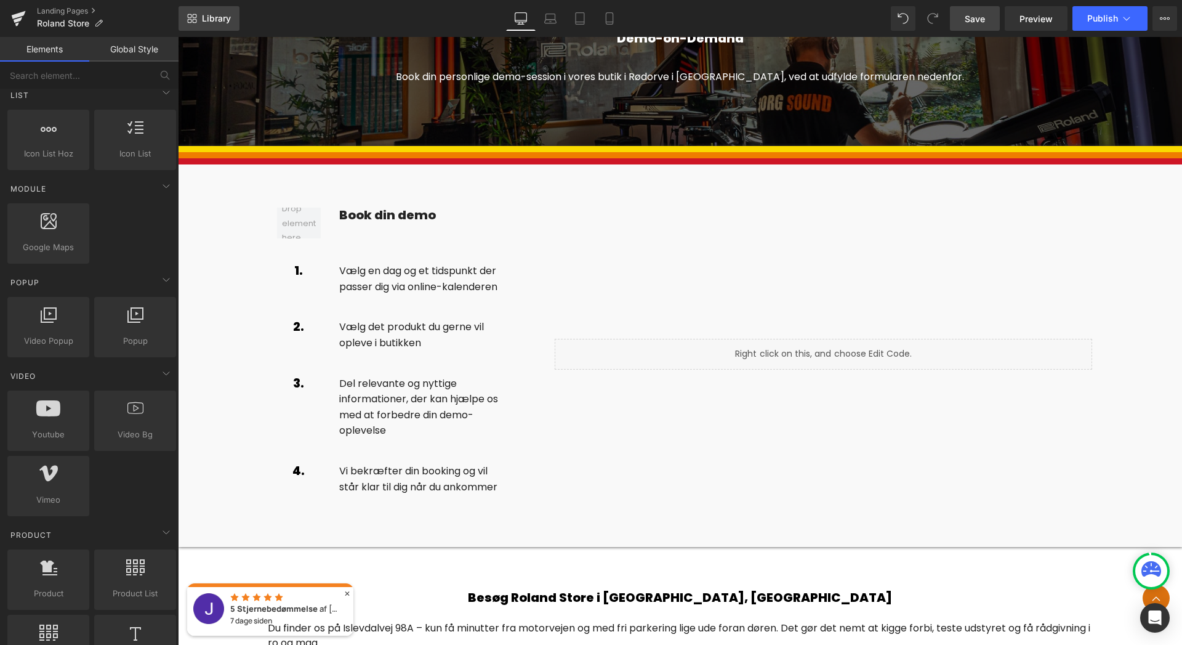
click at [208, 18] on span "Library" at bounding box center [216, 18] width 29 height 11
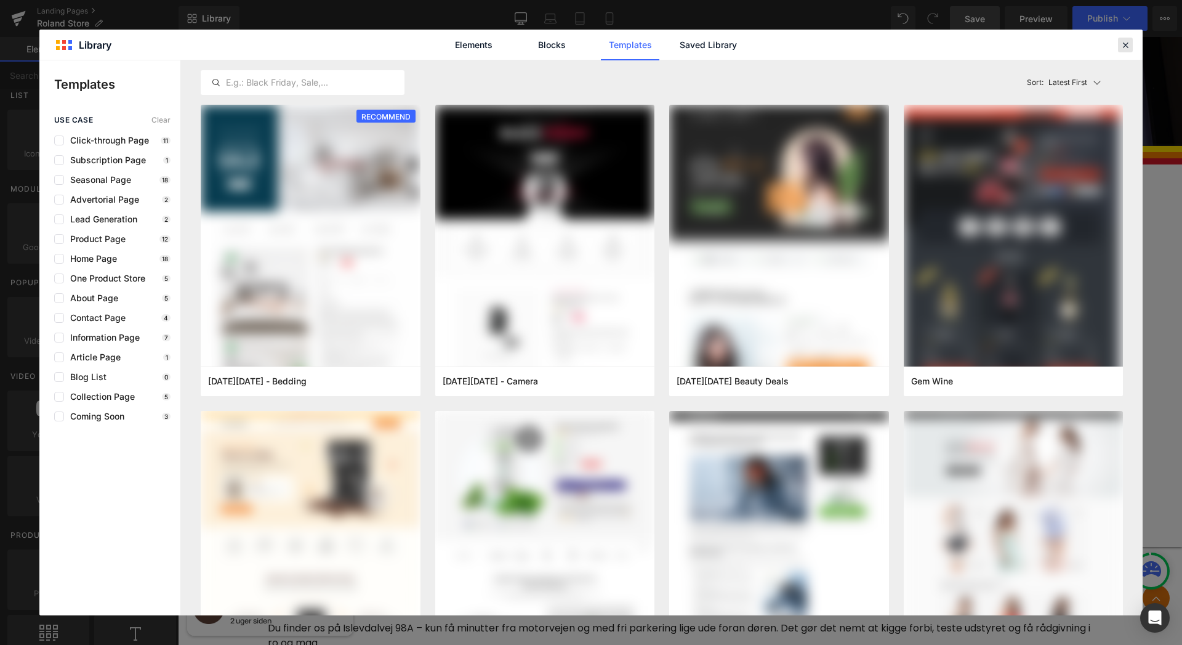
click at [1124, 42] on icon at bounding box center [1125, 44] width 11 height 11
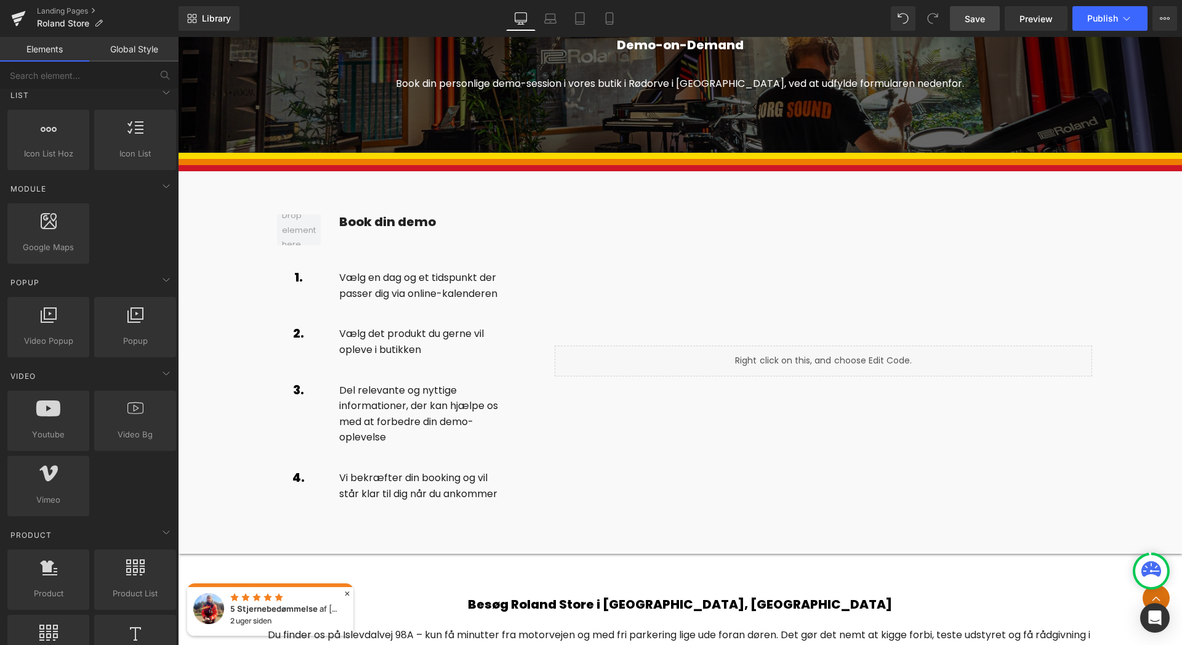
scroll to position [1506, 0]
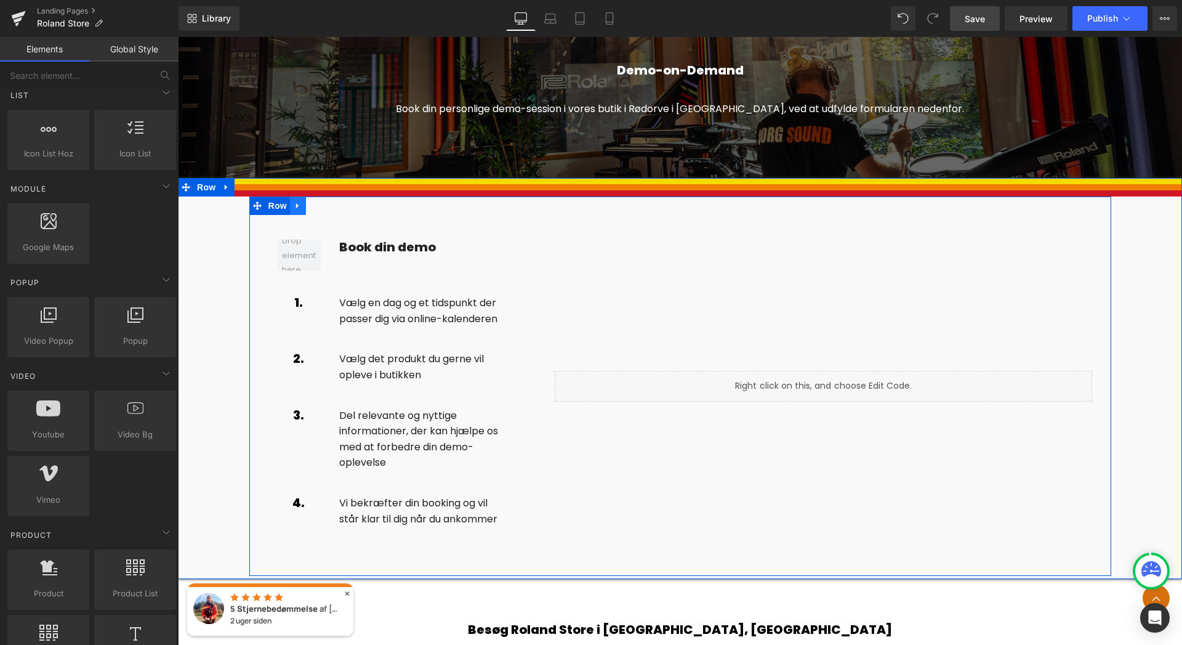
click at [296, 212] on link at bounding box center [298, 205] width 16 height 18
click at [324, 211] on link at bounding box center [330, 205] width 16 height 18
